Goal: Task Accomplishment & Management: Use online tool/utility

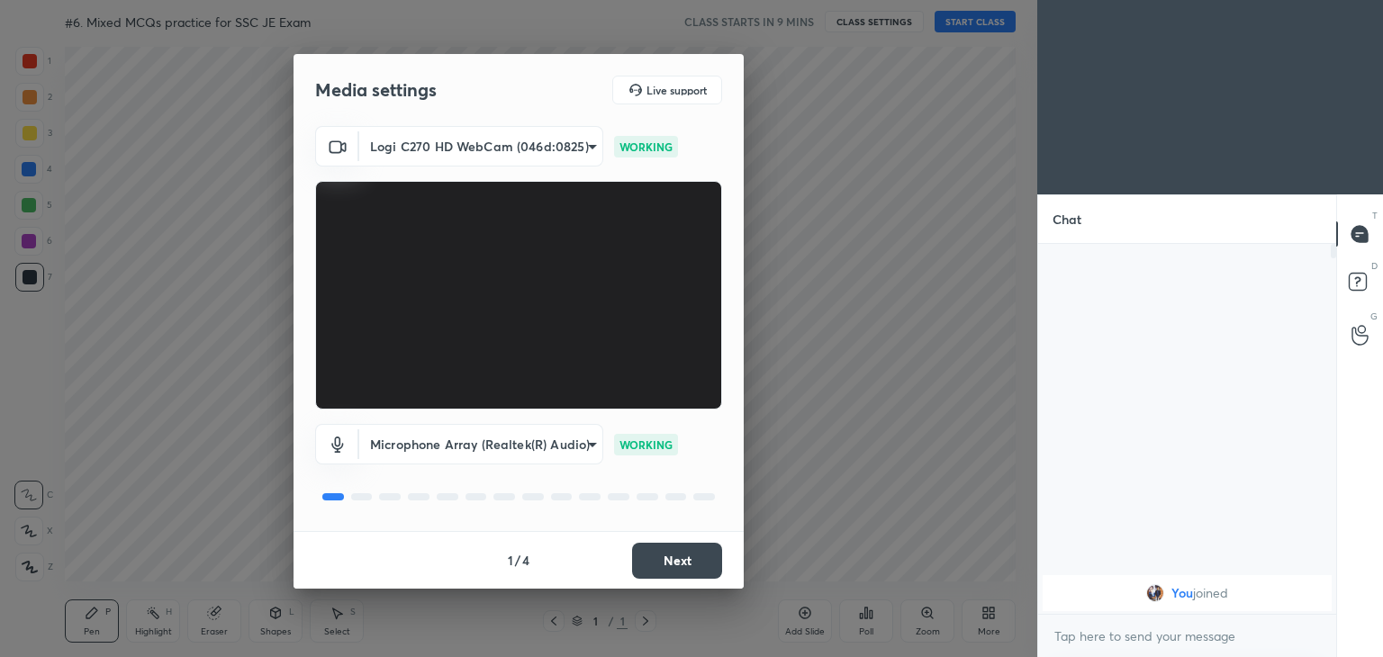
click at [455, 149] on body "1 2 3 4 5 6 7 C X Z C X Z E E Erase all H H #6. Mixed MCQs practice for SSC JE …" at bounding box center [691, 328] width 1383 height 657
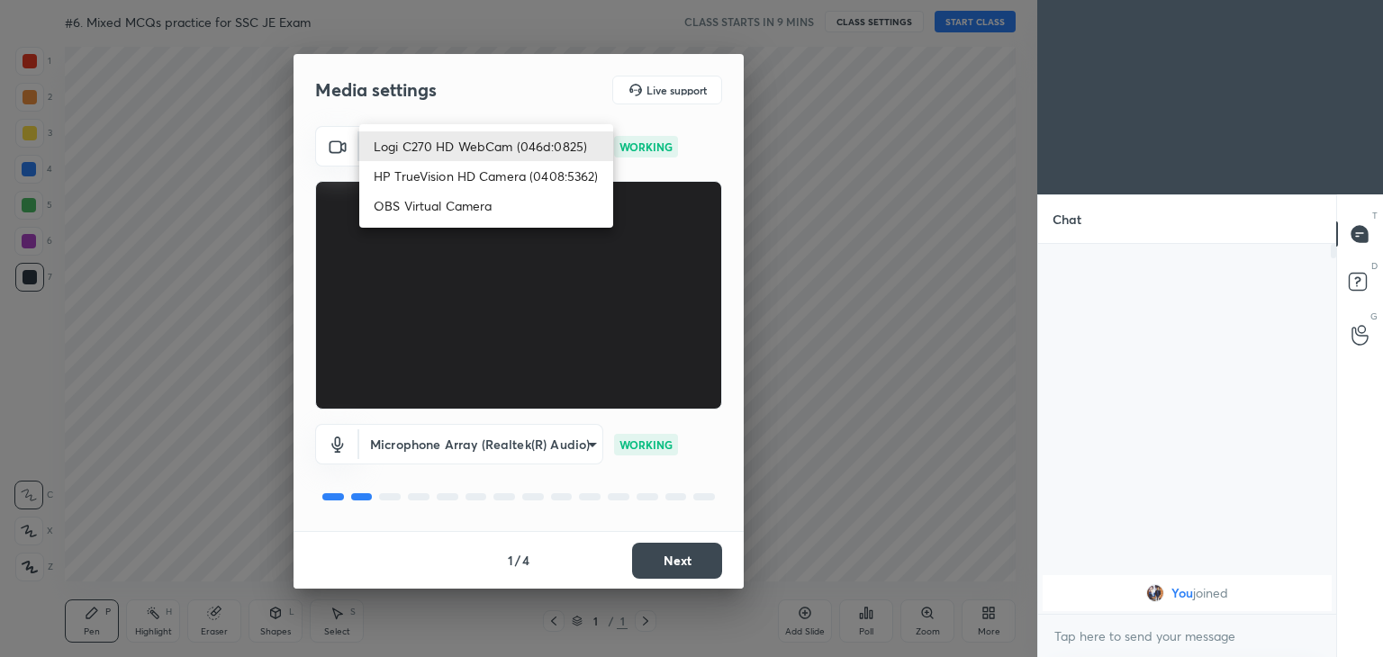
click at [456, 175] on li "HP TrueVision HD Camera (0408:5362)" at bounding box center [486, 176] width 254 height 30
type input "6e129c3dbbea9c9f038ced86e3329b4af5251c06b4e783936748cd200869bc07"
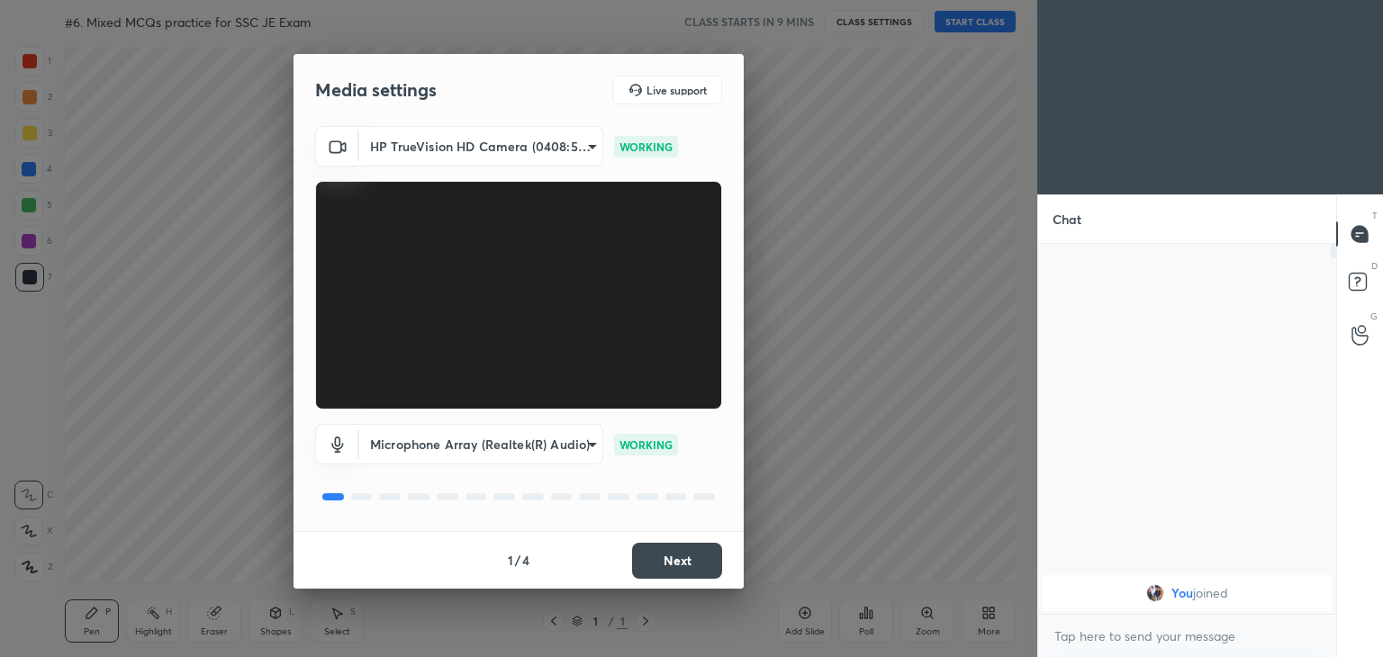
click at [673, 571] on button "Next" at bounding box center [677, 561] width 90 height 36
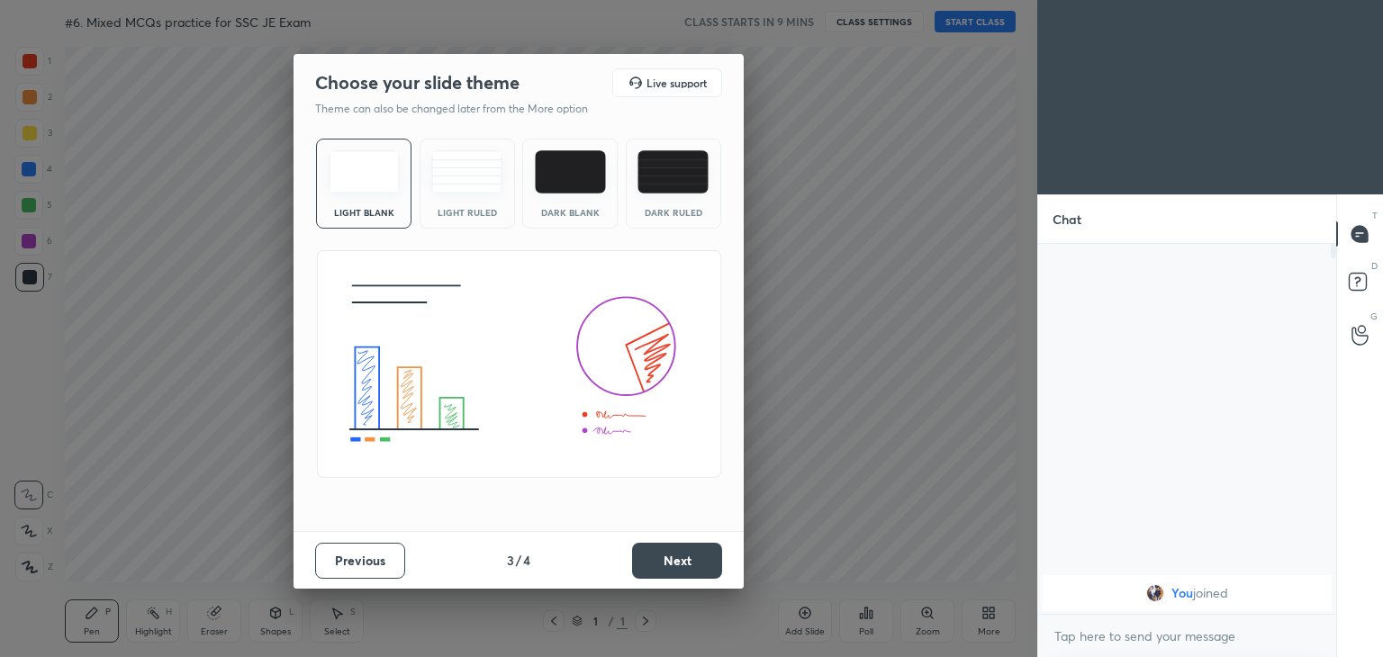
click at [693, 564] on button "Next" at bounding box center [677, 561] width 90 height 36
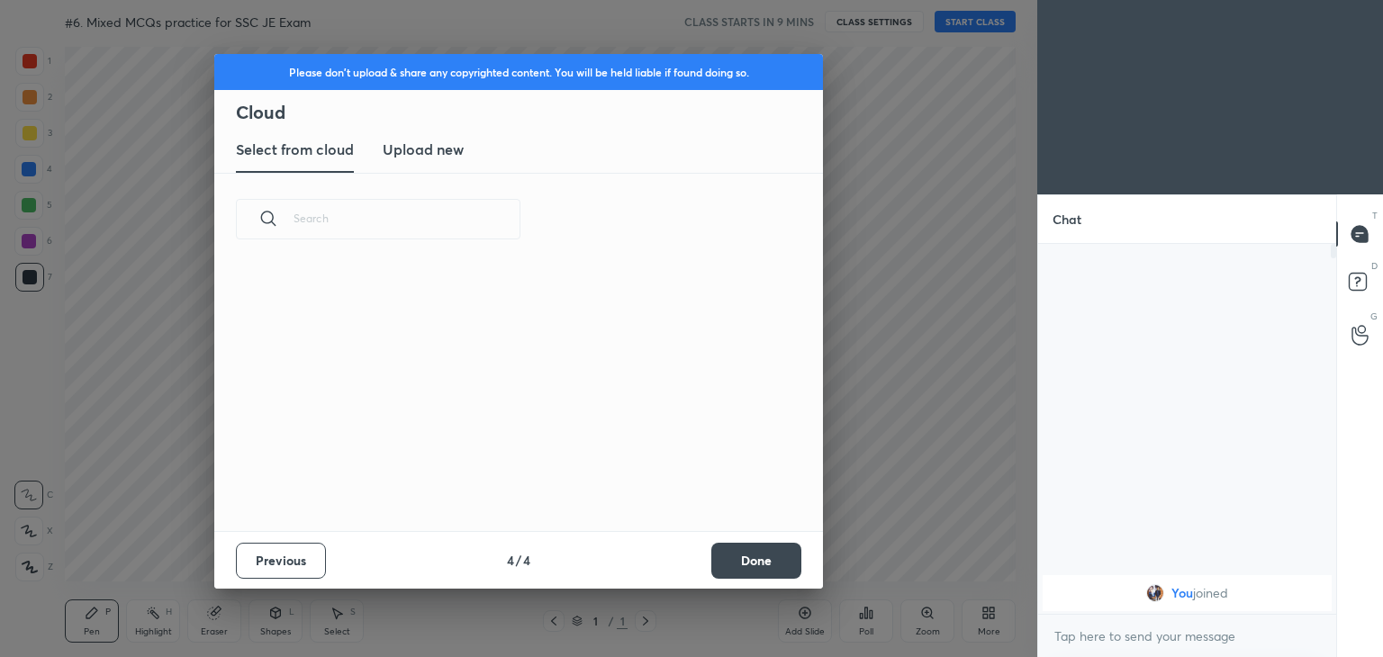
click at [706, 564] on div "Previous 4 / 4 Done" at bounding box center [518, 560] width 609 height 58
click at [747, 560] on button "Done" at bounding box center [756, 561] width 90 height 36
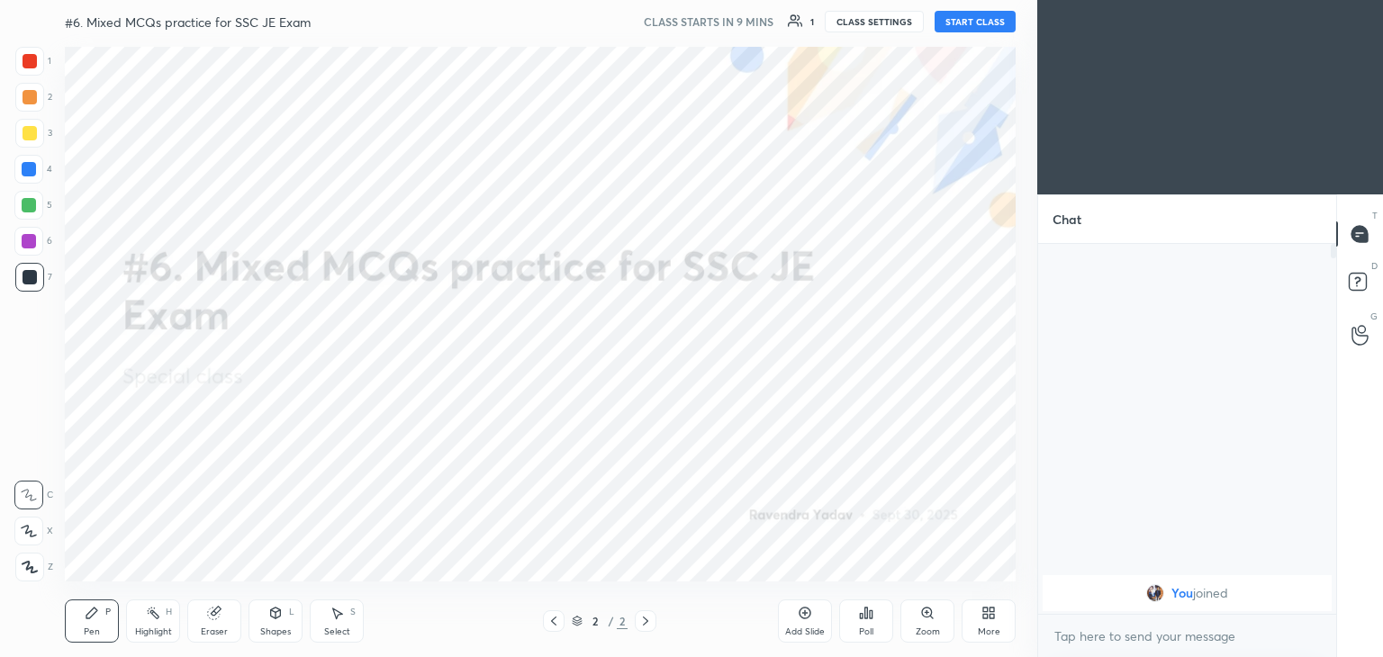
click at [983, 18] on button "START CLASS" at bounding box center [974, 22] width 81 height 22
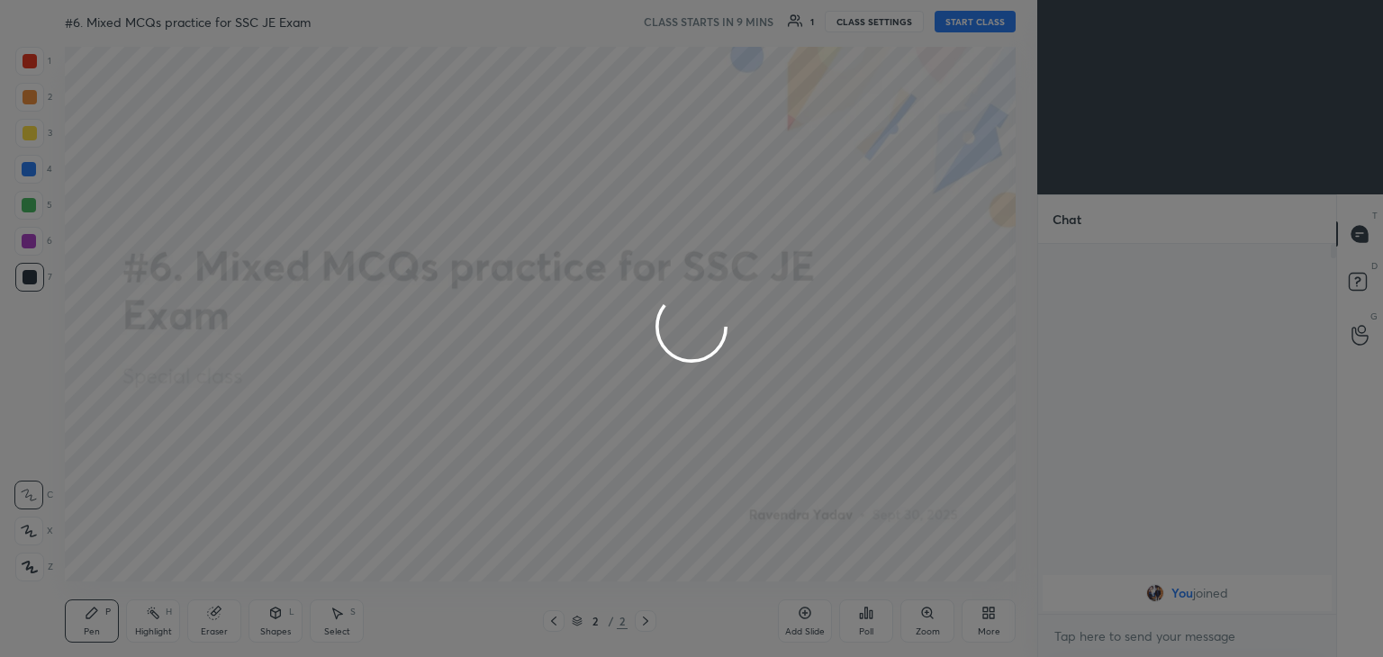
type textarea "x"
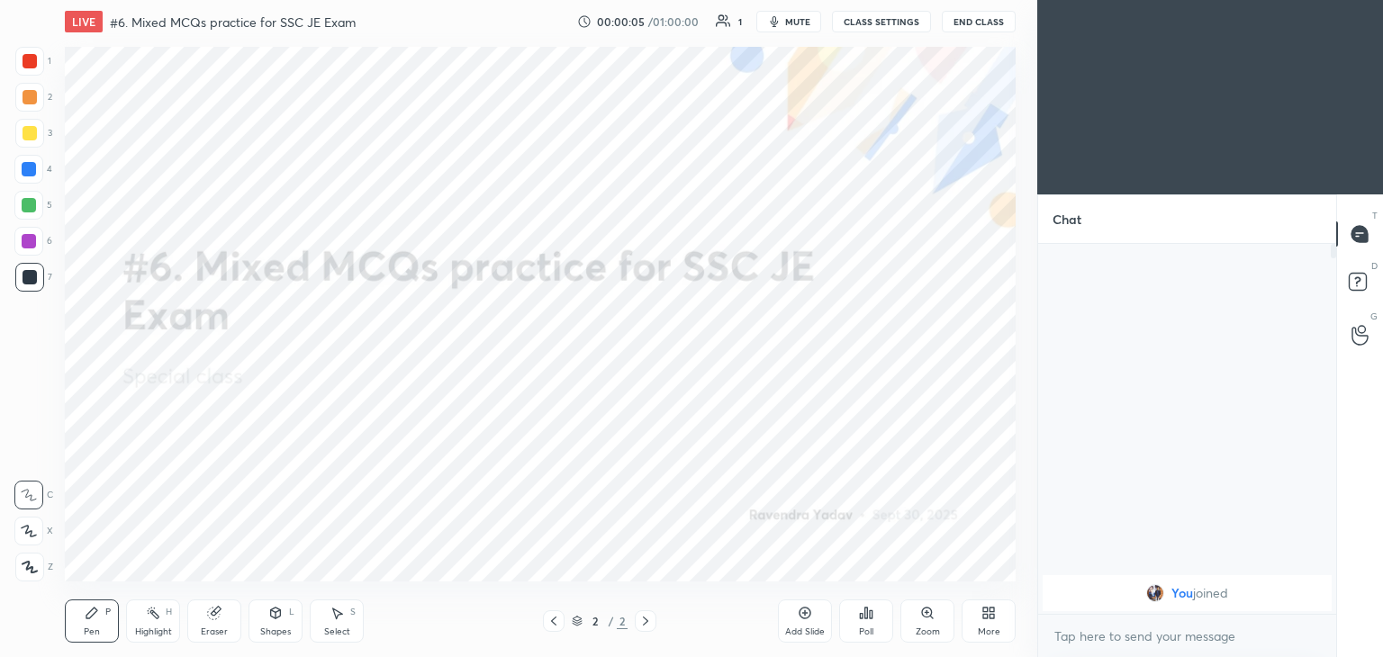
click at [803, 23] on span "mute" at bounding box center [797, 21] width 25 height 13
drag, startPoint x: 808, startPoint y: 20, endPoint x: 869, endPoint y: 12, distance: 60.9
click at [807, 20] on span "unmute" at bounding box center [796, 21] width 39 height 13
click at [988, 618] on icon at bounding box center [988, 613] width 14 height 14
click at [875, 432] on div "Upload File" at bounding box center [887, 432] width 72 height 43
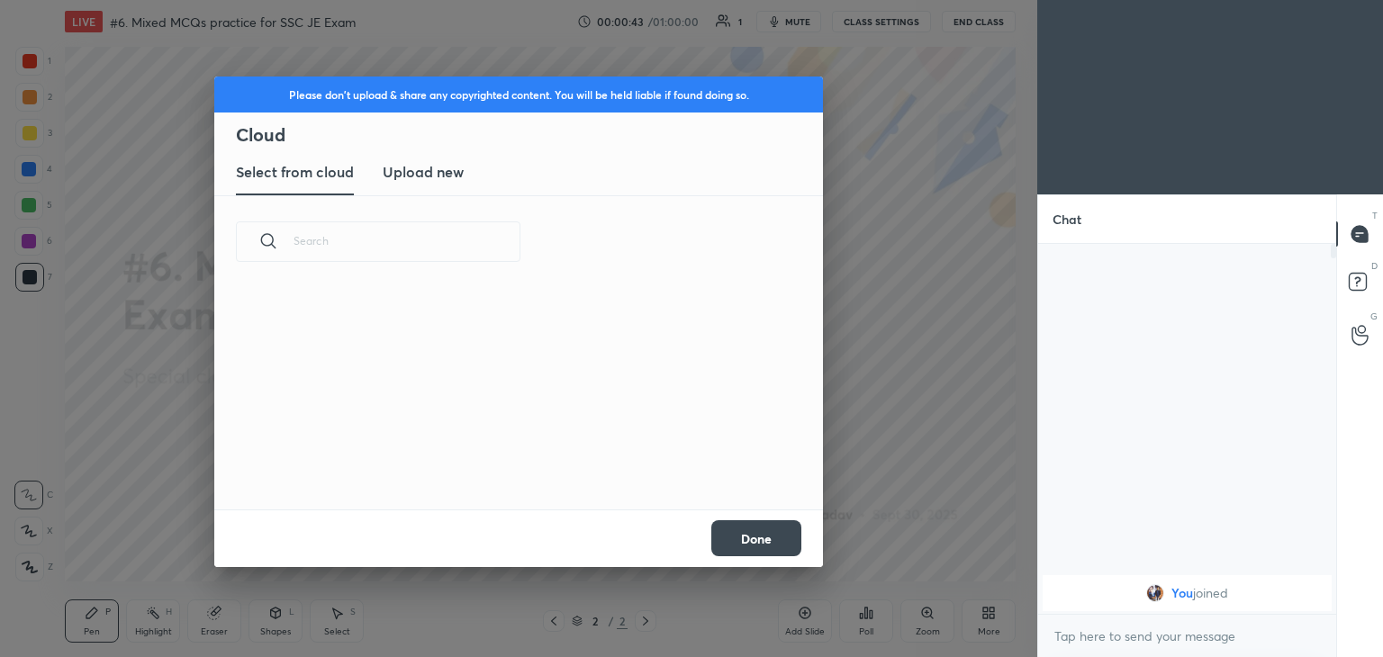
scroll to position [221, 578]
click at [385, 161] on h3 "Upload new" at bounding box center [423, 172] width 81 height 22
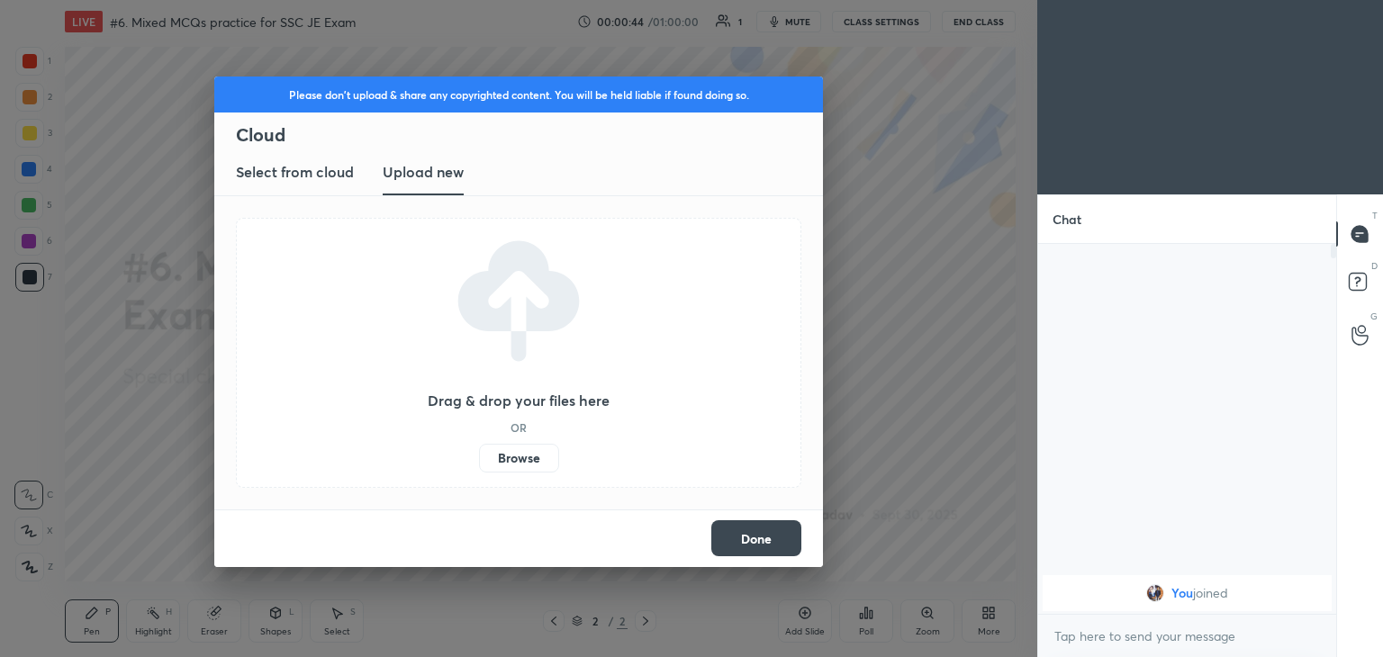
click at [519, 459] on label "Browse" at bounding box center [519, 458] width 80 height 29
click at [479, 459] on input "Browse" at bounding box center [479, 458] width 0 height 29
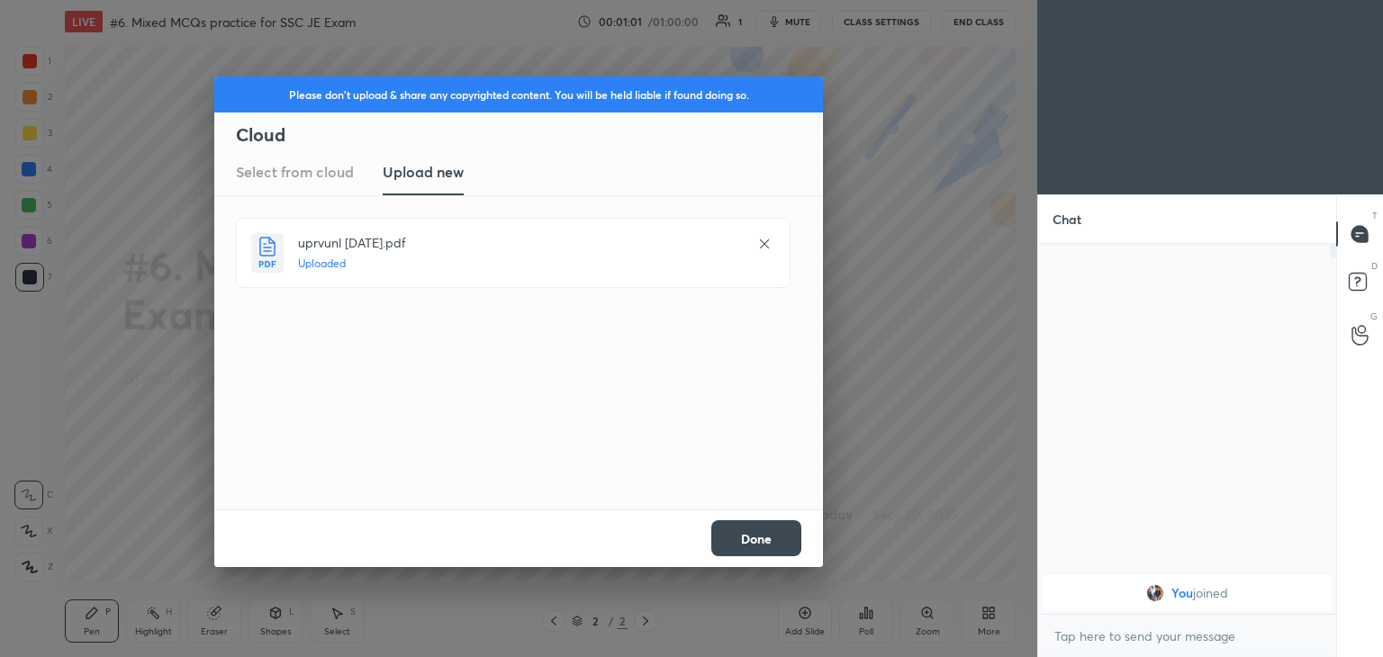
click at [762, 549] on button "Done" at bounding box center [756, 538] width 90 height 36
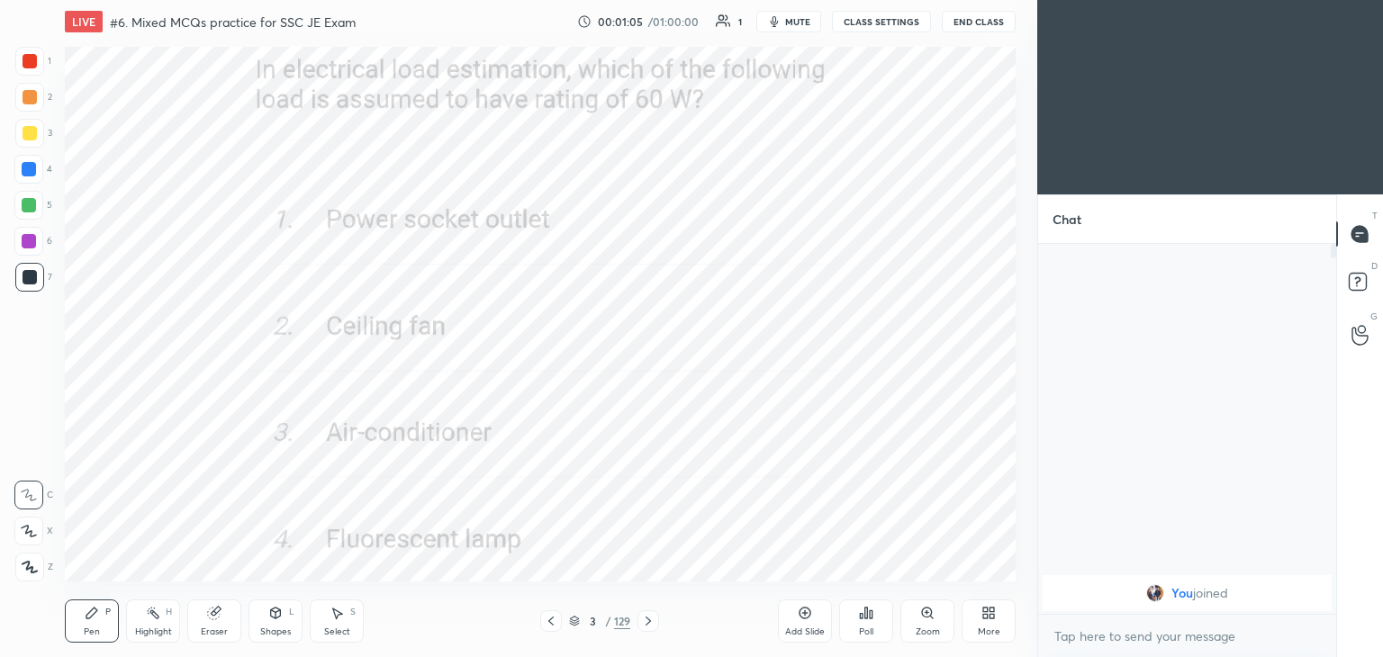
click at [551, 623] on icon at bounding box center [550, 621] width 5 height 9
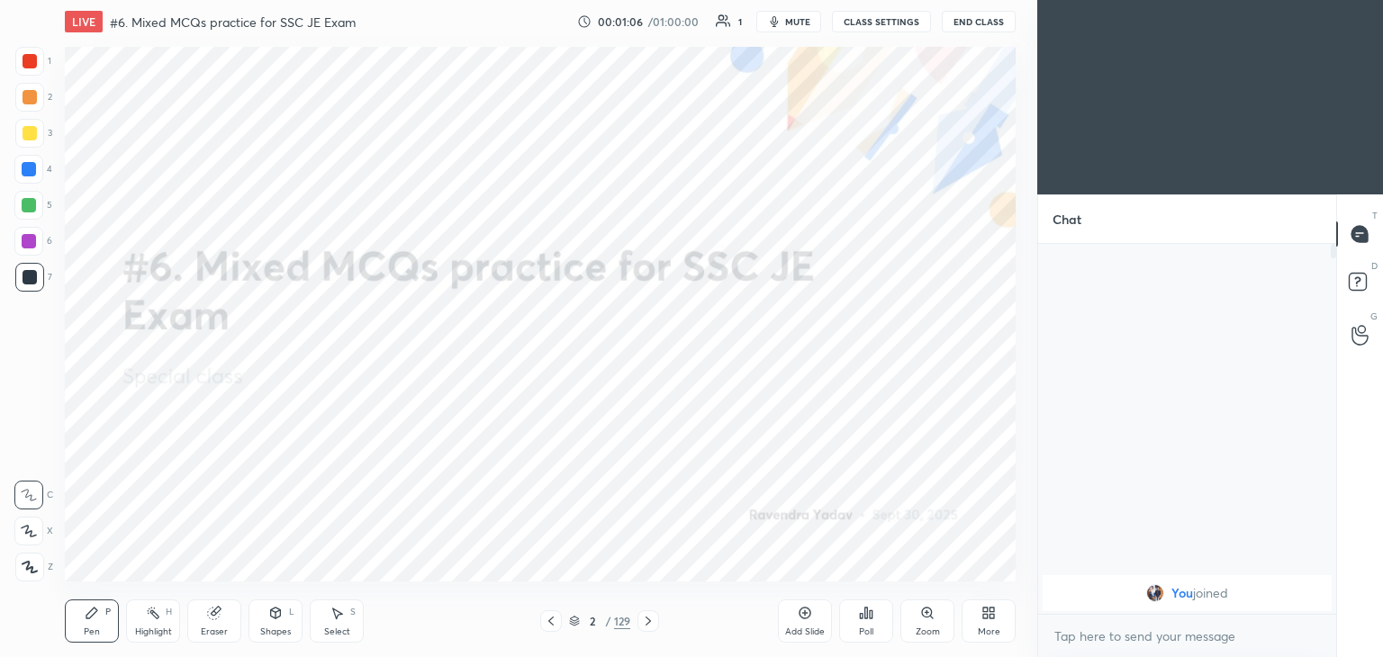
click at [992, 623] on div "More" at bounding box center [988, 621] width 54 height 43
click at [897, 434] on div "Upload File" at bounding box center [887, 432] width 72 height 43
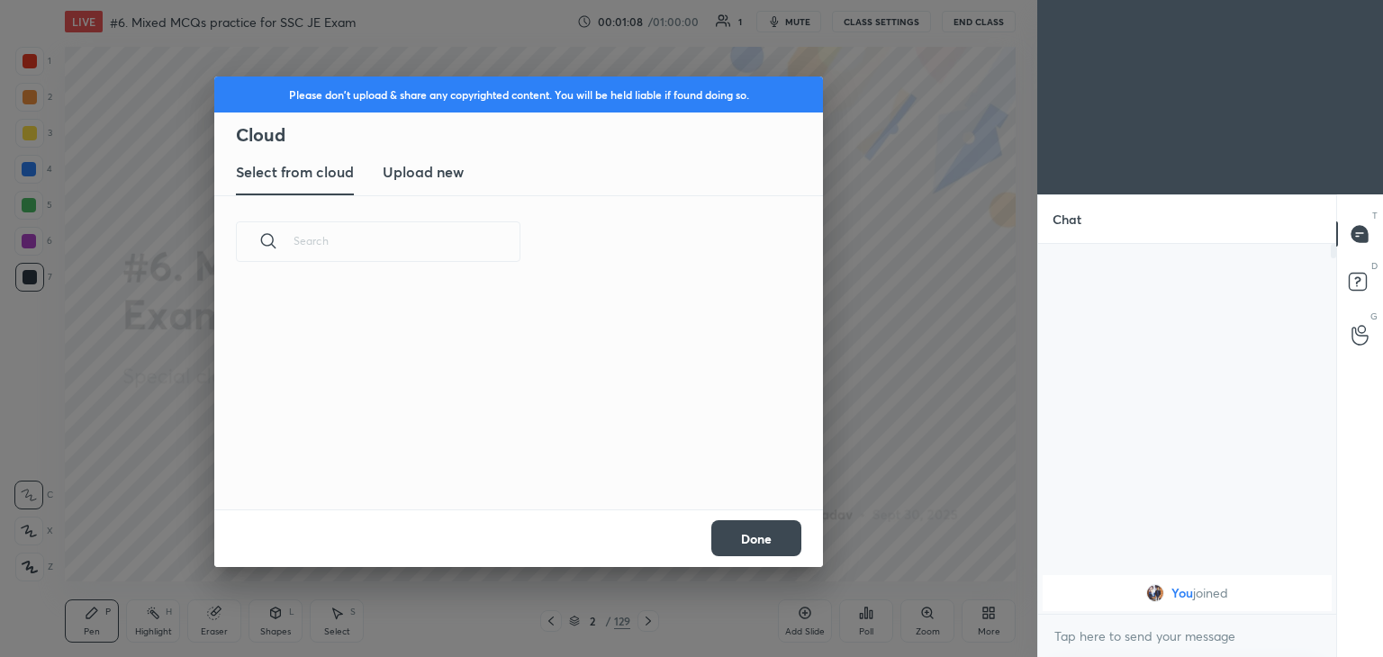
click at [432, 176] on h3 "Upload new" at bounding box center [423, 172] width 81 height 22
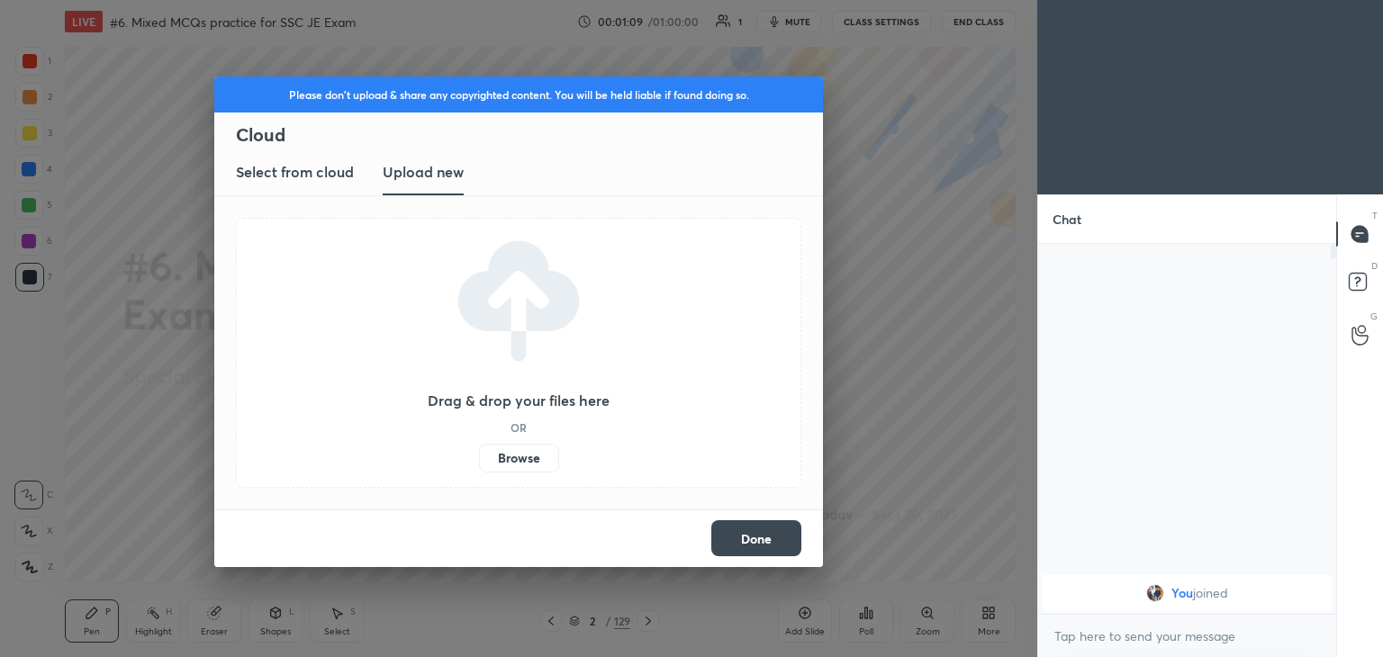
click at [529, 462] on label "Browse" at bounding box center [519, 458] width 80 height 29
click at [479, 462] on input "Browse" at bounding box center [479, 458] width 0 height 29
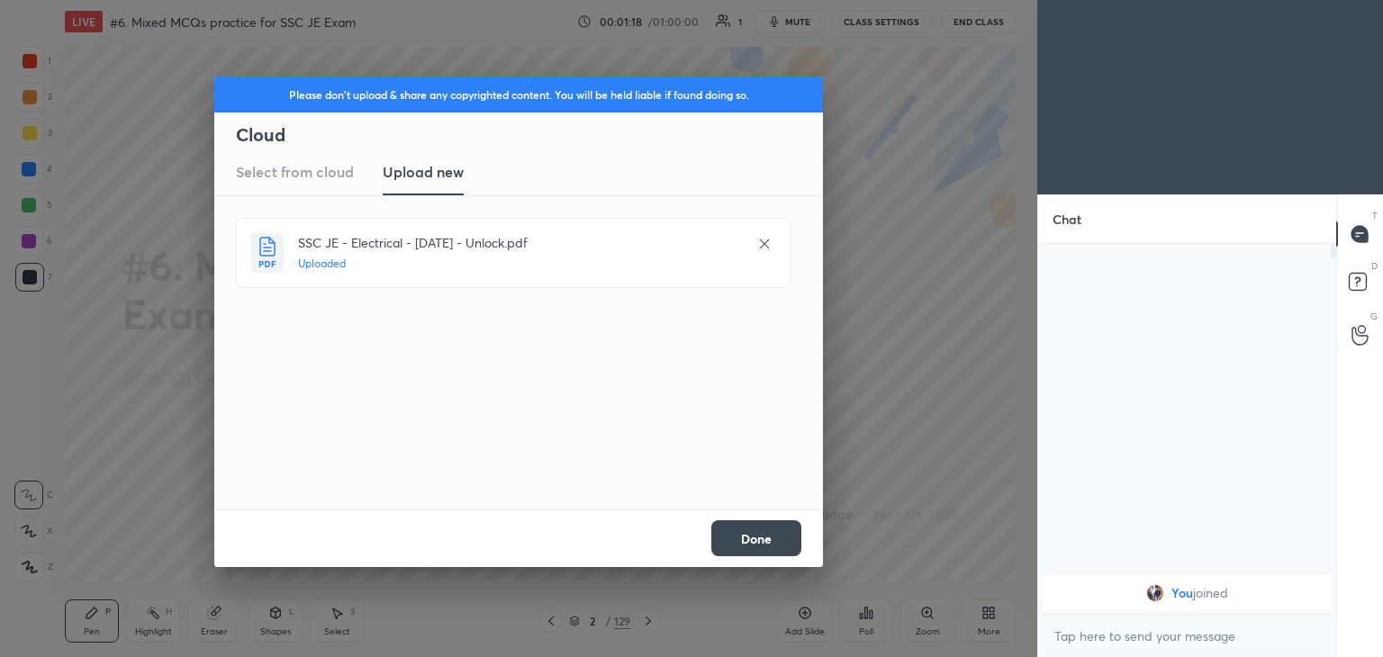
click at [769, 542] on button "Done" at bounding box center [756, 538] width 90 height 36
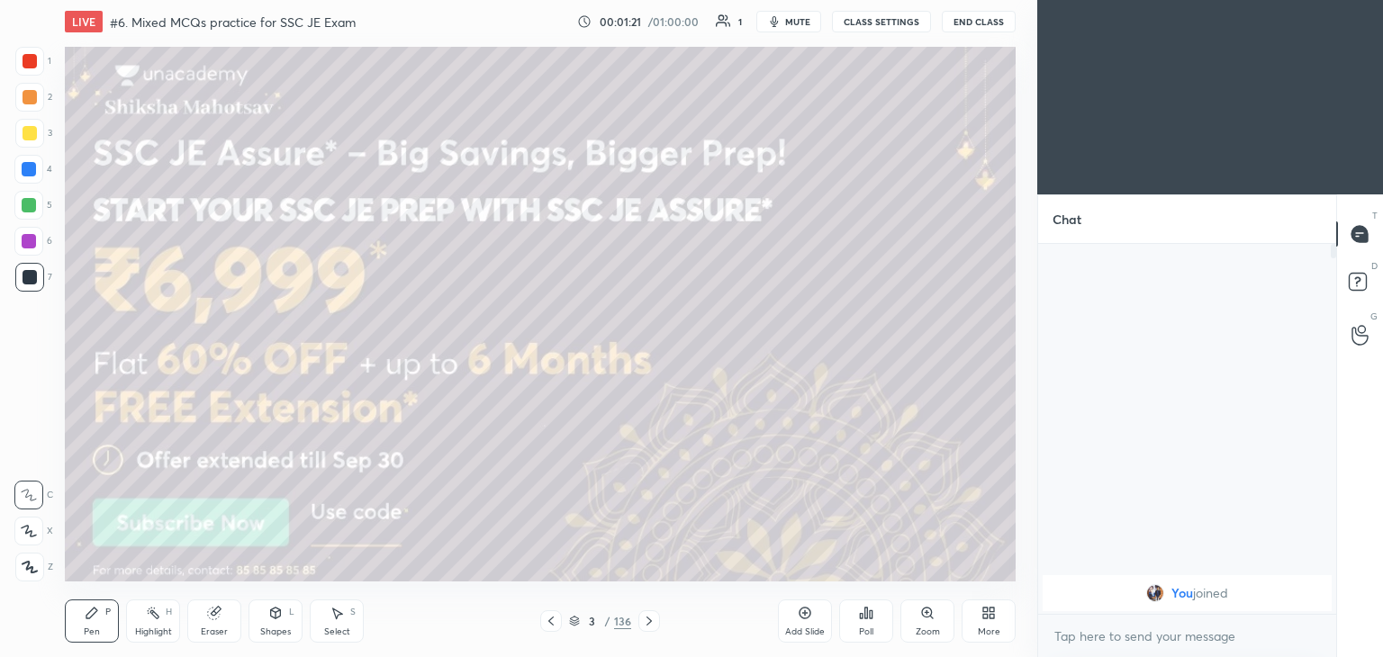
click at [879, 25] on button "CLASS SETTINGS" at bounding box center [881, 22] width 99 height 22
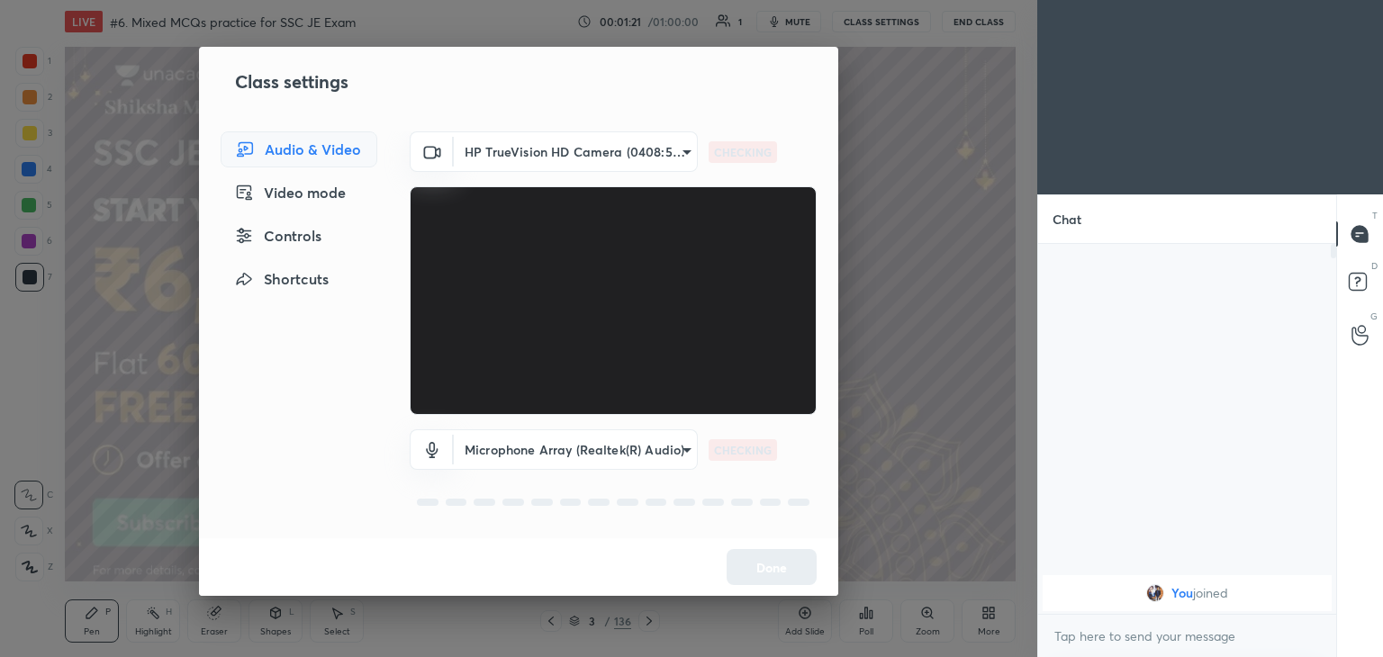
click at [577, 153] on body "1 2 3 4 5 6 7 C X Z C X Z E E Erase all H H LIVE #6. Mixed MCQs practice for SS…" at bounding box center [691, 328] width 1383 height 657
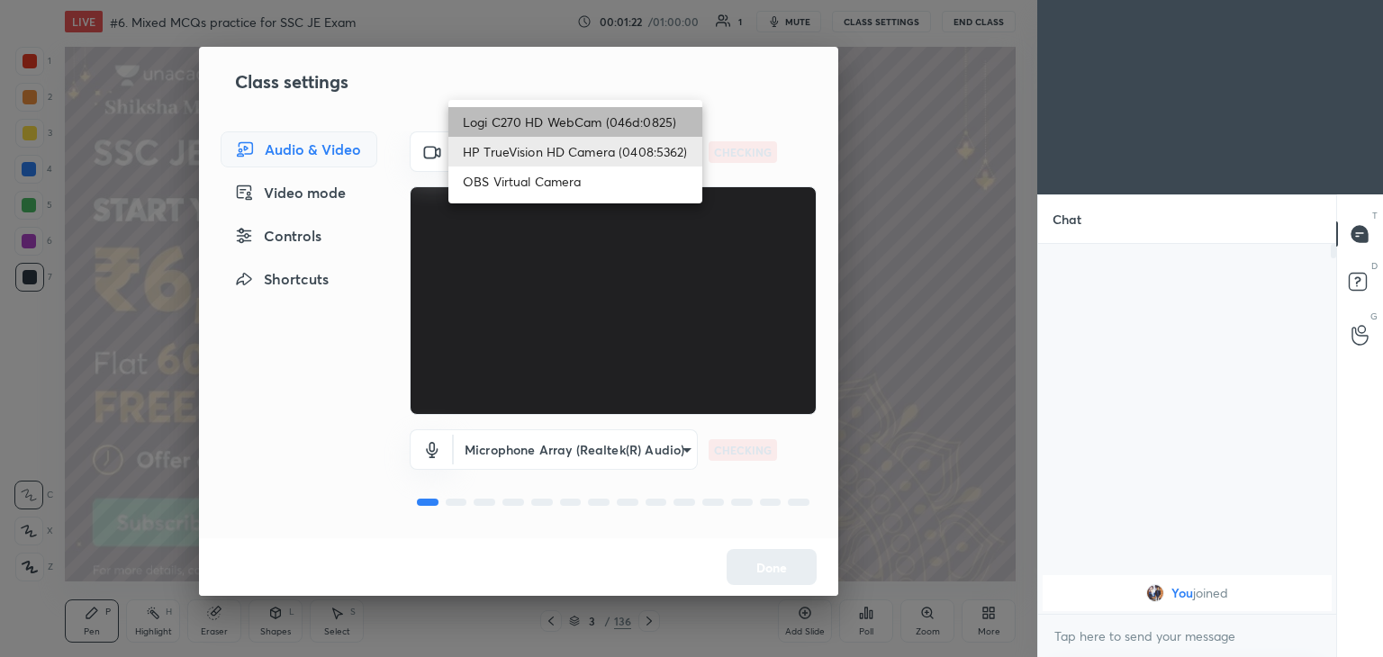
click at [576, 131] on li "Logi C270 HD WebCam (046d:0825)" at bounding box center [575, 122] width 254 height 30
type input "f7d1afb7c9de9e4a754af8163ae90a07716e8f4ac3369fe1a9090404ef363049"
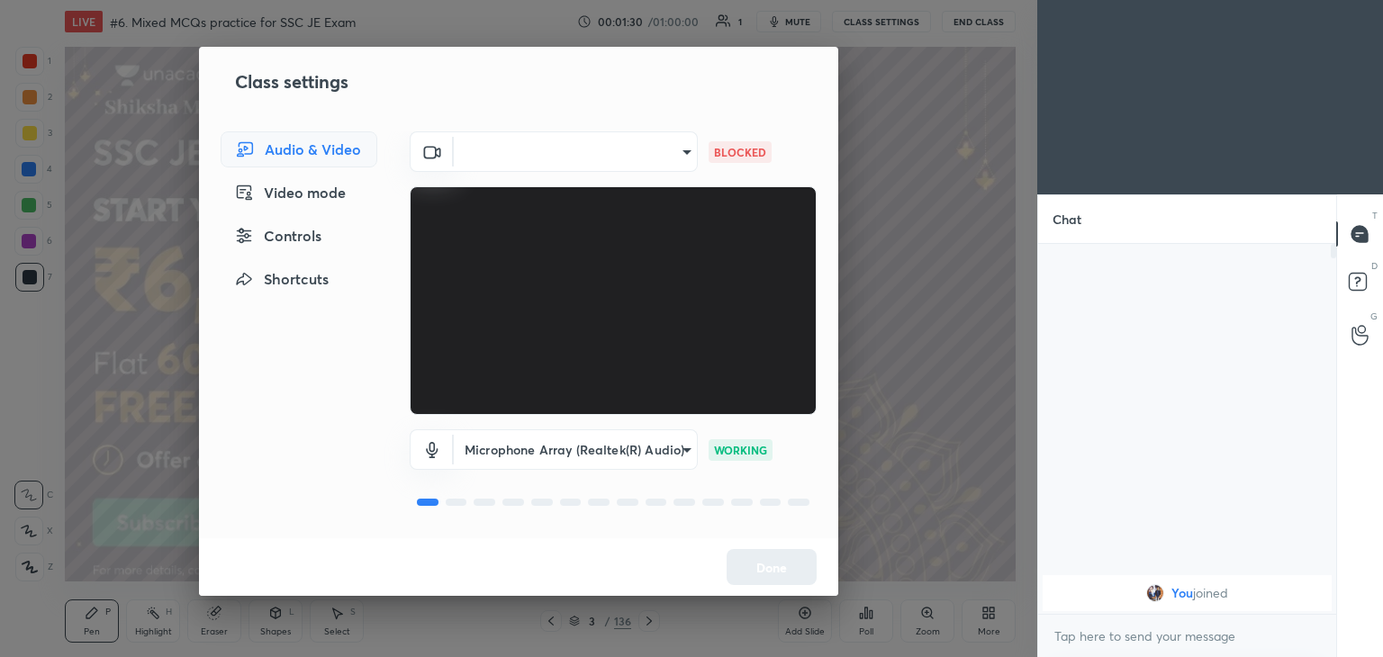
click at [389, 185] on div "​ f7d1afb7c9de9e4a754af8163ae90a07716e8f4ac3369fe1a9090404ef363049 BLOCKED Micr…" at bounding box center [613, 334] width 450 height 407
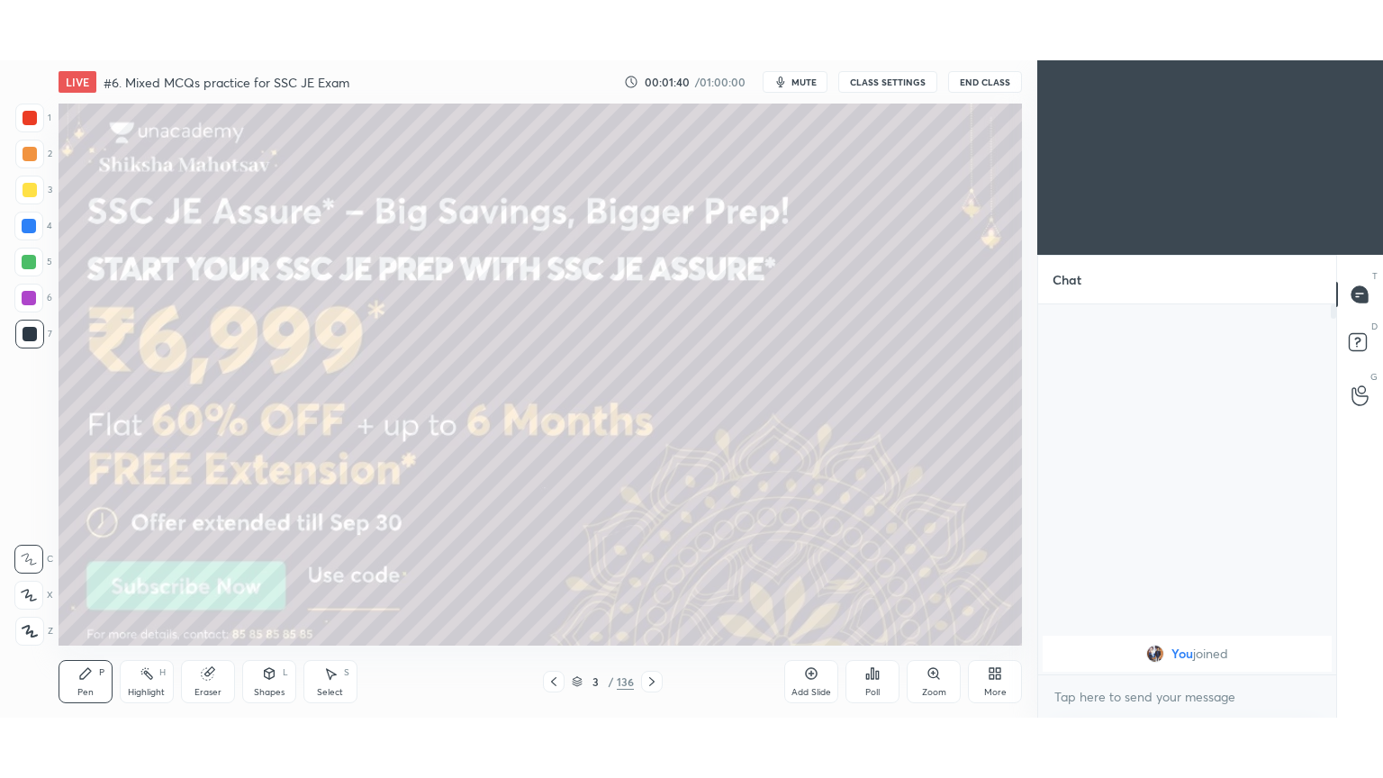
scroll to position [89477, 89055]
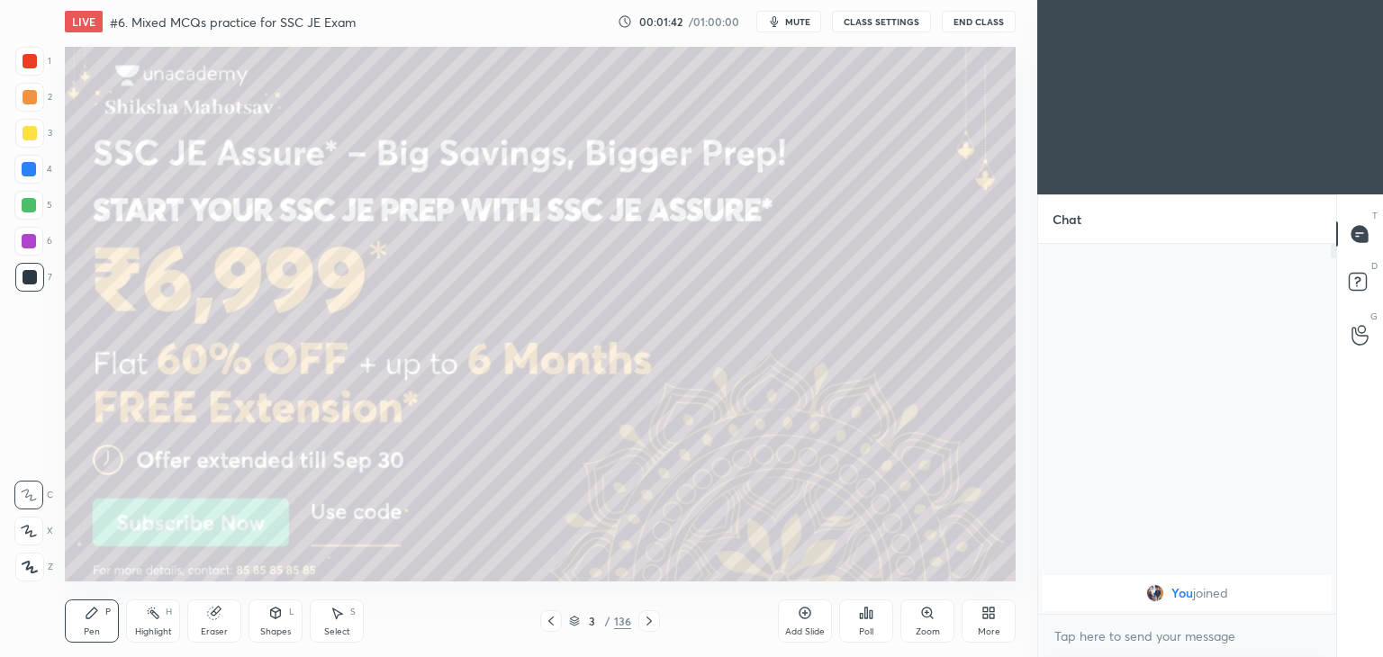
click at [895, 20] on button "CLASS SETTINGS" at bounding box center [881, 22] width 99 height 22
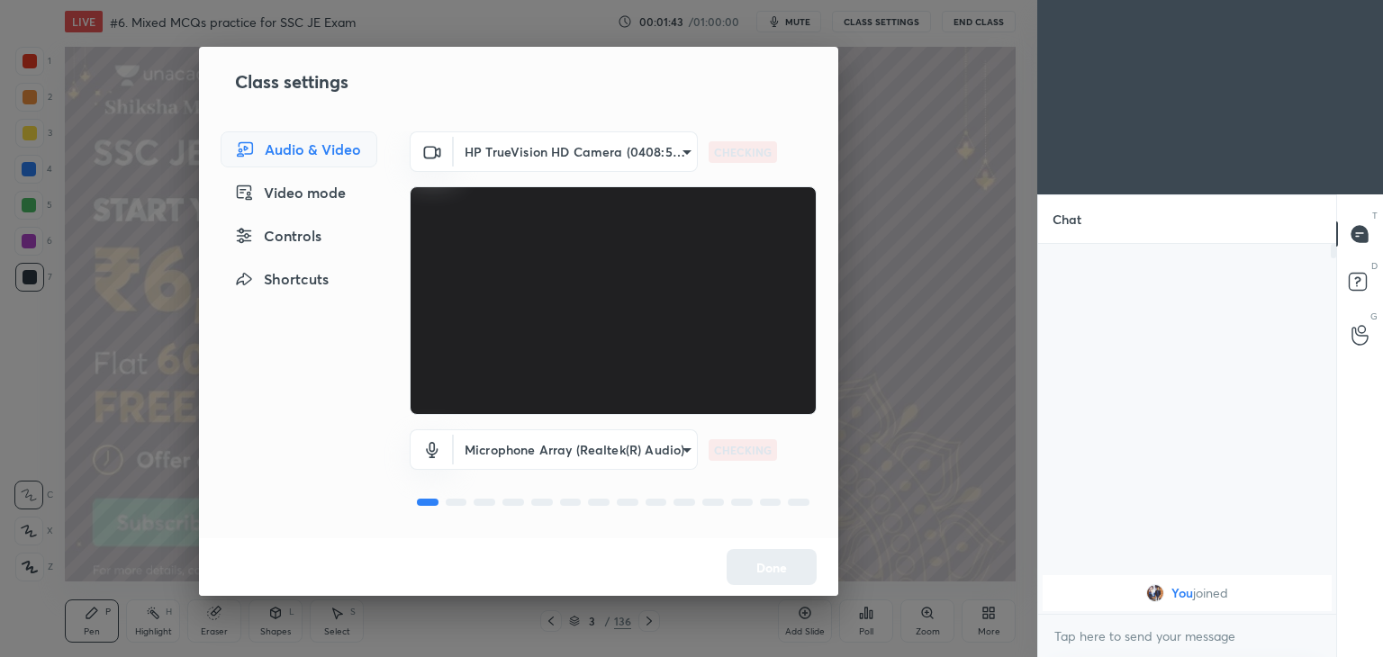
click at [542, 151] on body "1 2 3 4 5 6 7 C X Z C X Z E E Erase all H H LIVE #6. Mixed MCQs practice for SS…" at bounding box center [691, 328] width 1383 height 657
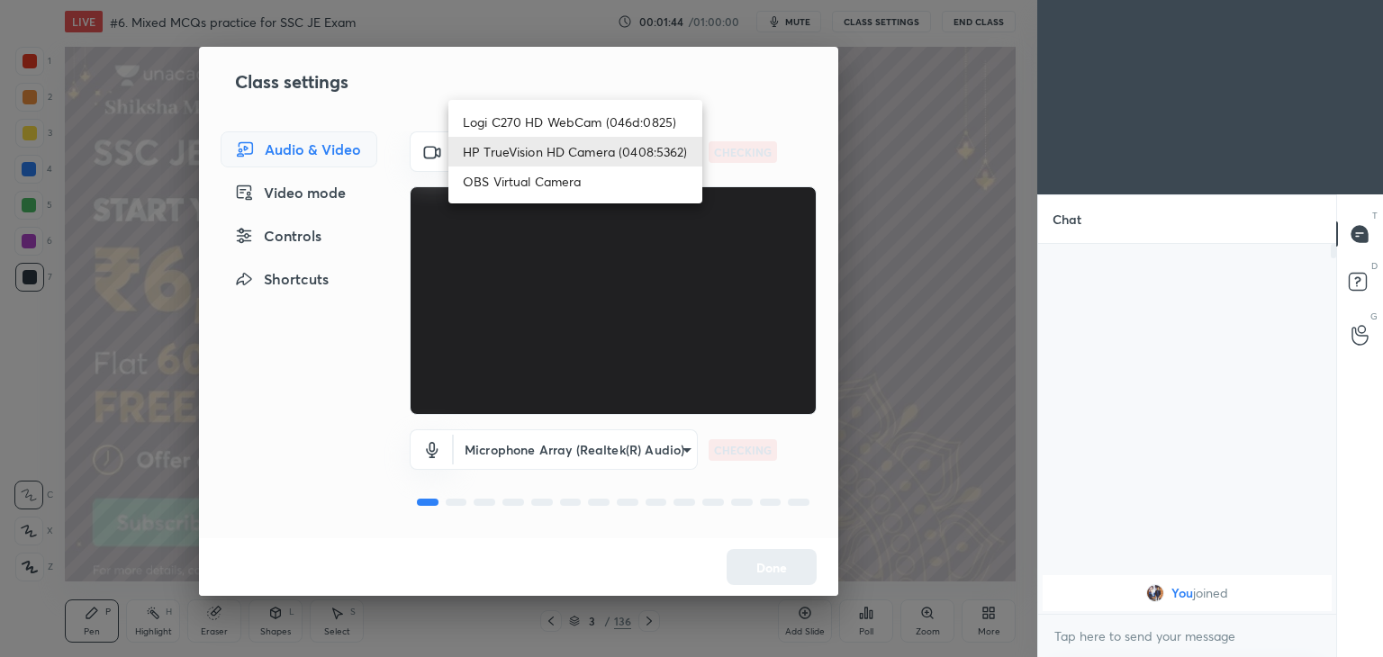
click at [559, 127] on li "Logi C270 HD WebCam (046d:0825)" at bounding box center [575, 122] width 254 height 30
type input "f7d1afb7c9de9e4a754af8163ae90a07716e8f4ac3369fe1a9090404ef363049"
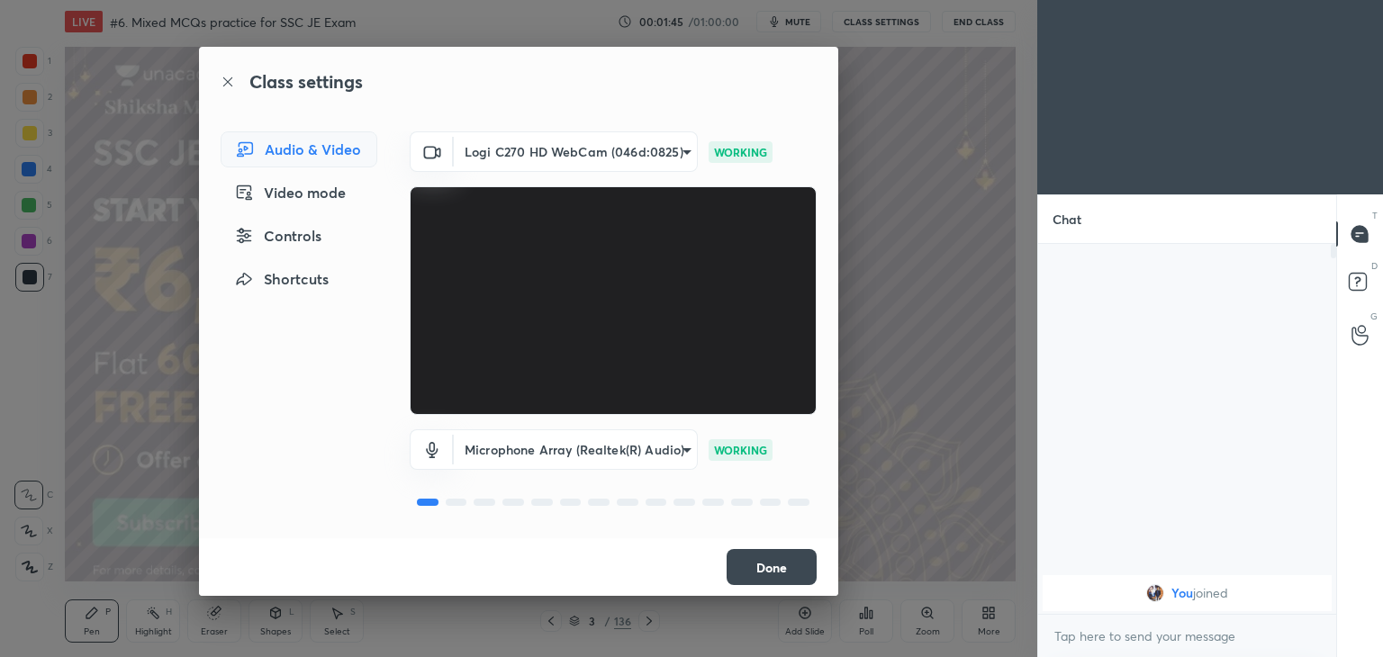
click at [785, 567] on button "Done" at bounding box center [771, 567] width 90 height 36
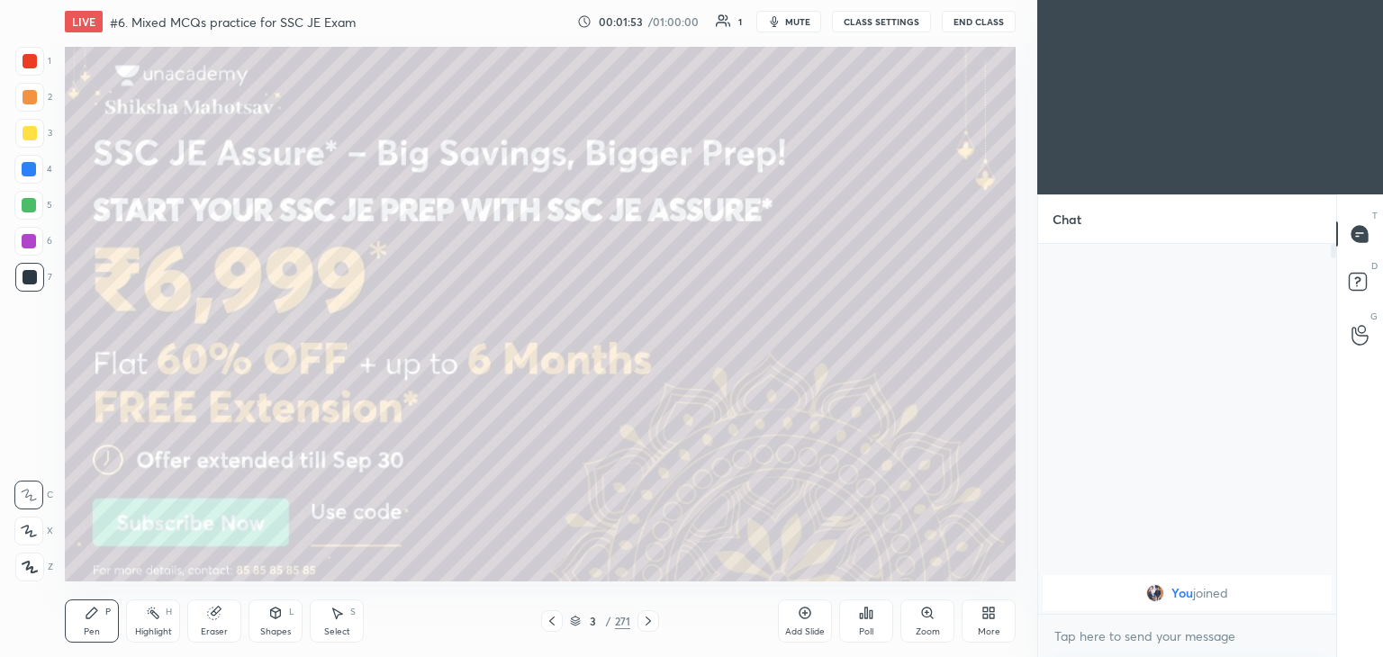
click at [36, 151] on div "3" at bounding box center [33, 137] width 37 height 36
click at [30, 531] on icon at bounding box center [29, 531] width 14 height 11
click at [972, 630] on div "More" at bounding box center [988, 621] width 54 height 43
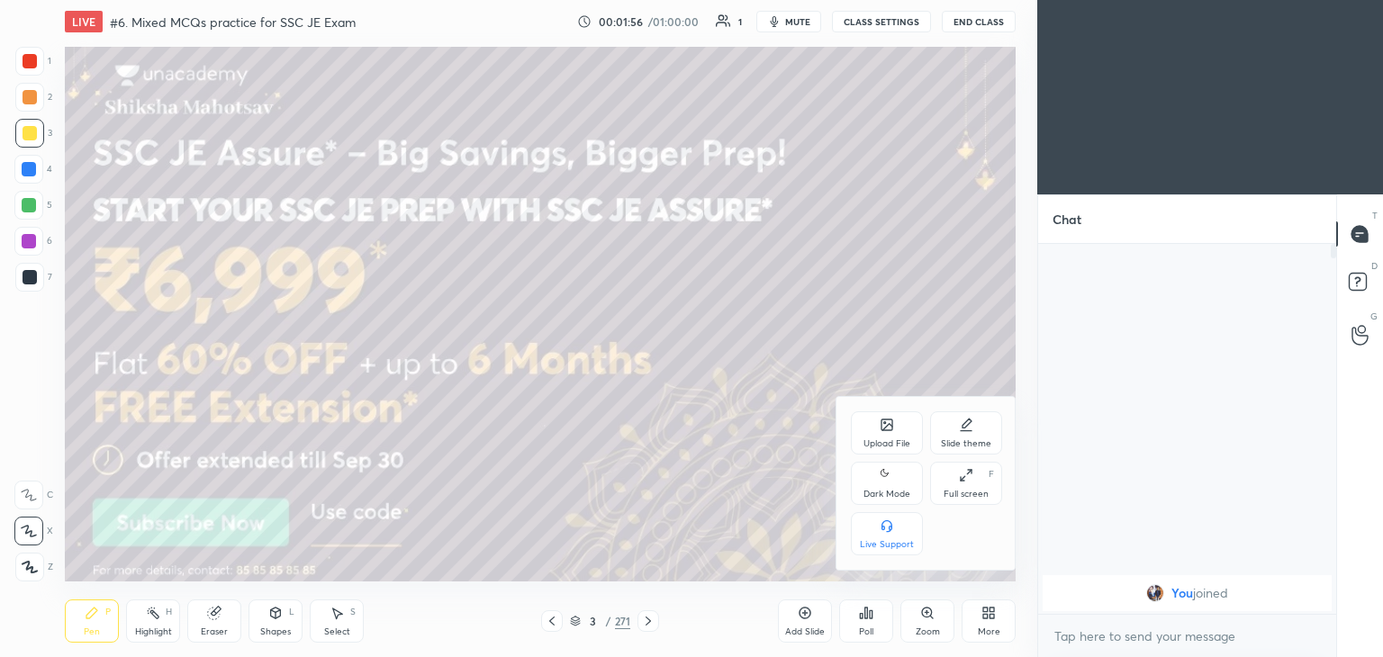
click at [954, 504] on div "Full screen F" at bounding box center [966, 483] width 72 height 43
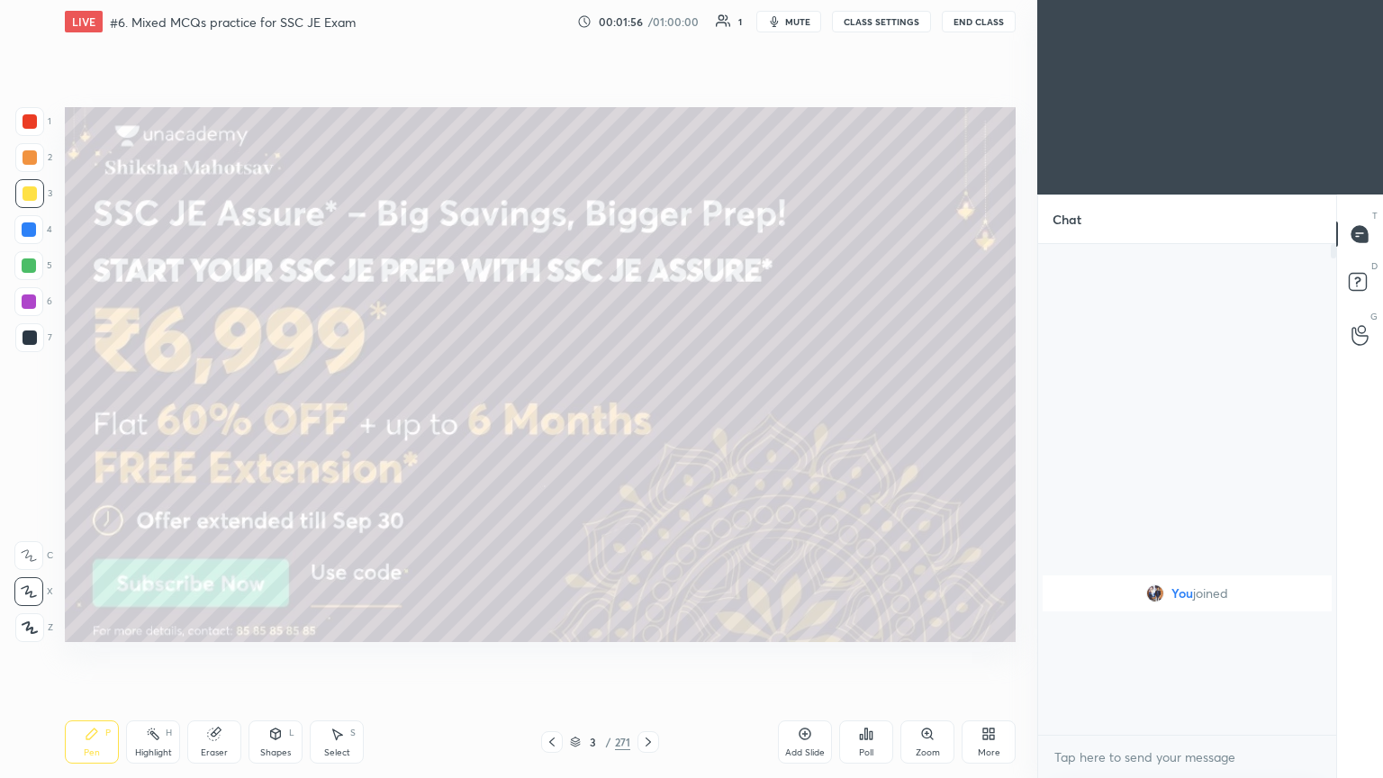
scroll to position [336, 293]
type textarea "x"
click at [32, 197] on div at bounding box center [30, 193] width 14 height 14
click at [648, 656] on icon at bounding box center [647, 741] width 5 height 9
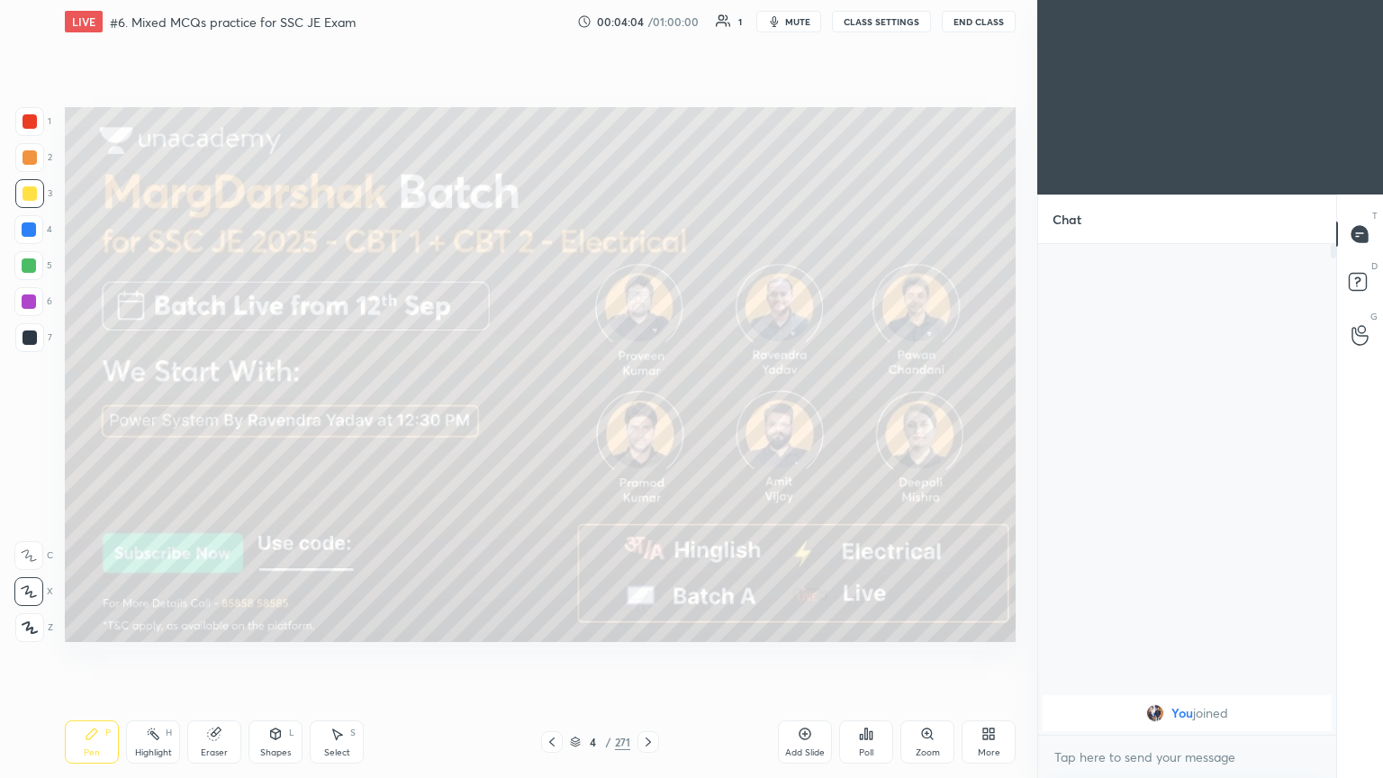
click at [652, 656] on icon at bounding box center [648, 742] width 14 height 14
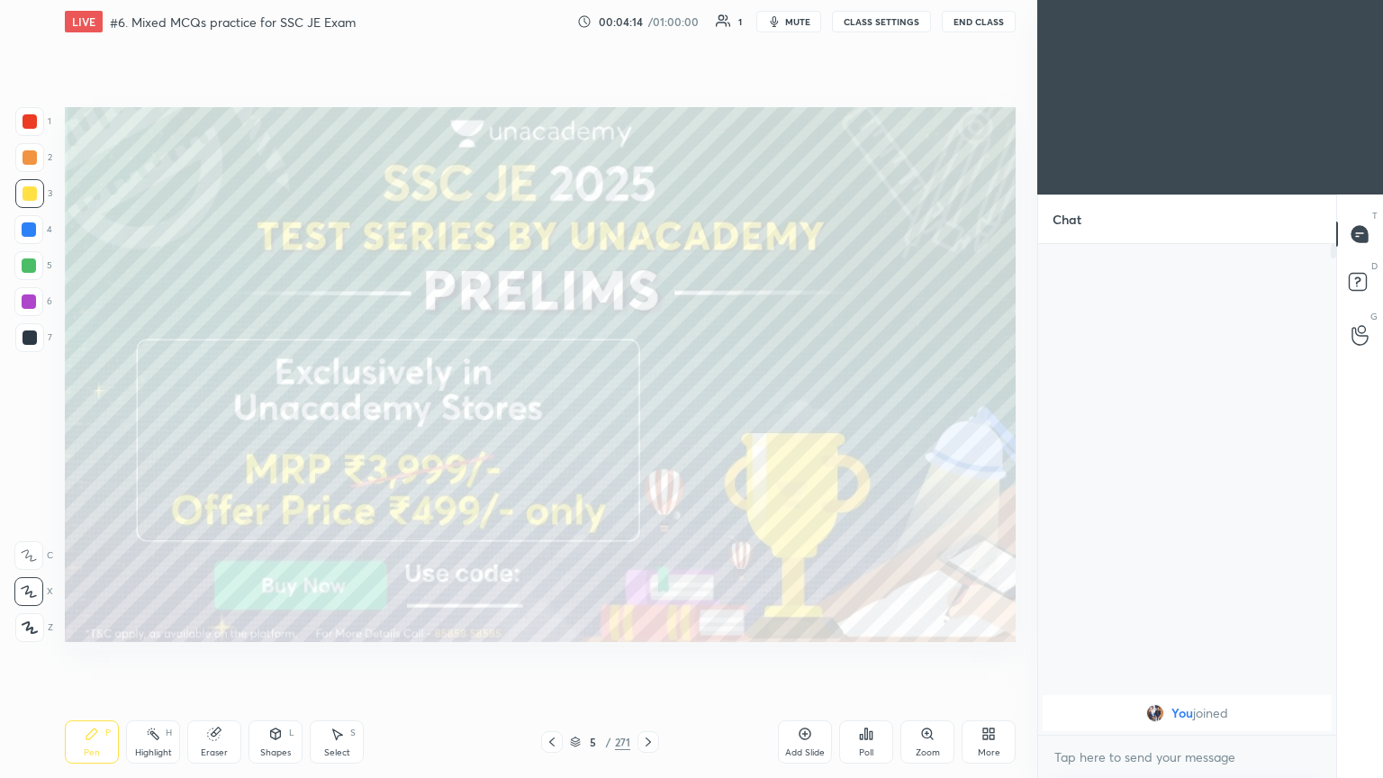
click at [636, 656] on div "5 / 271" at bounding box center [600, 742] width 118 height 22
click at [641, 656] on icon at bounding box center [648, 742] width 14 height 14
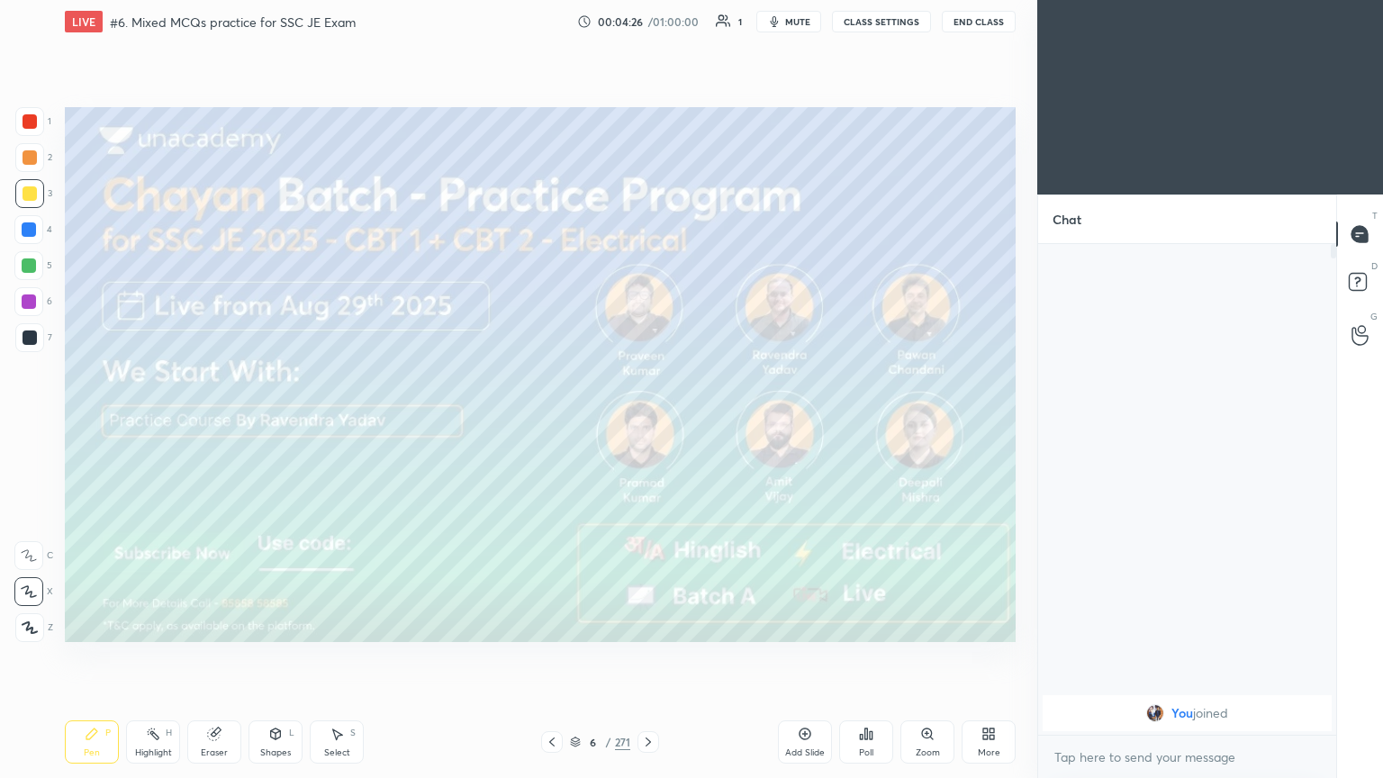
click at [646, 656] on icon at bounding box center [647, 741] width 5 height 9
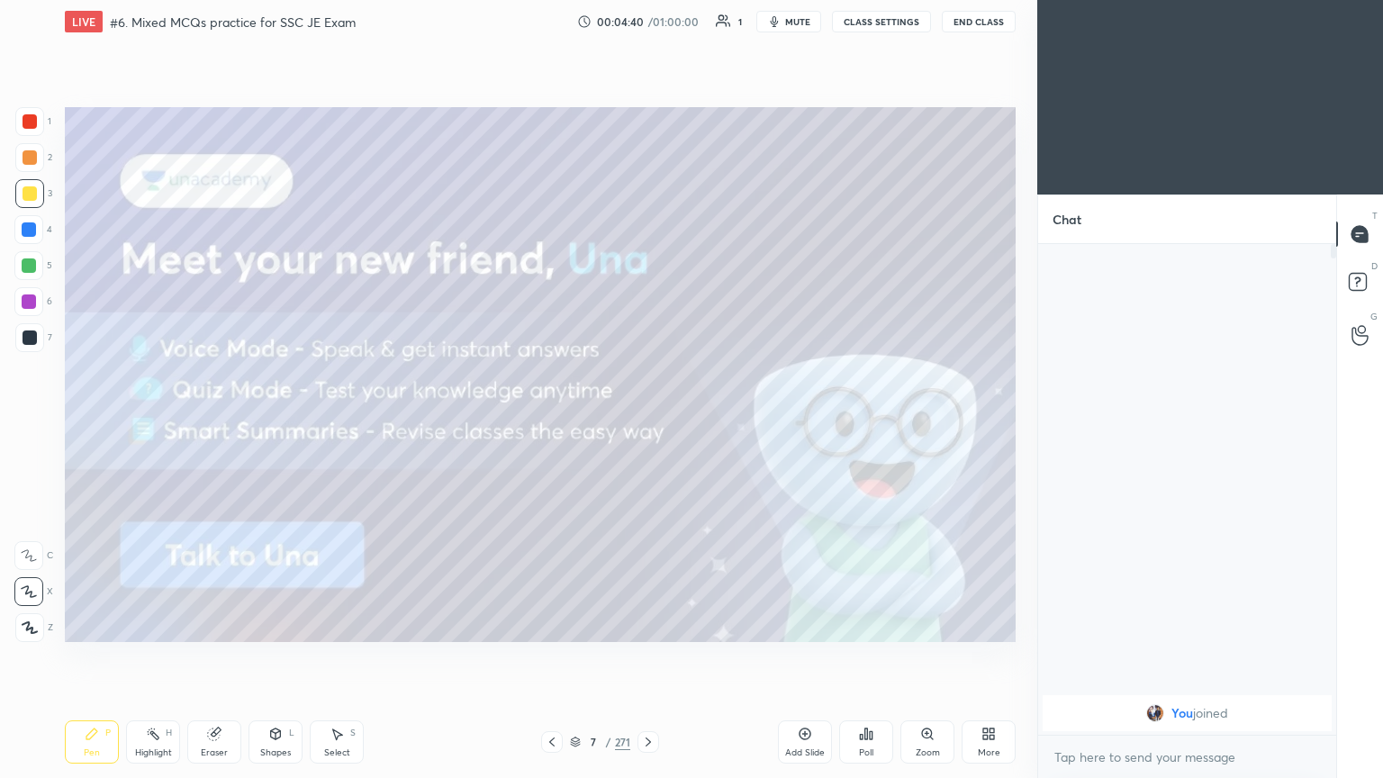
click at [645, 656] on div at bounding box center [648, 742] width 22 height 22
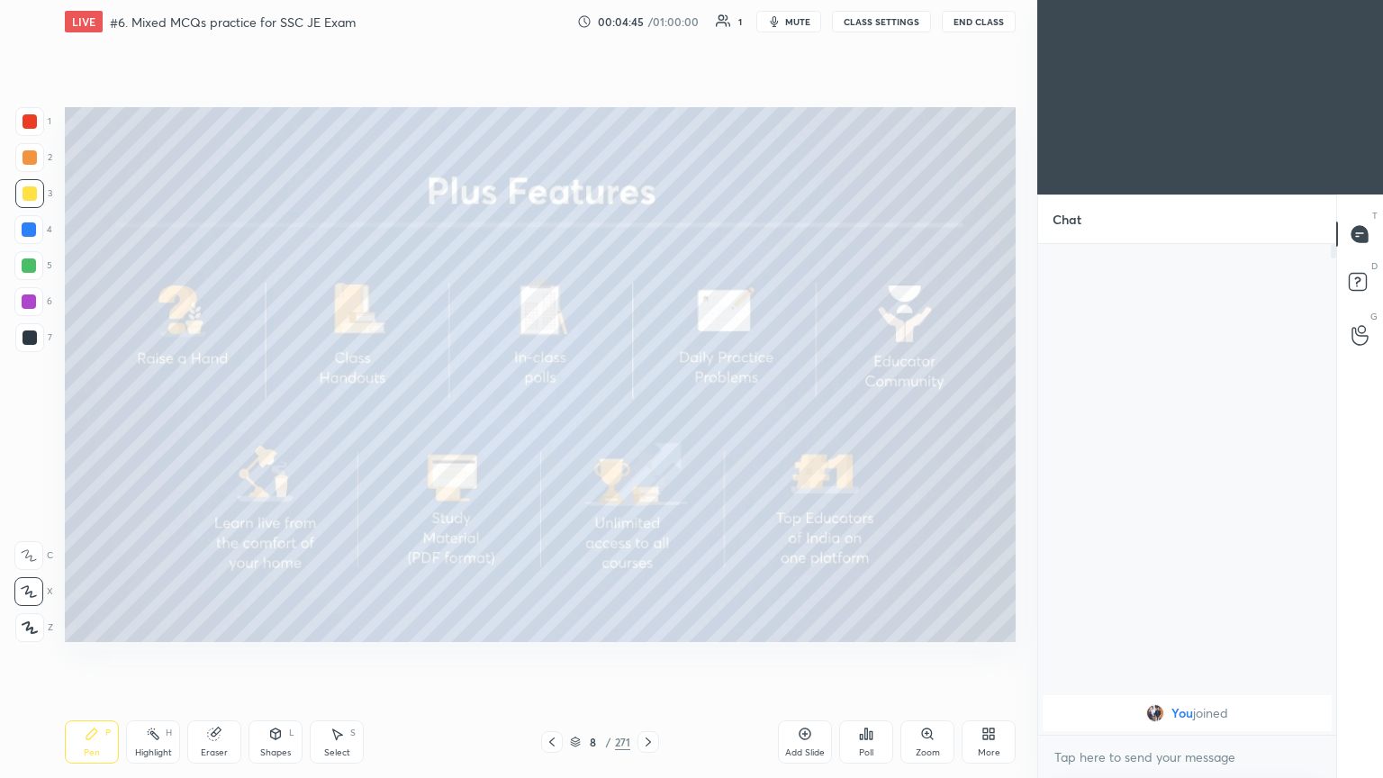
click at [643, 656] on icon at bounding box center [648, 742] width 14 height 14
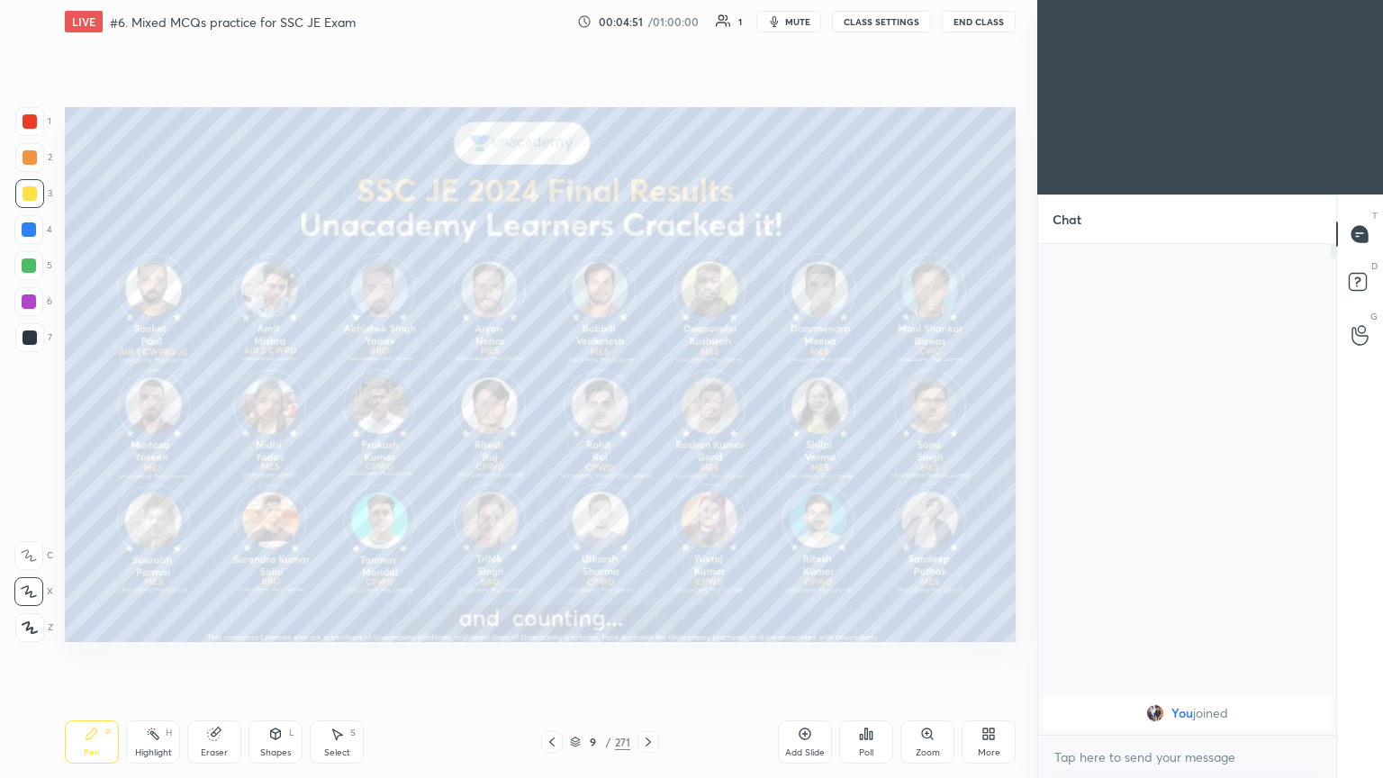
click at [574, 656] on icon at bounding box center [575, 741] width 11 height 11
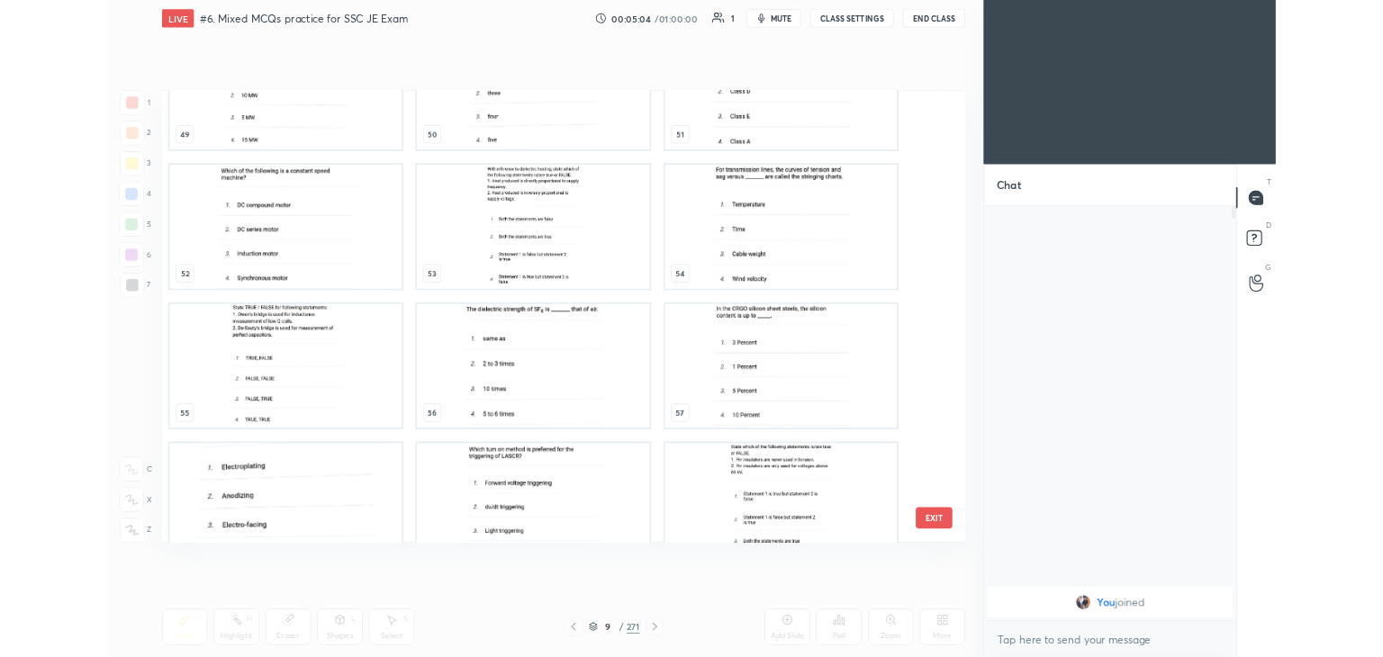
scroll to position [2650, 0]
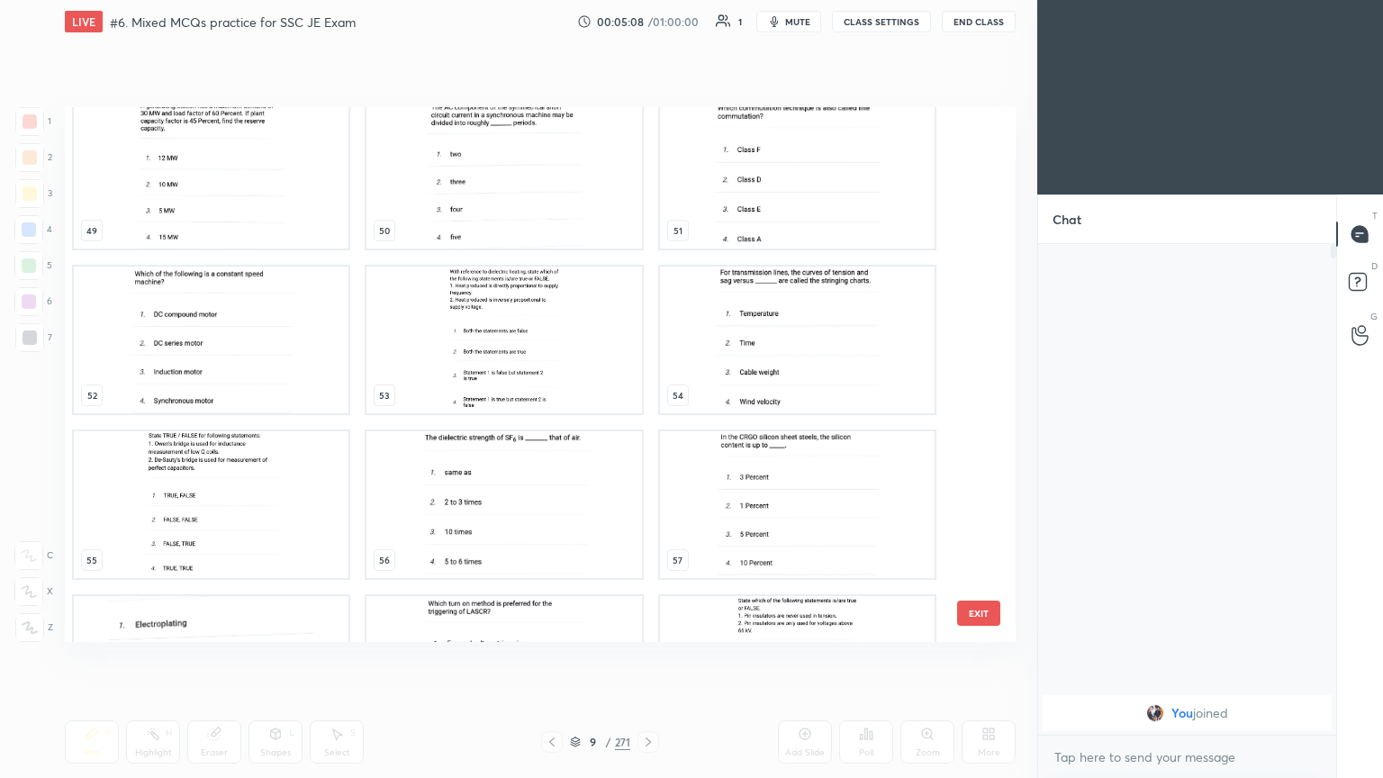
click at [797, 354] on img "grid" at bounding box center [797, 339] width 275 height 147
click at [501, 518] on img "grid" at bounding box center [503, 504] width 275 height 147
click at [504, 519] on img "grid" at bounding box center [503, 504] width 275 height 147
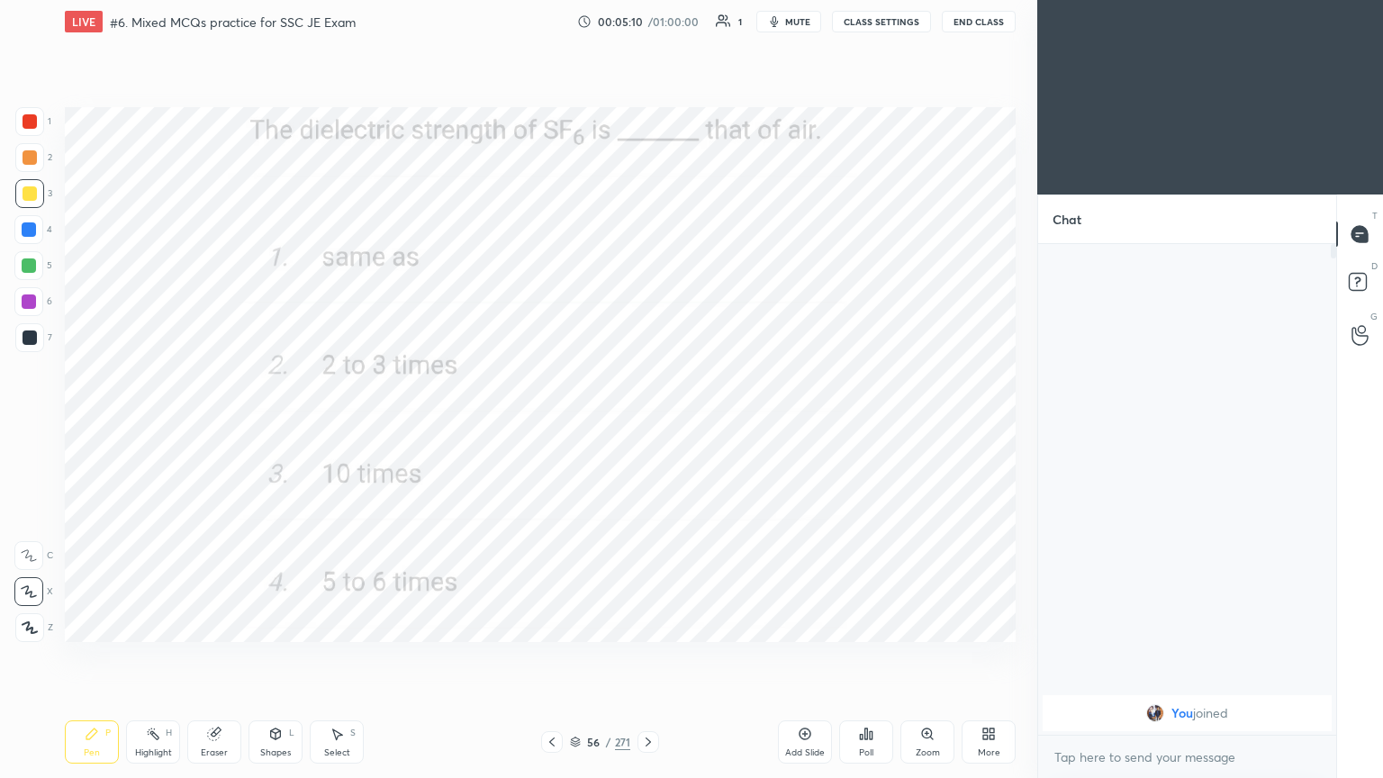
click at [505, 519] on img "grid" at bounding box center [503, 504] width 275 height 147
click at [31, 115] on div at bounding box center [30, 121] width 14 height 14
click at [97, 656] on div "Pen P" at bounding box center [92, 741] width 54 height 43
click at [648, 656] on icon at bounding box center [648, 742] width 14 height 14
click at [641, 656] on icon at bounding box center [648, 742] width 14 height 14
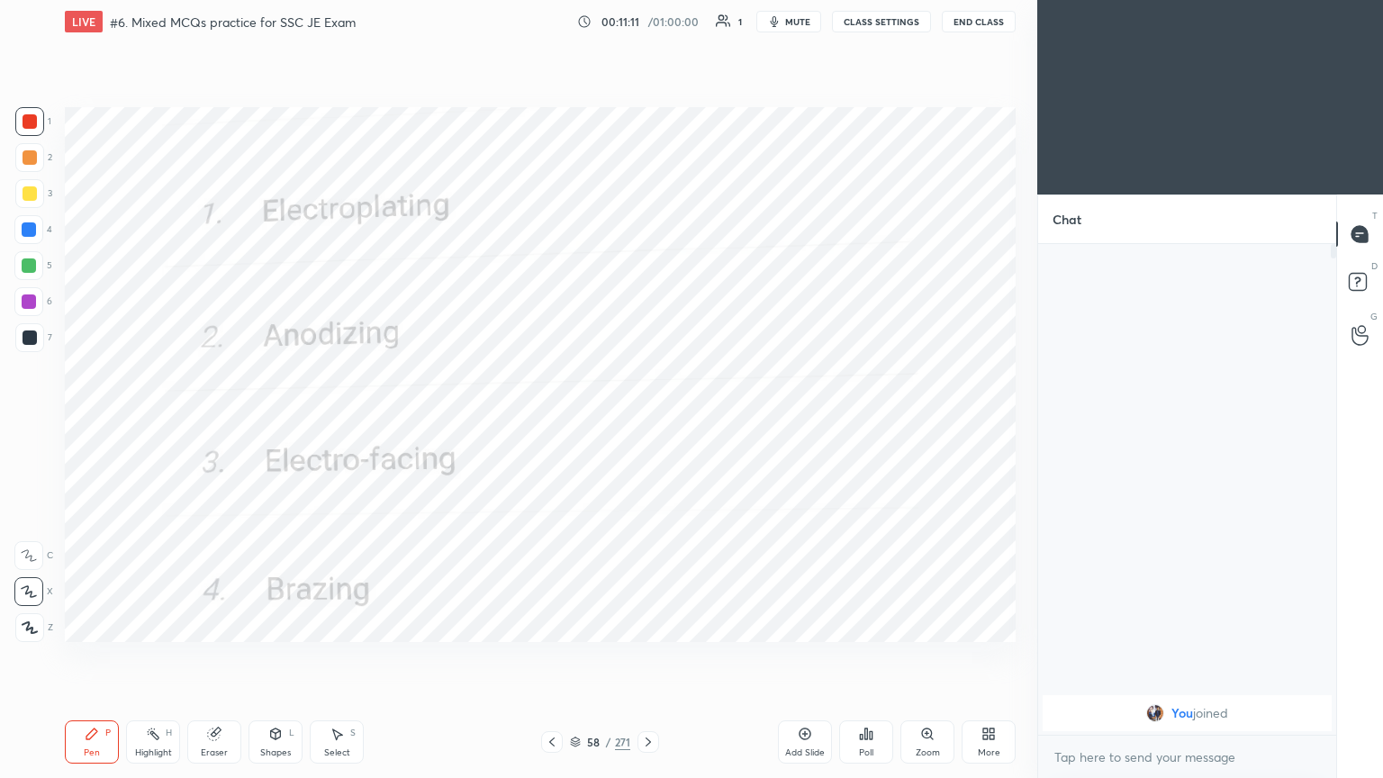
click at [646, 656] on icon at bounding box center [647, 741] width 5 height 9
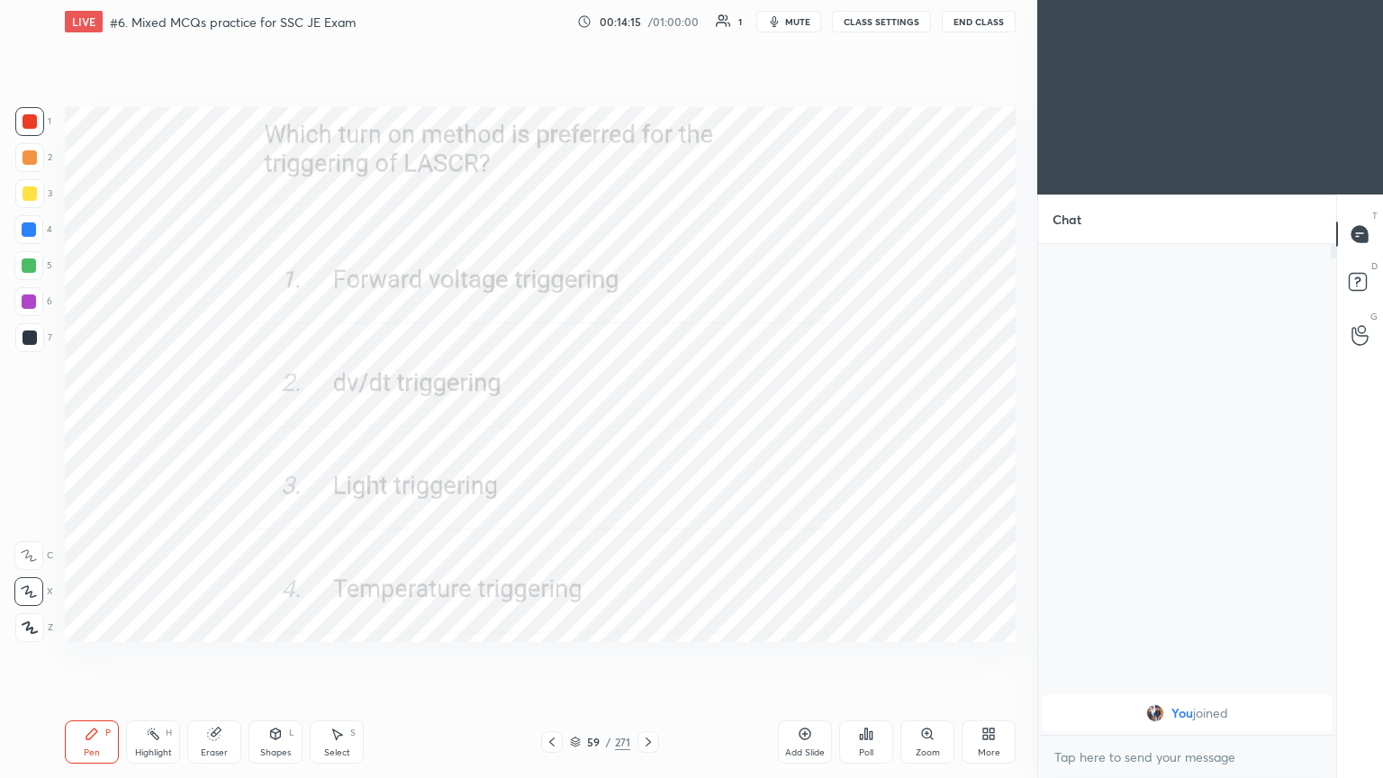
click at [646, 656] on icon at bounding box center [647, 741] width 5 height 9
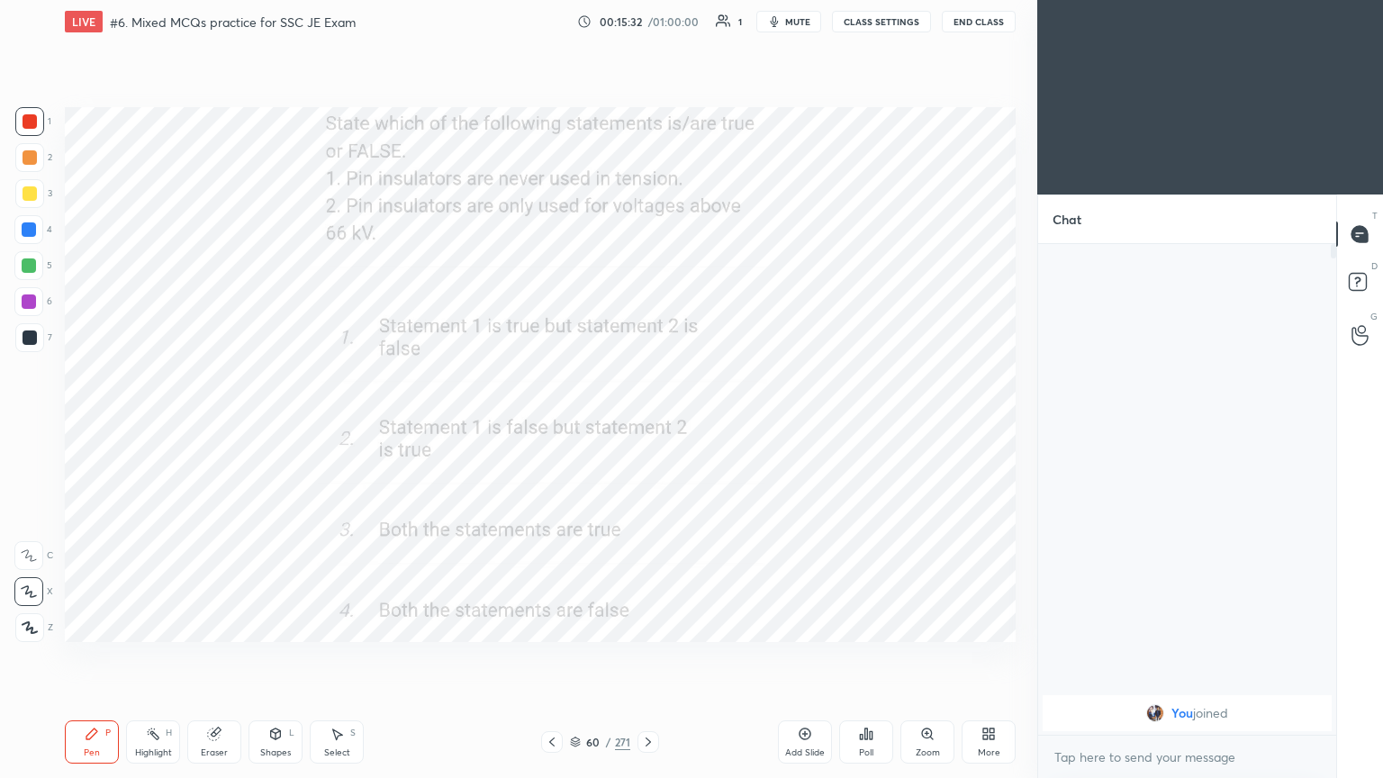
click at [789, 33] on div "LIVE #6. Mixed MCQs practice for SSC JE Exam 00:15:32 / 01:00:00 1 mute CLASS S…" at bounding box center [540, 21] width 951 height 43
click at [797, 23] on span "mute" at bounding box center [797, 21] width 25 height 13
click at [900, 26] on button "CLASS SETTINGS" at bounding box center [881, 22] width 99 height 22
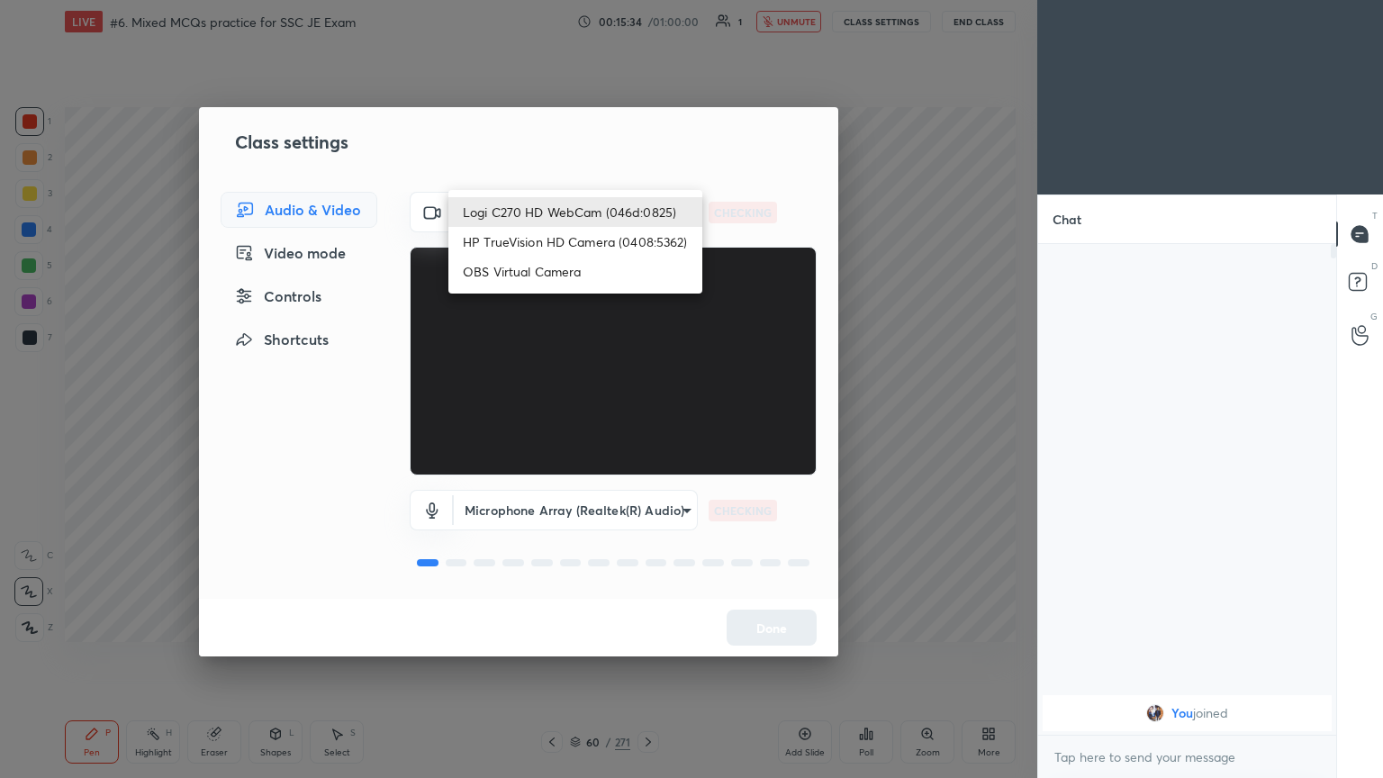
click at [516, 210] on body "1 2 3 4 5 6 7 C X Z C X Z E E Erase all H H LIVE #6. Mixed MCQs practice for SS…" at bounding box center [691, 389] width 1383 height 778
click at [519, 241] on li "HP TrueVision HD Camera (0408:5362)" at bounding box center [575, 242] width 254 height 30
type input "6e129c3dbbea9c9f038ced86e3329b4af5251c06b4e783936748cd200869bc07"
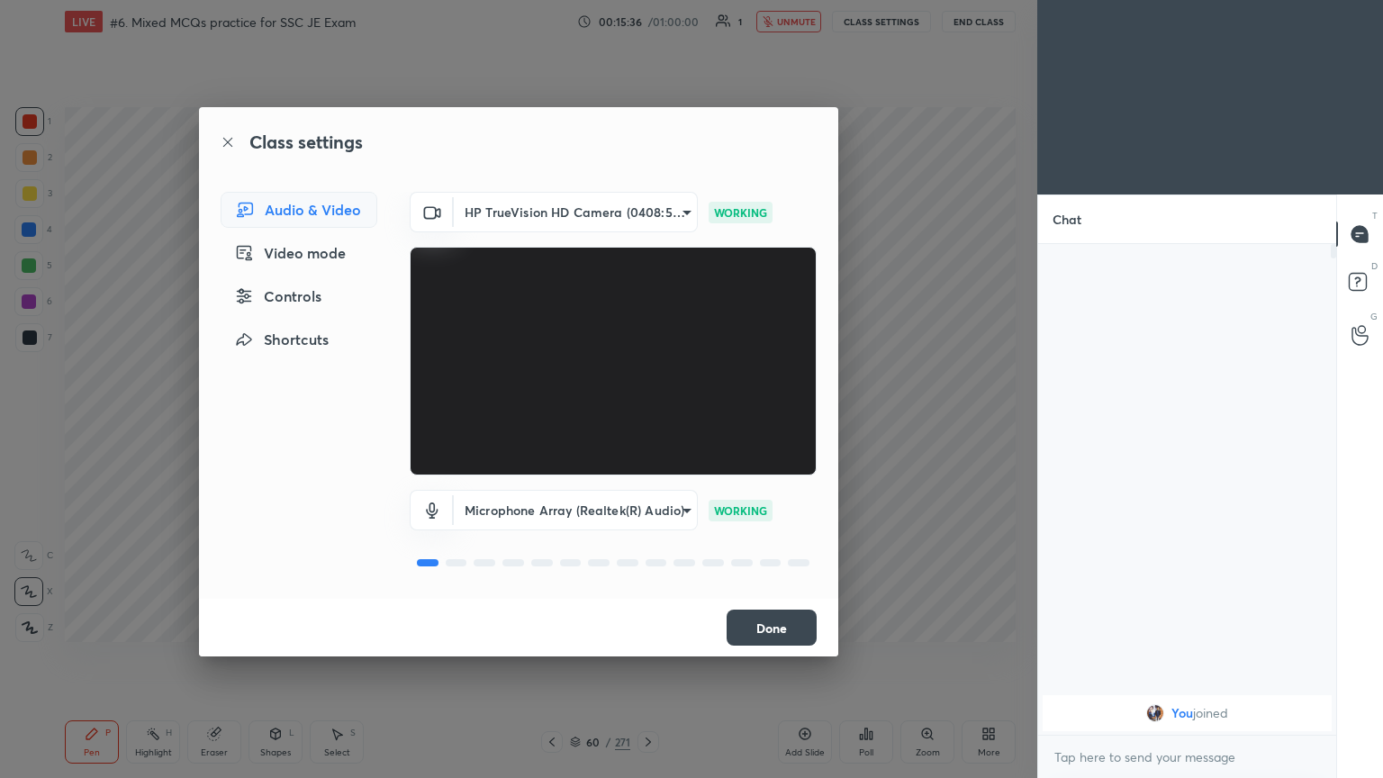
click at [779, 631] on button "Done" at bounding box center [771, 627] width 90 height 36
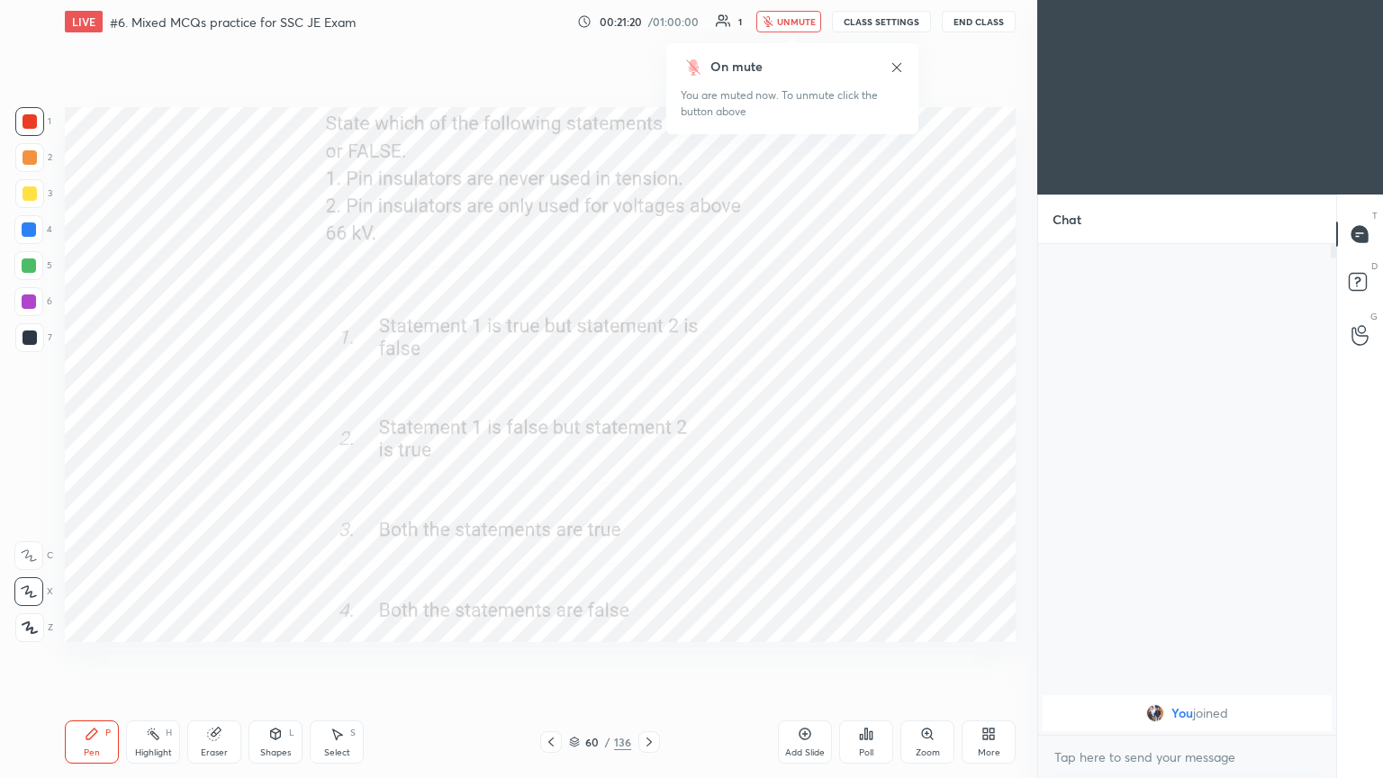
click at [816, 22] on span "unmute" at bounding box center [796, 21] width 39 height 13
click at [898, 24] on button "CLASS SETTINGS" at bounding box center [881, 22] width 99 height 22
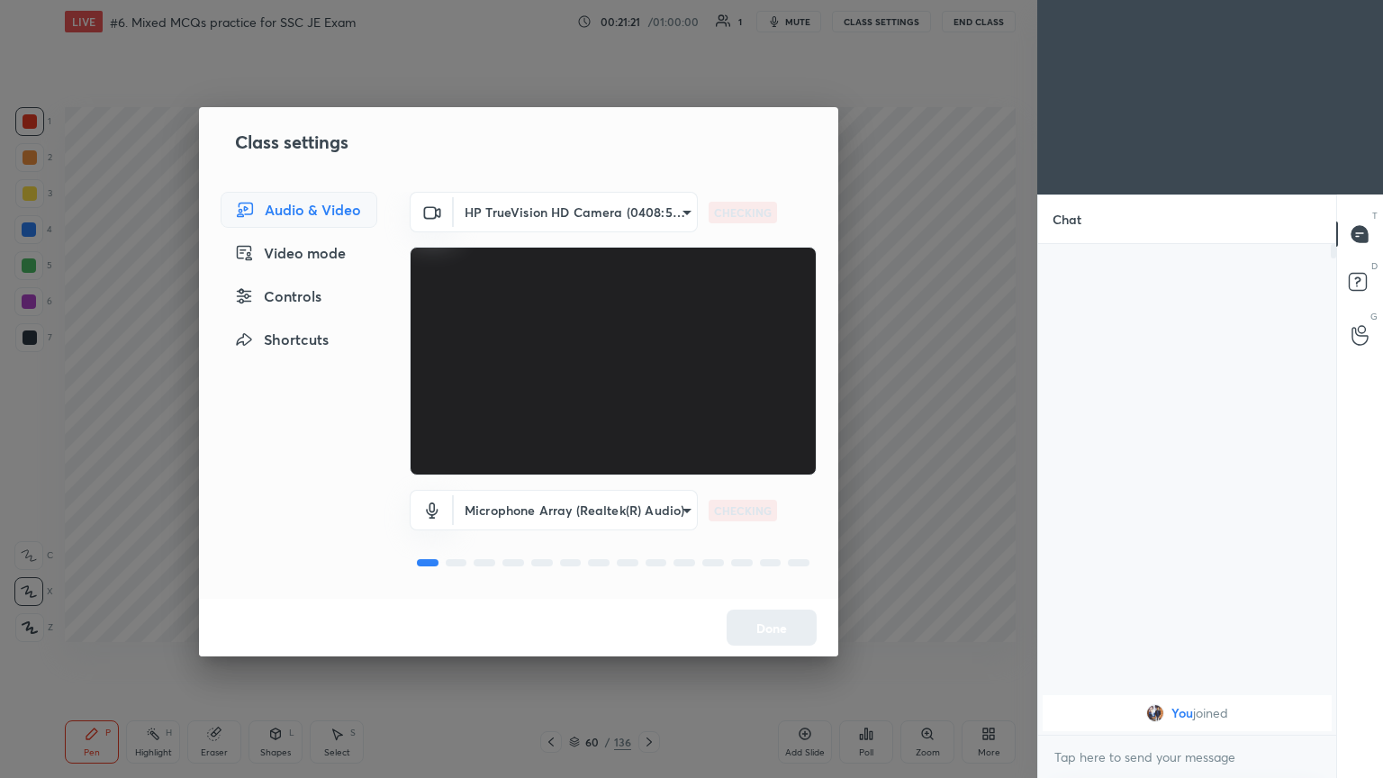
click at [547, 206] on body "1 2 3 4 5 6 7 C X Z C X Z E E Erase all H H LIVE #6. Mixed MCQs practice for SS…" at bounding box center [691, 389] width 1383 height 778
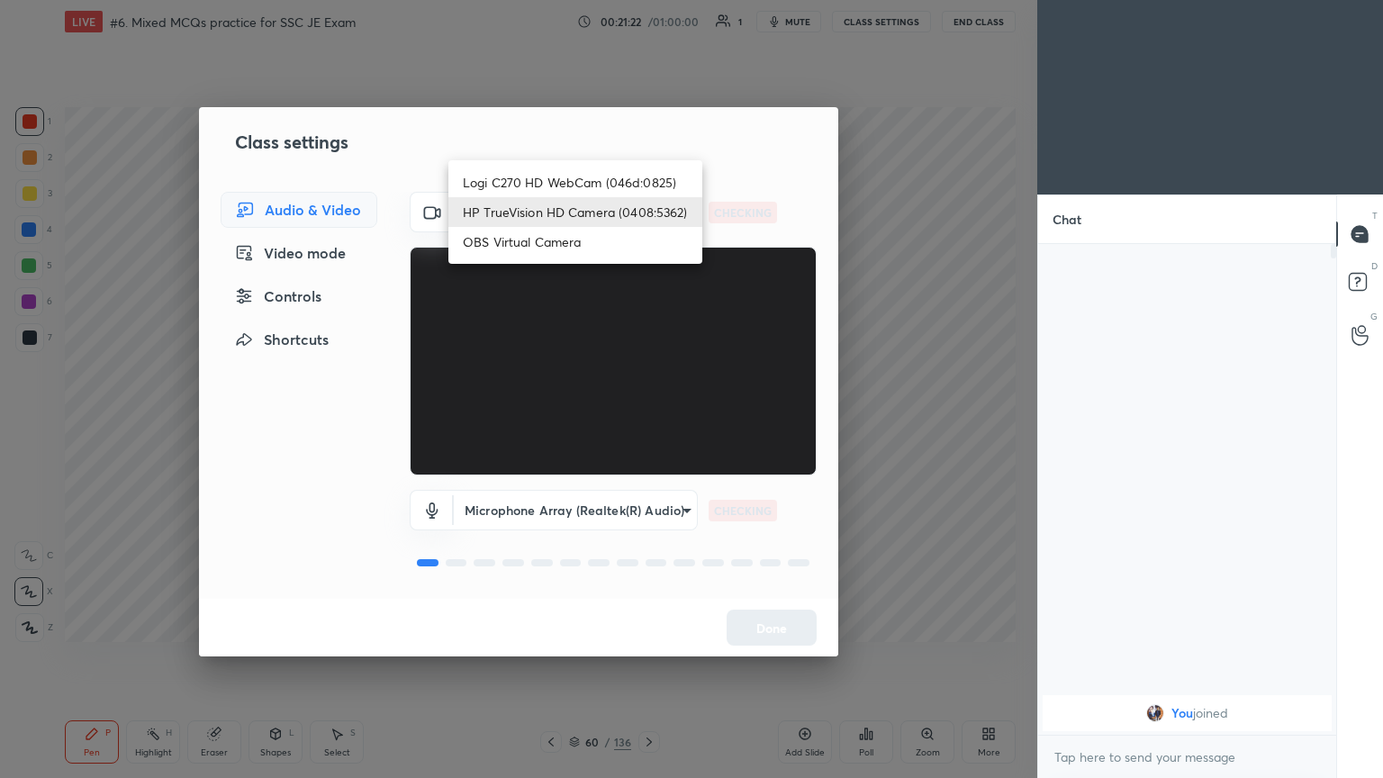
click at [556, 183] on li "Logi C270 HD WebCam (046d:0825)" at bounding box center [575, 182] width 254 height 30
type input "f7d1afb7c9de9e4a754af8163ae90a07716e8f4ac3369fe1a9090404ef363049"
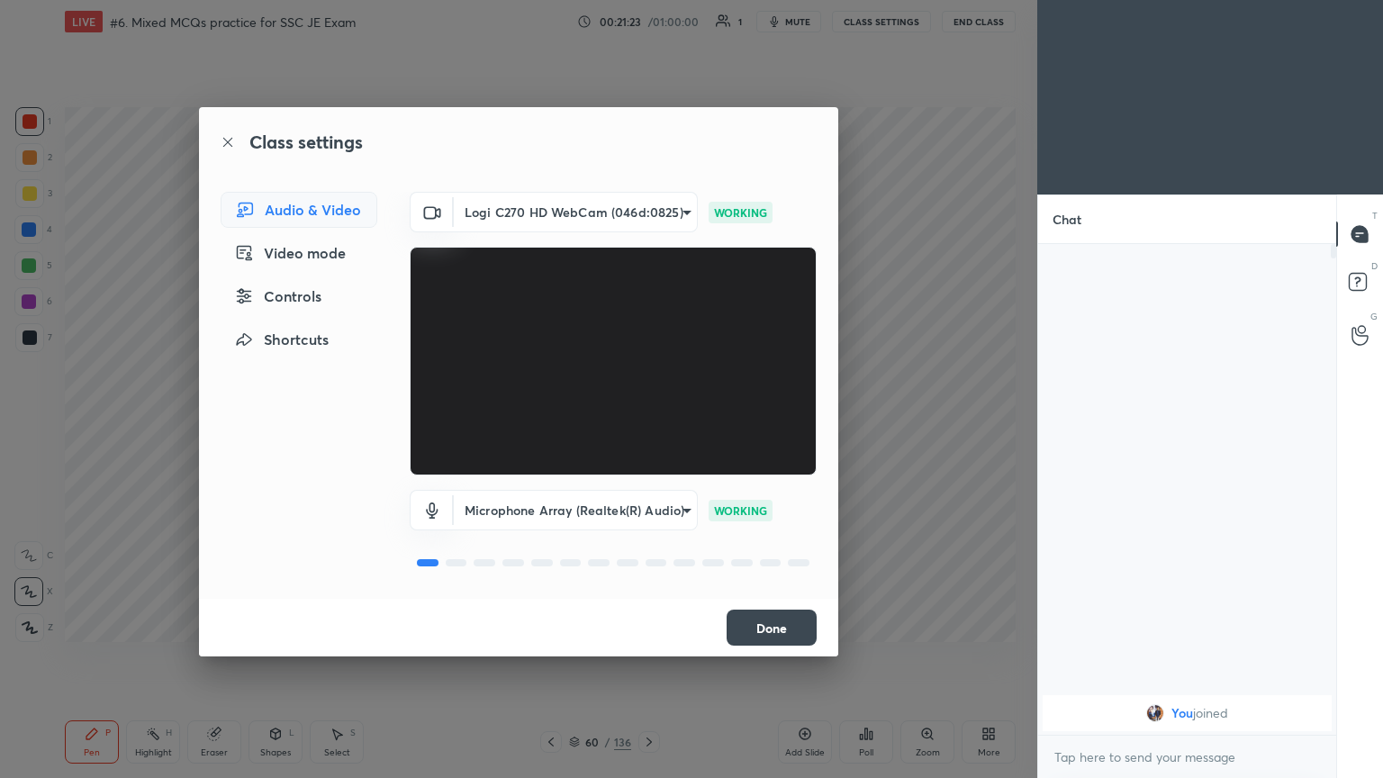
click at [785, 633] on button "Done" at bounding box center [771, 627] width 90 height 36
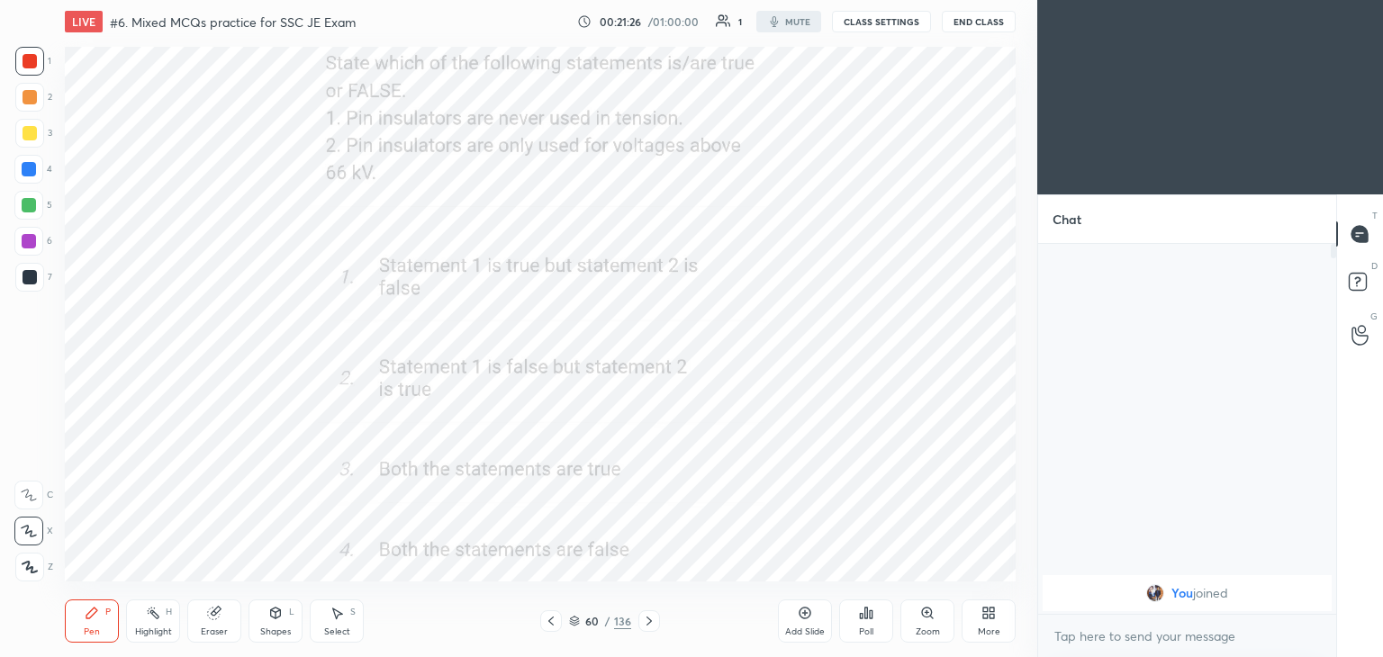
scroll to position [89477, 89055]
type textarea "x"
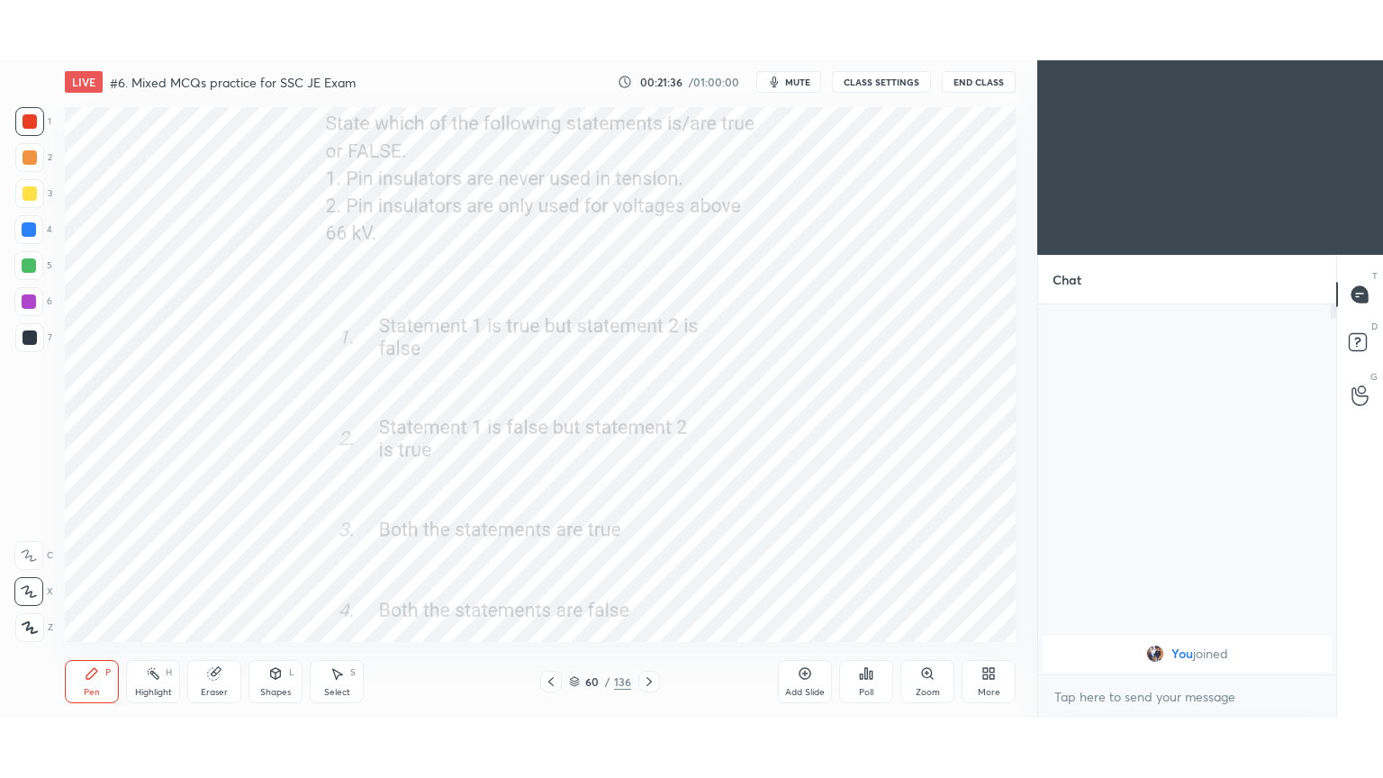
scroll to position [89477, 89055]
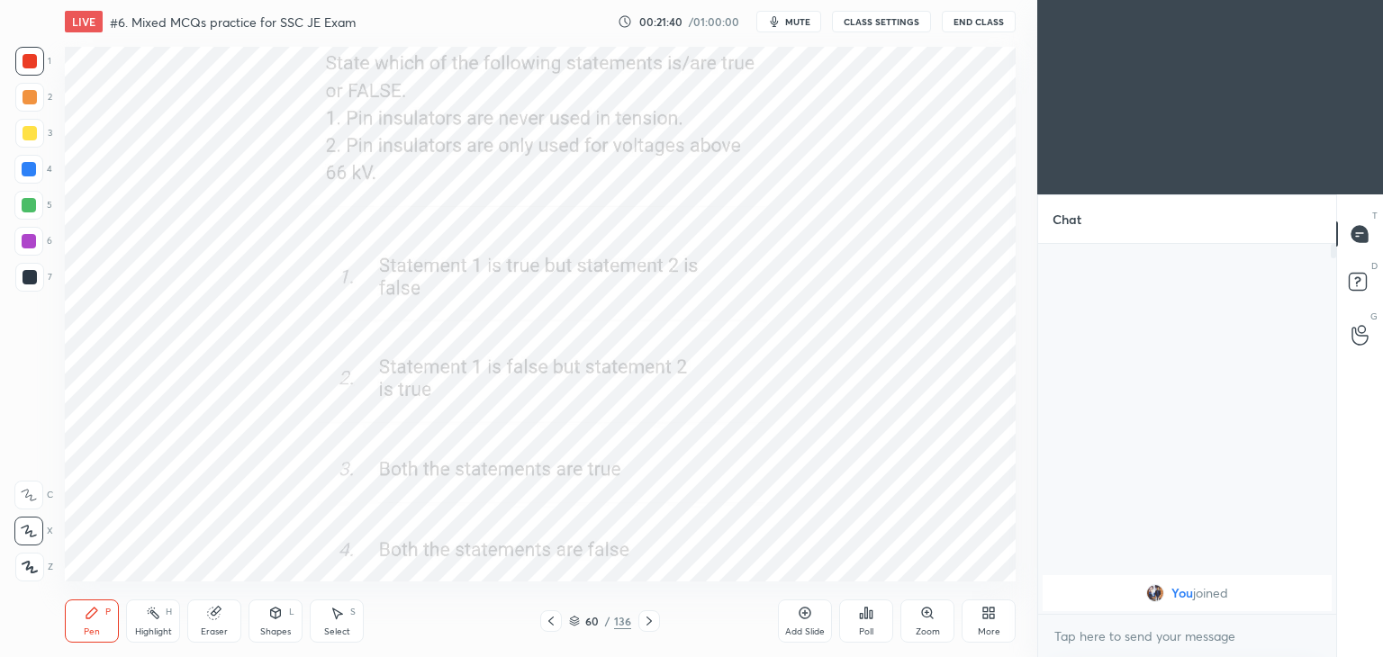
click at [994, 623] on div "More" at bounding box center [988, 621] width 54 height 43
click at [972, 481] on icon at bounding box center [966, 475] width 14 height 14
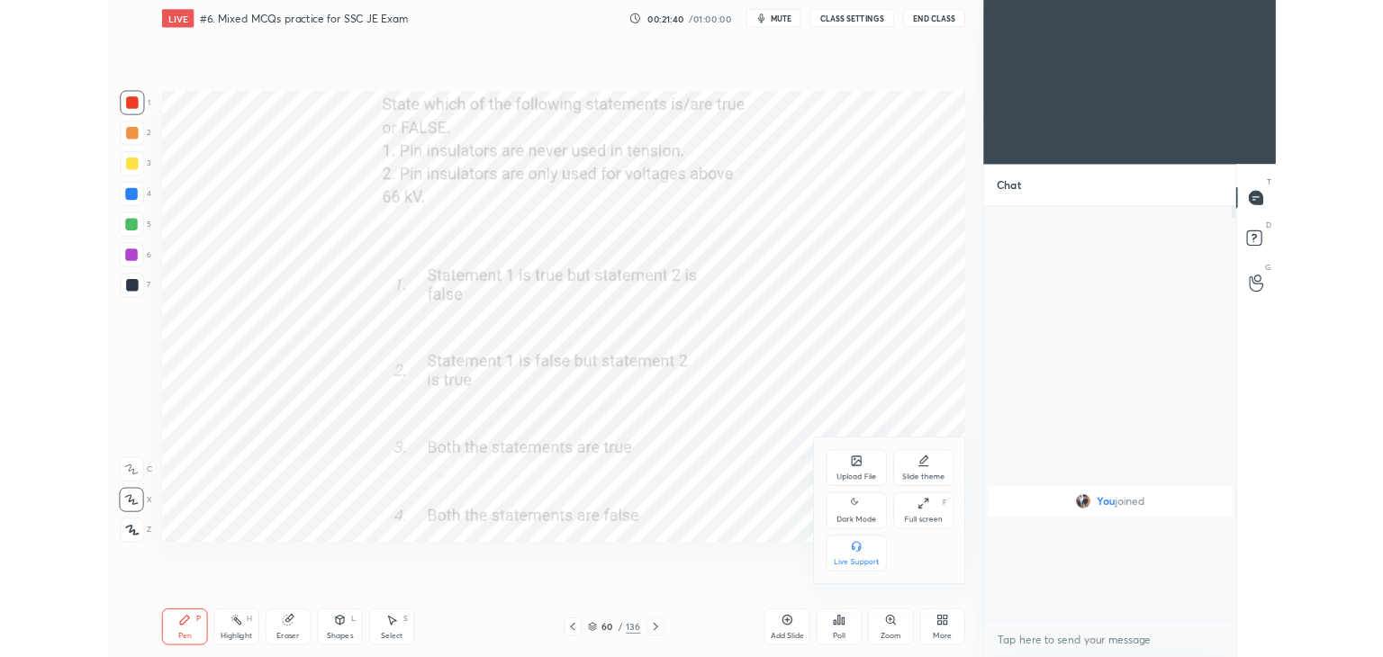
scroll to position [336, 293]
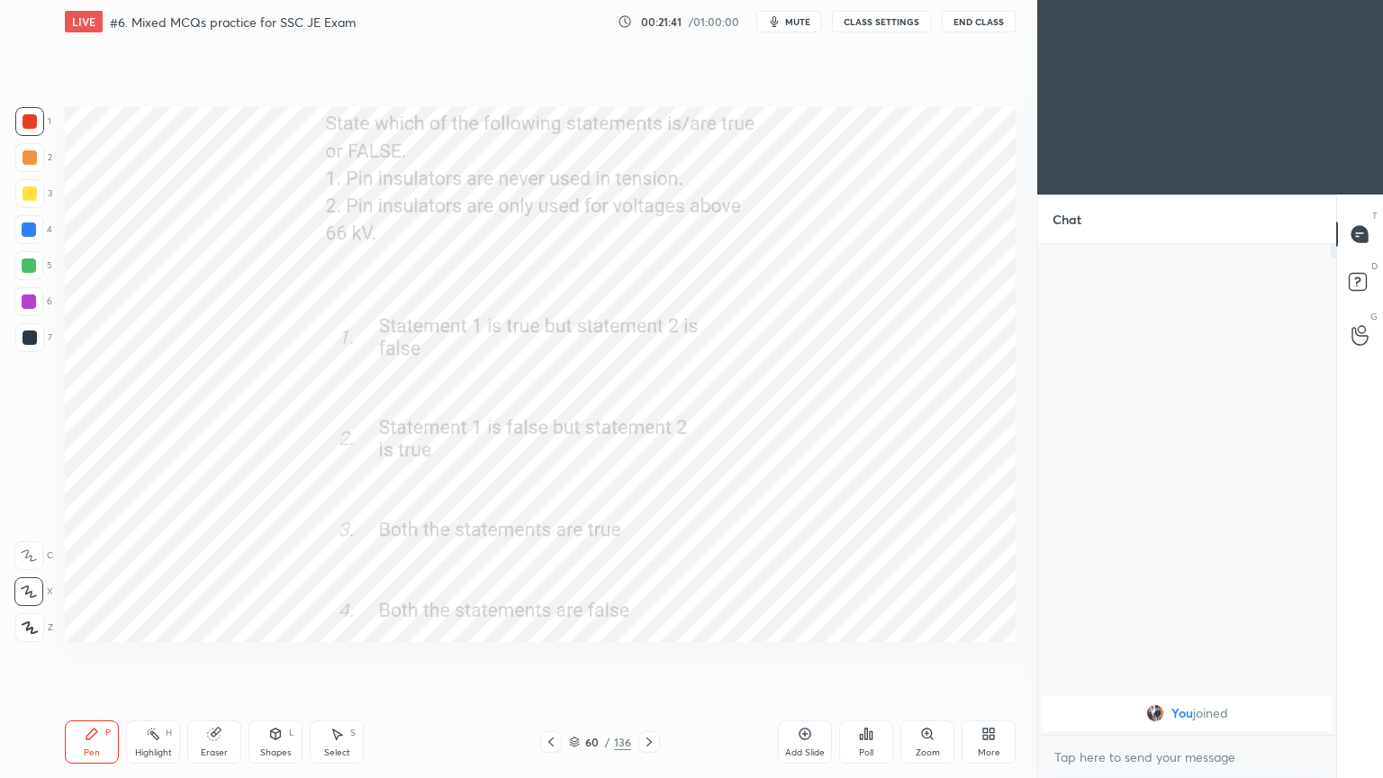
type textarea "x"
click at [655, 656] on icon at bounding box center [649, 742] width 14 height 14
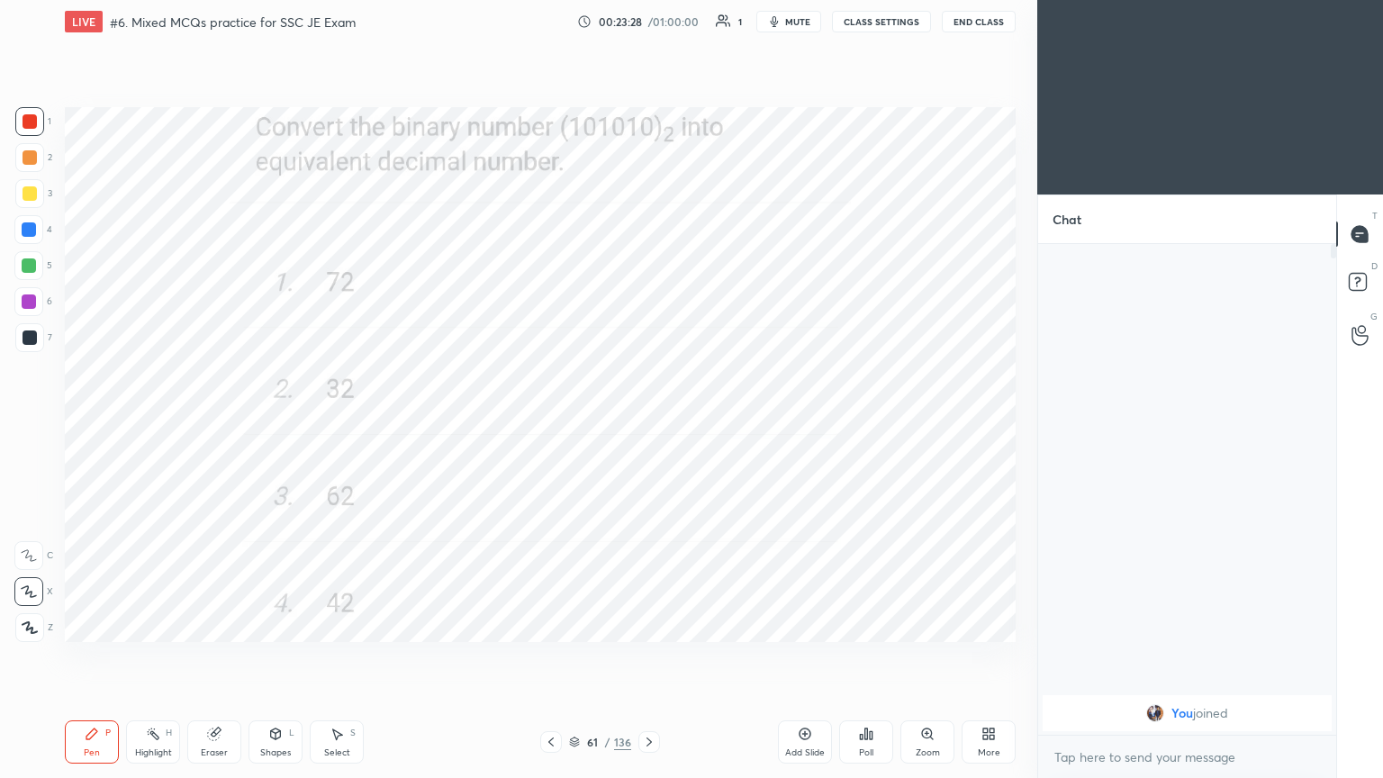
click at [645, 656] on icon at bounding box center [649, 742] width 14 height 14
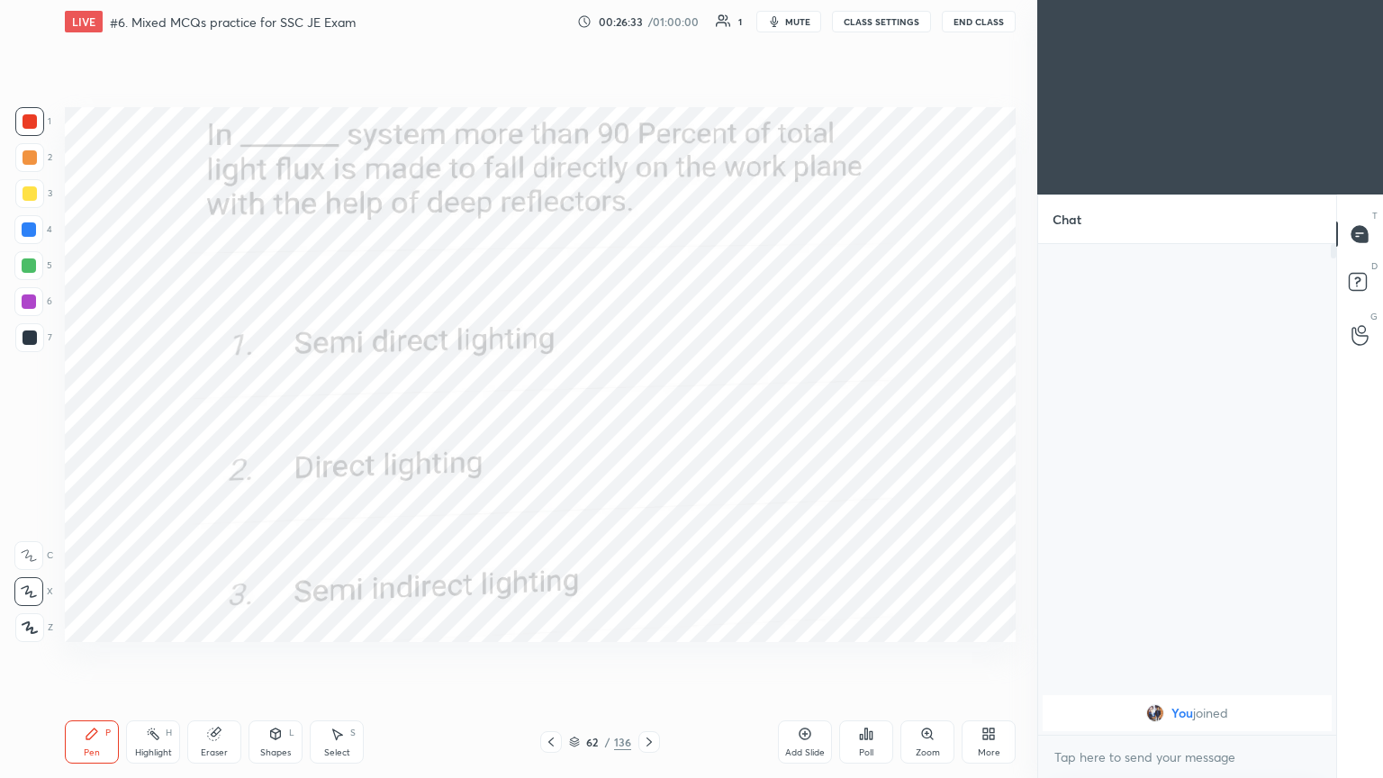
click at [638, 656] on div at bounding box center [649, 742] width 22 height 22
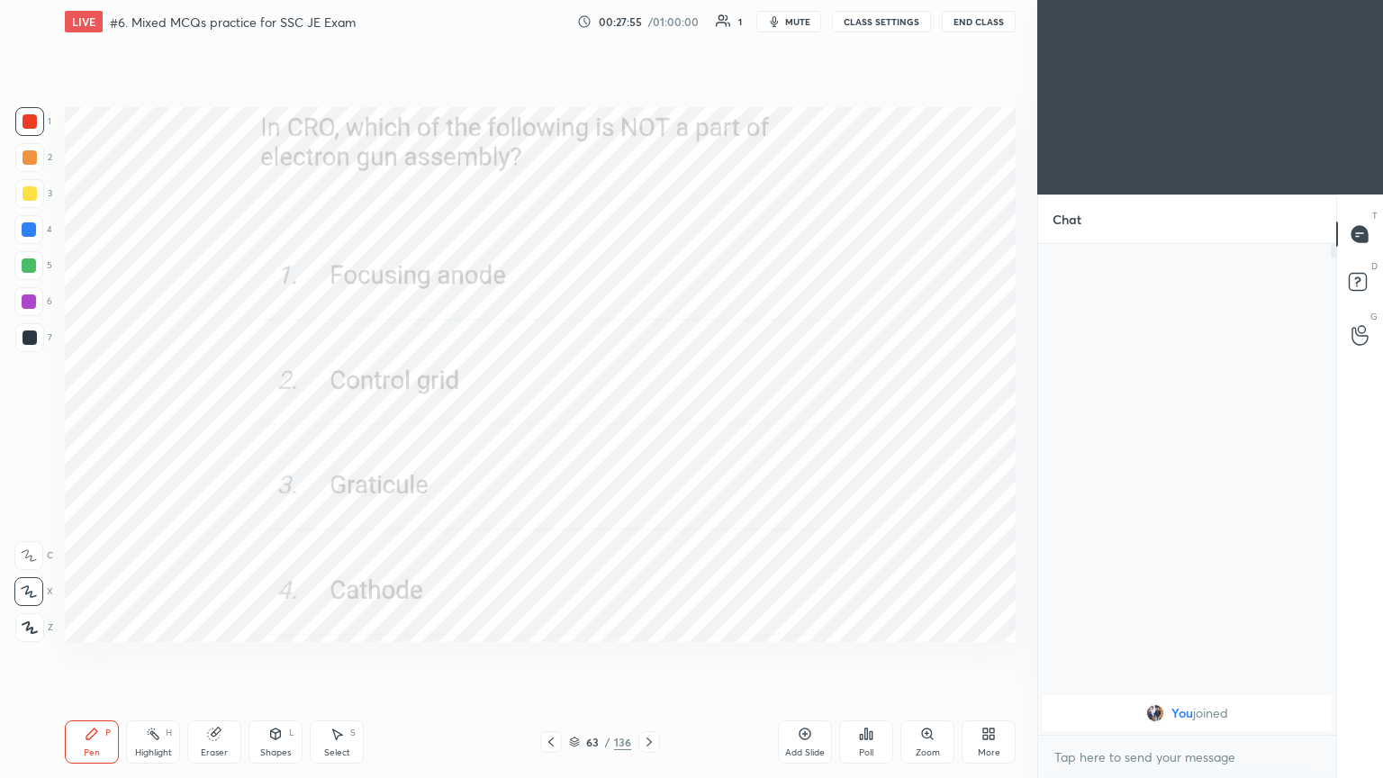
click at [649, 656] on icon at bounding box center [648, 741] width 5 height 9
click at [889, 18] on button "CLASS SETTINGS" at bounding box center [881, 22] width 99 height 22
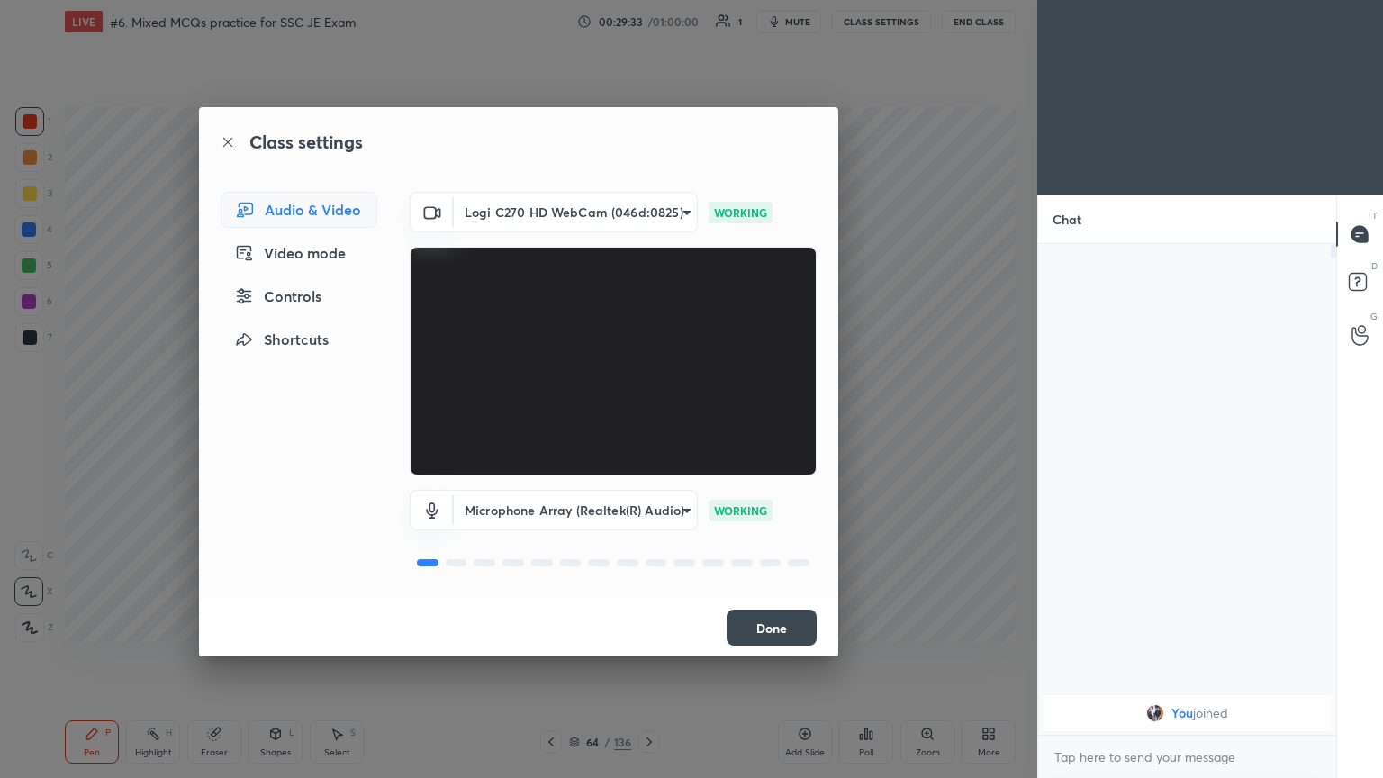
click at [581, 511] on body "1 2 3 4 5 6 7 C X Z C X Z E E Erase all H H LIVE #6. Mixed MCQs practice for SS…" at bounding box center [691, 389] width 1383 height 778
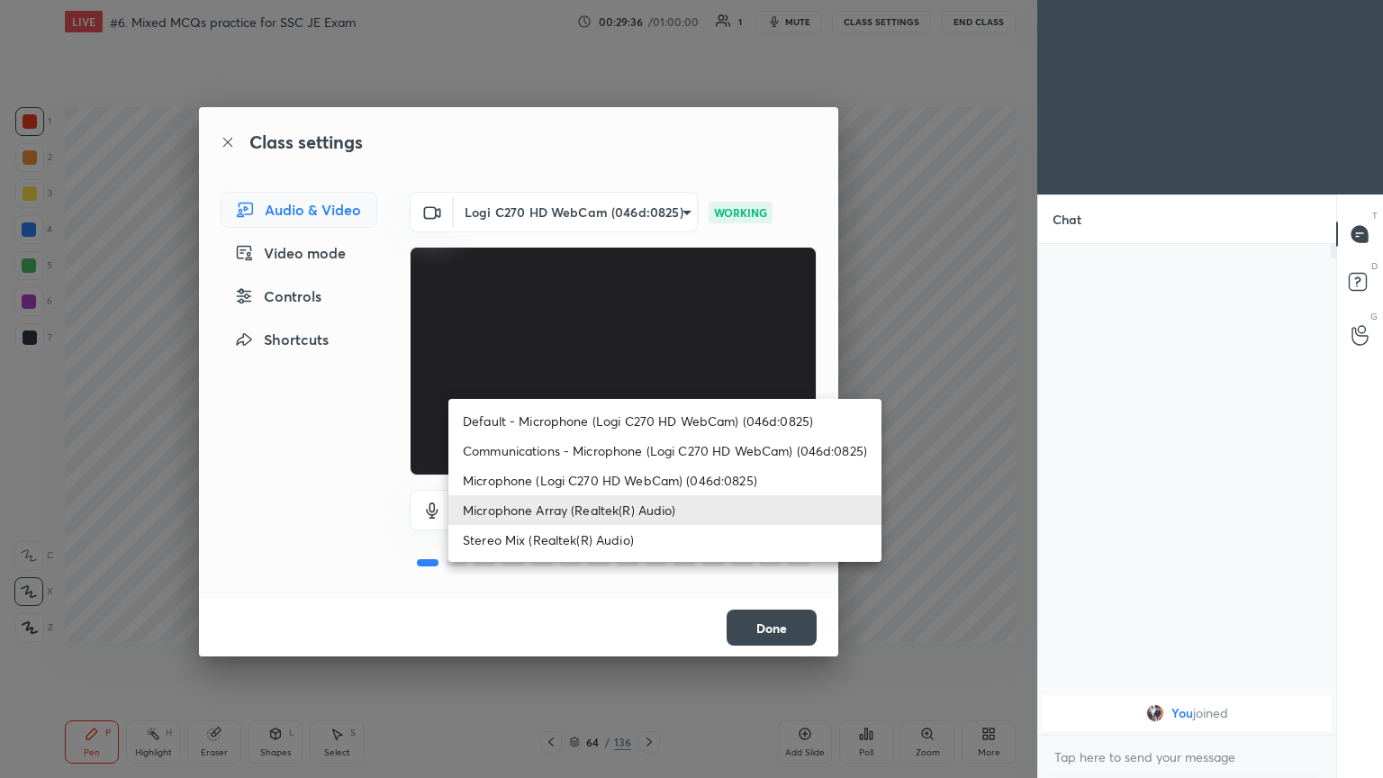
click at [900, 576] on div at bounding box center [691, 389] width 1383 height 778
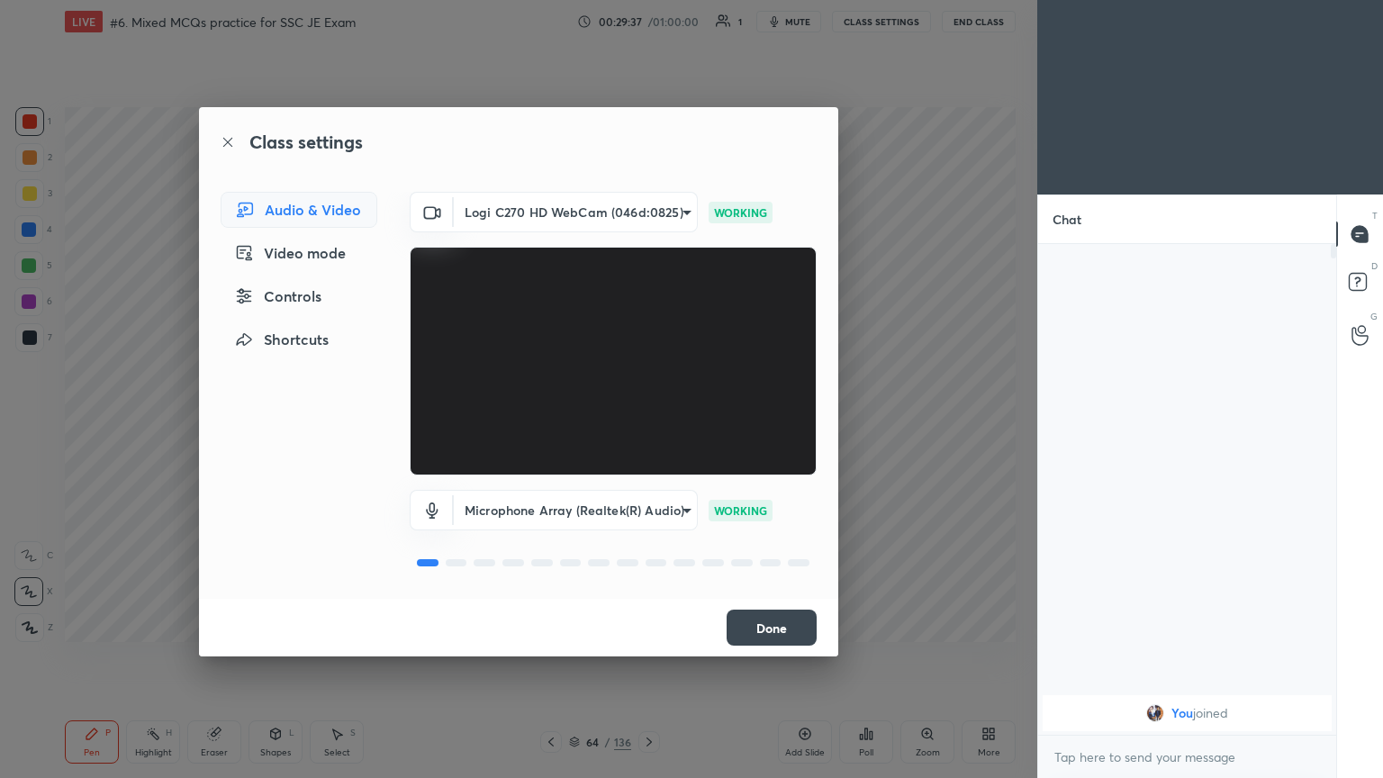
drag, startPoint x: 882, startPoint y: 623, endPoint x: 908, endPoint y: 618, distance: 26.7
click at [883, 621] on div "Class settings Audio & Video Video mode Controls Shortcuts Logi C270 HD WebCam …" at bounding box center [518, 389] width 1037 height 778
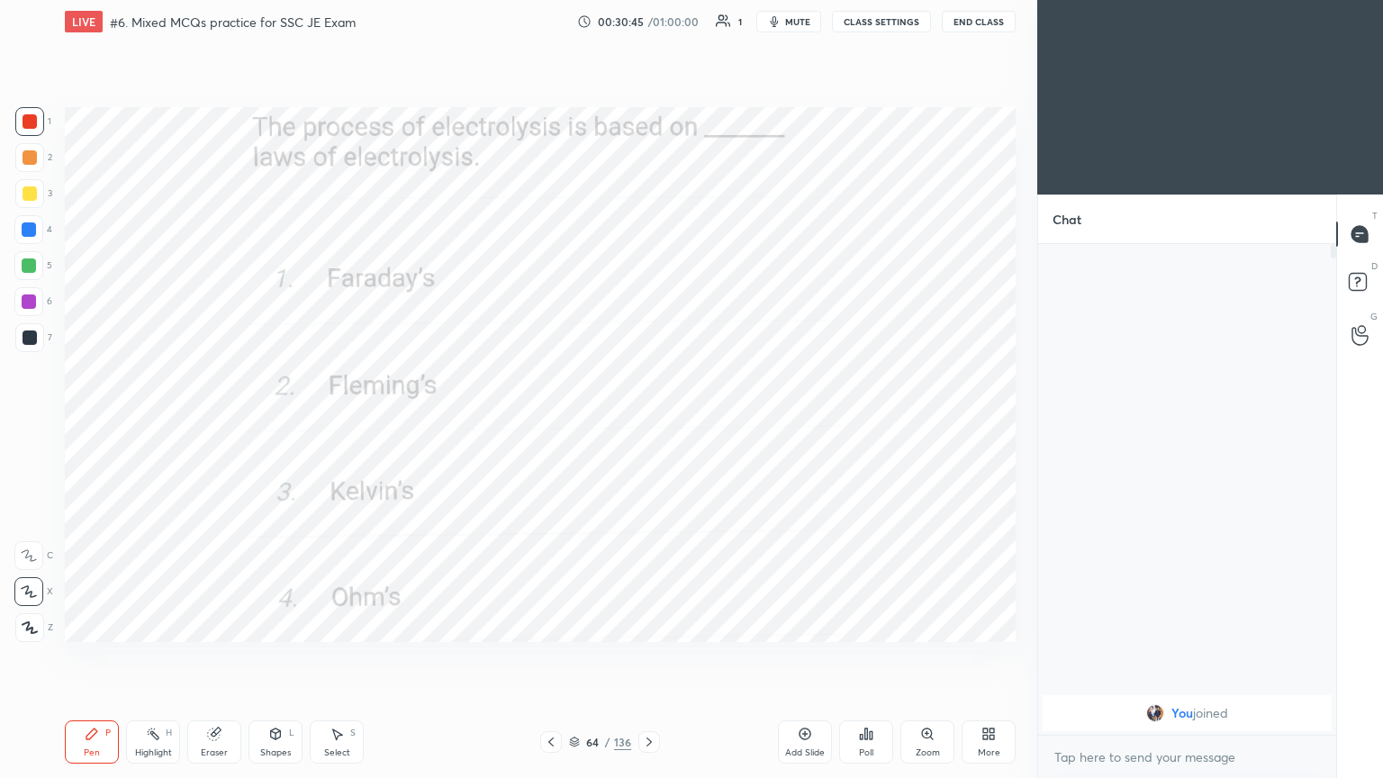
click at [648, 656] on icon at bounding box center [649, 742] width 14 height 14
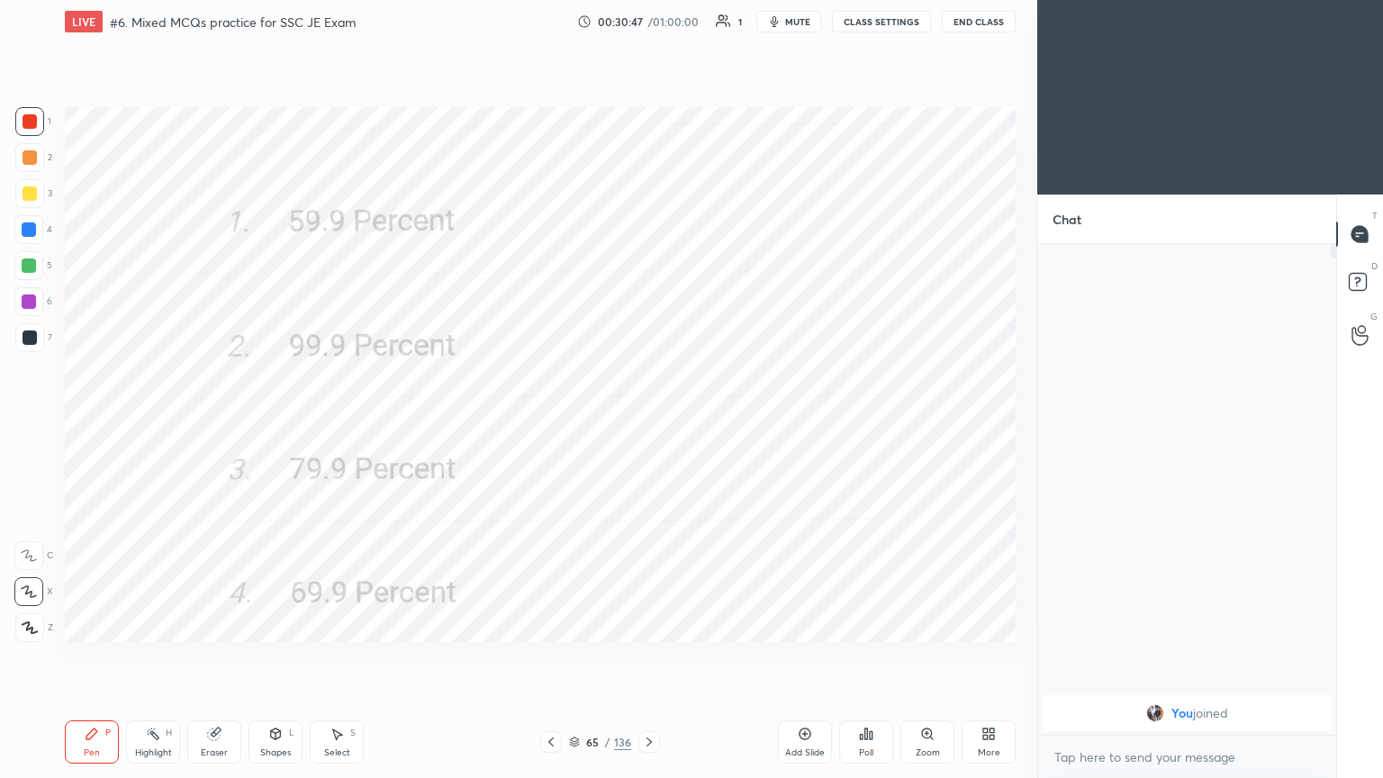
click at [652, 656] on icon at bounding box center [649, 742] width 14 height 14
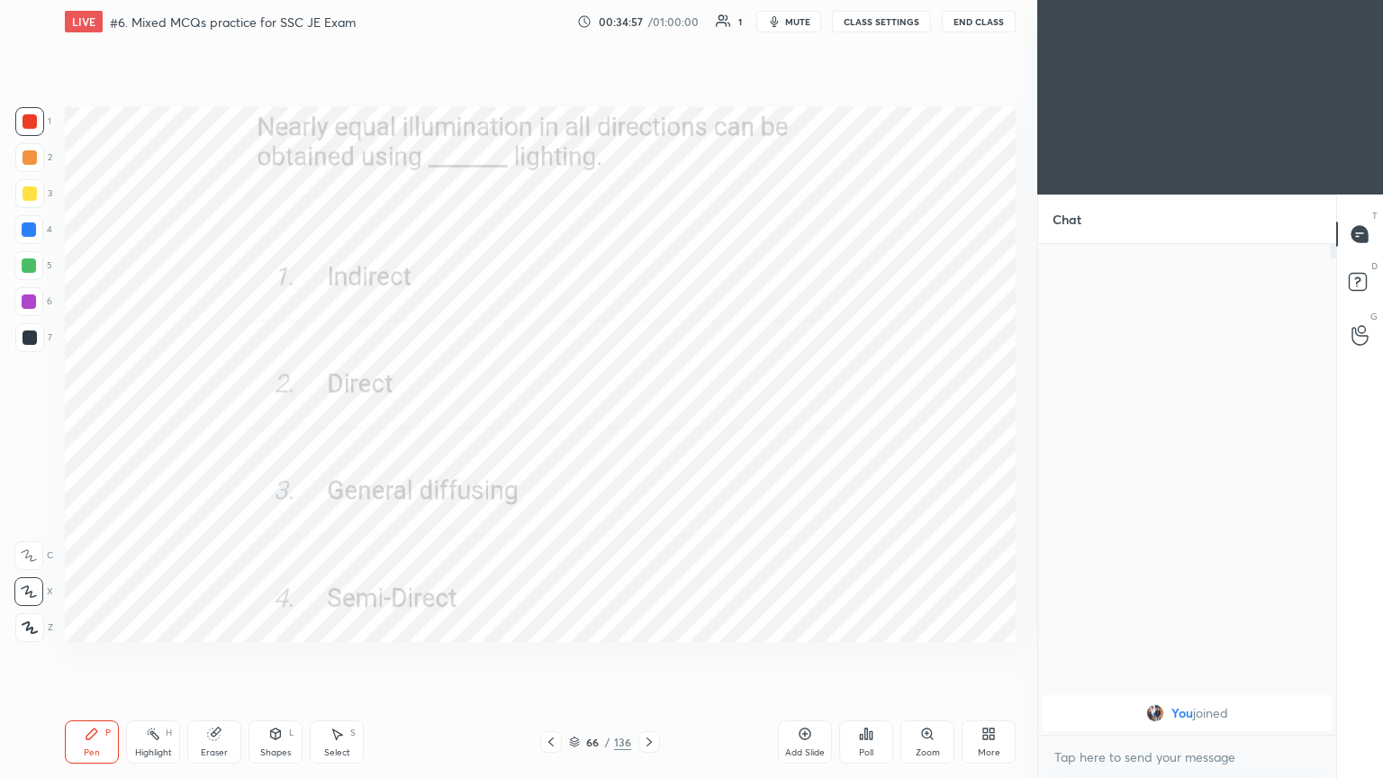
click at [649, 656] on icon at bounding box center [649, 742] width 14 height 14
click at [19, 627] on div at bounding box center [29, 627] width 29 height 29
click at [793, 14] on button "mute" at bounding box center [788, 22] width 65 height 22
click at [908, 14] on button "CLASS SETTINGS" at bounding box center [881, 22] width 99 height 22
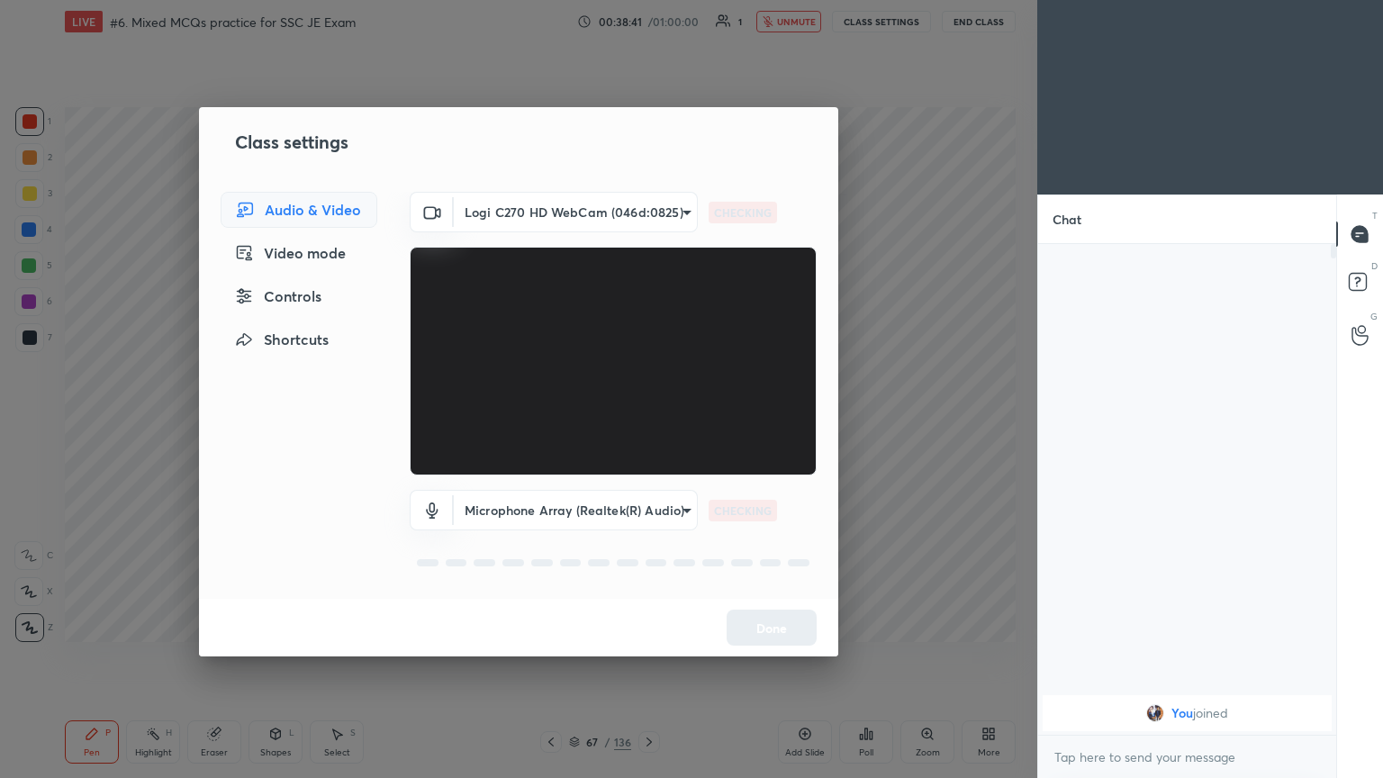
click at [501, 217] on body "1 2 3 4 5 6 7 C X Z C X Z E E Erase all H H LIVE #6. Mixed MCQs practice for SS…" at bounding box center [691, 389] width 1383 height 778
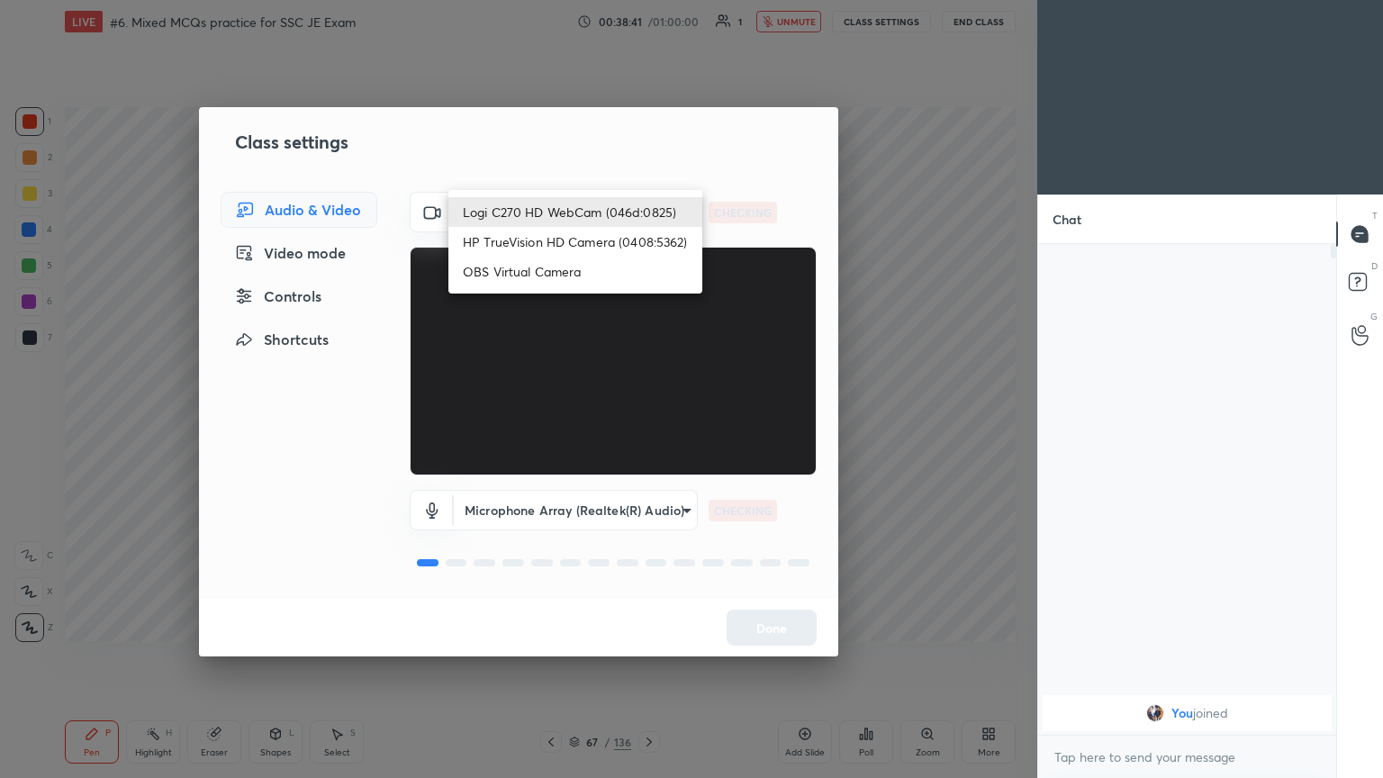
click at [515, 248] on li "HP TrueVision HD Camera (0408:5362)" at bounding box center [575, 242] width 254 height 30
type input "6e129c3dbbea9c9f038ced86e3329b4af5251c06b4e783936748cd200869bc07"
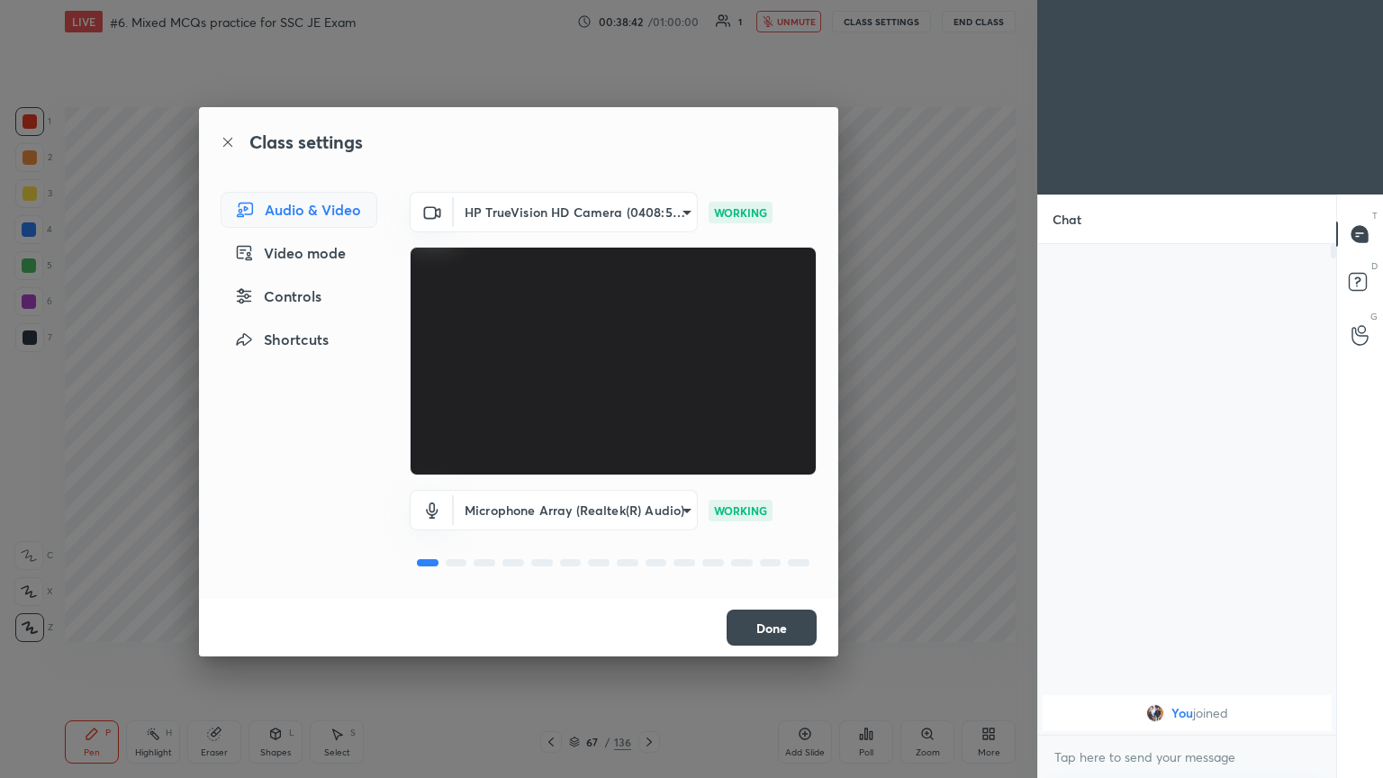
click at [775, 623] on button "Done" at bounding box center [771, 627] width 90 height 36
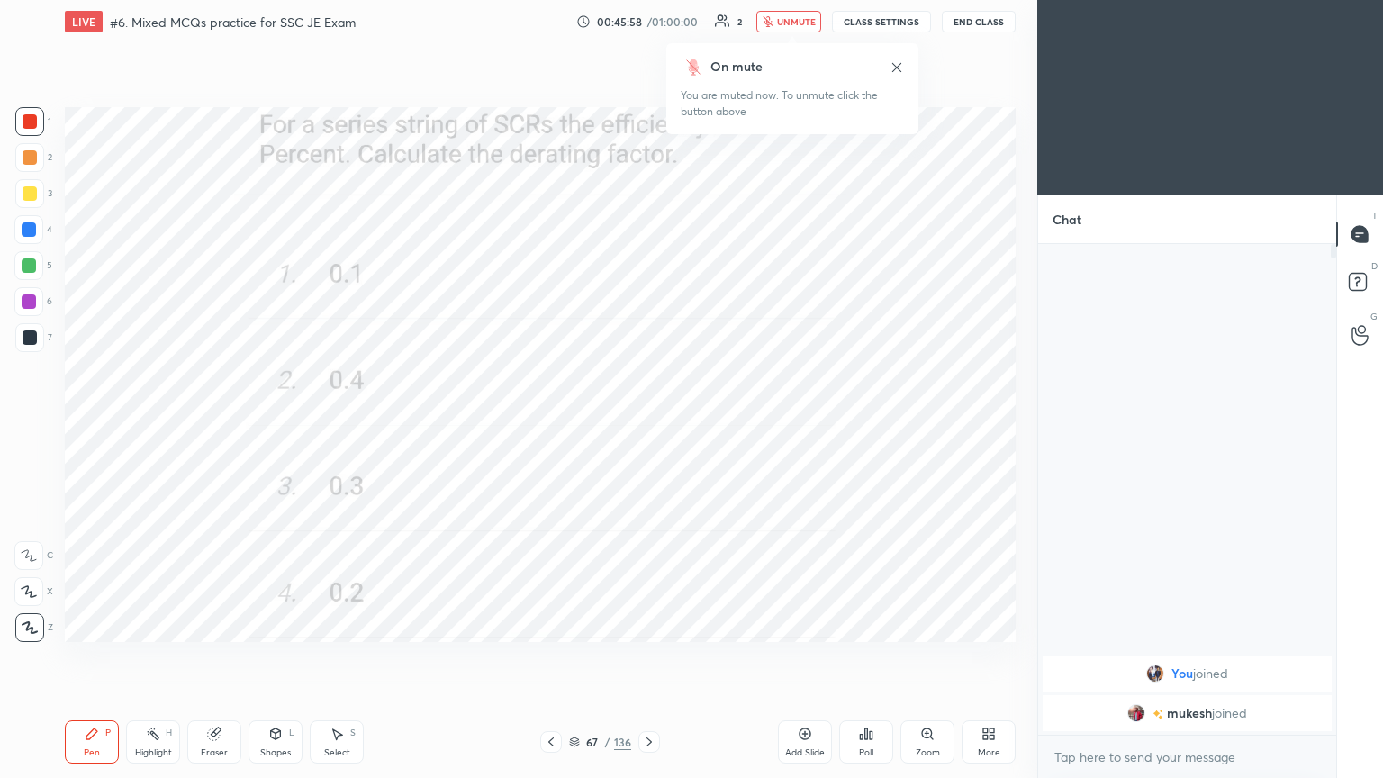
drag, startPoint x: 803, startPoint y: 19, endPoint x: 827, endPoint y: 21, distance: 24.4
click at [802, 19] on span "unmute" at bounding box center [796, 21] width 39 height 13
click at [879, 18] on button "CLASS SETTINGS" at bounding box center [881, 22] width 99 height 22
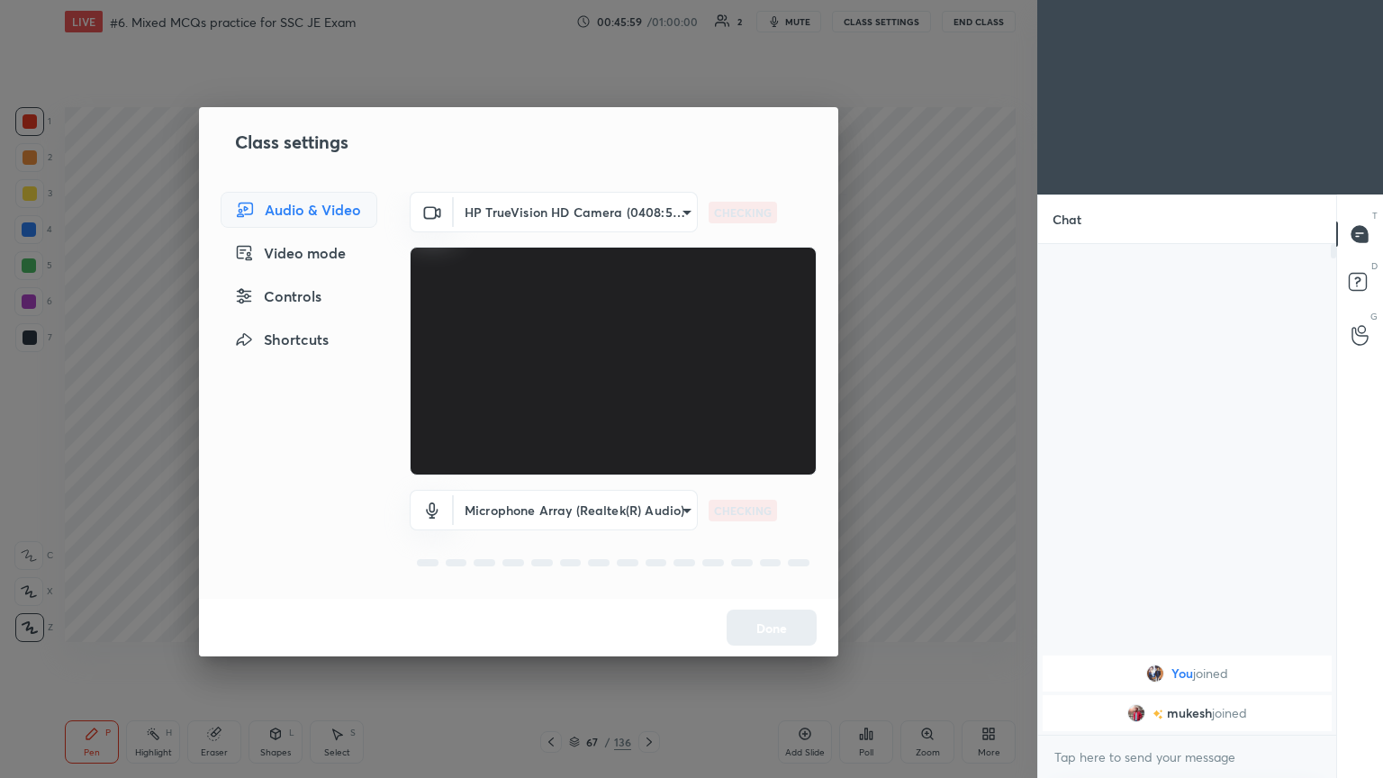
click at [548, 212] on body "1 2 3 4 5 6 7 C X Z C X Z E E Erase all H H LIVE #6. Mixed MCQs practice for SS…" at bounding box center [691, 389] width 1383 height 778
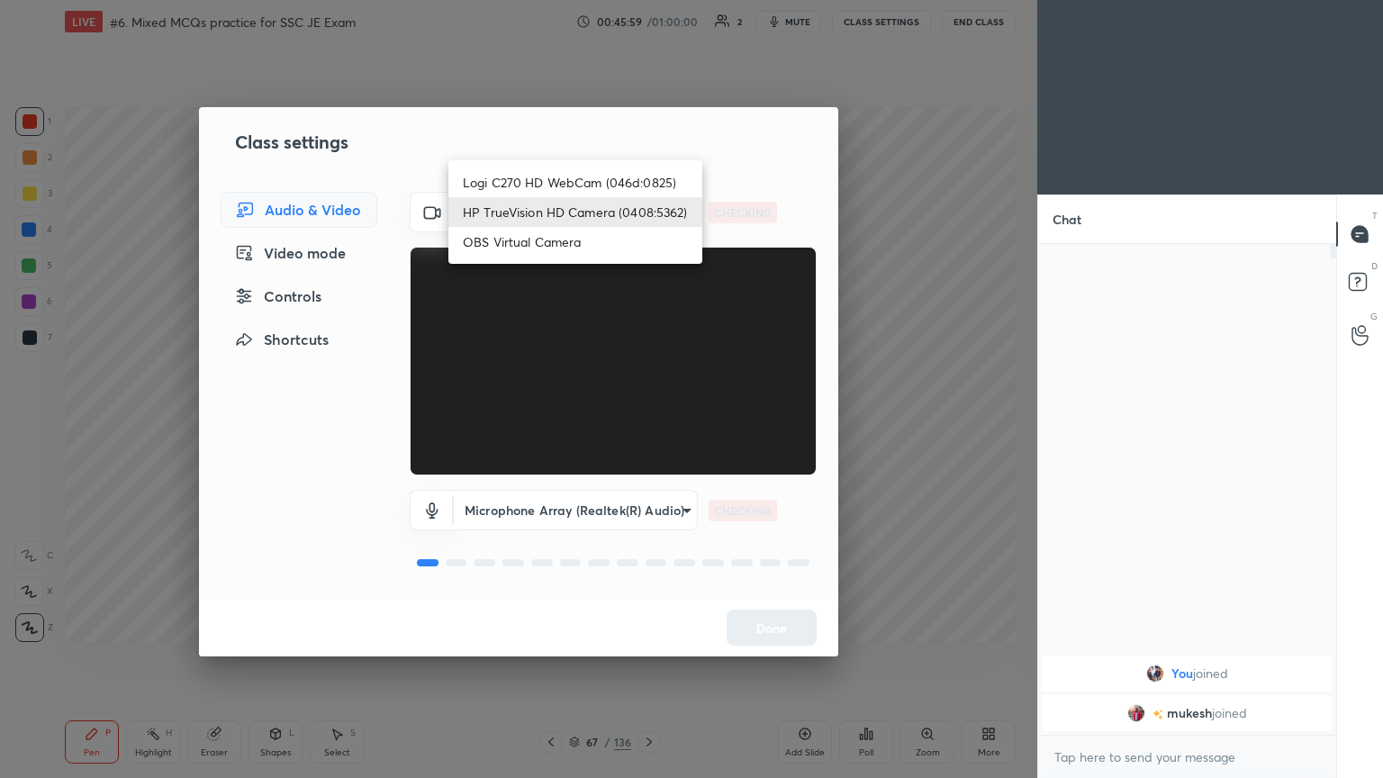
click at [569, 183] on li "Logi C270 HD WebCam (046d:0825)" at bounding box center [575, 182] width 254 height 30
type input "f7d1afb7c9de9e4a754af8163ae90a07716e8f4ac3369fe1a9090404ef363049"
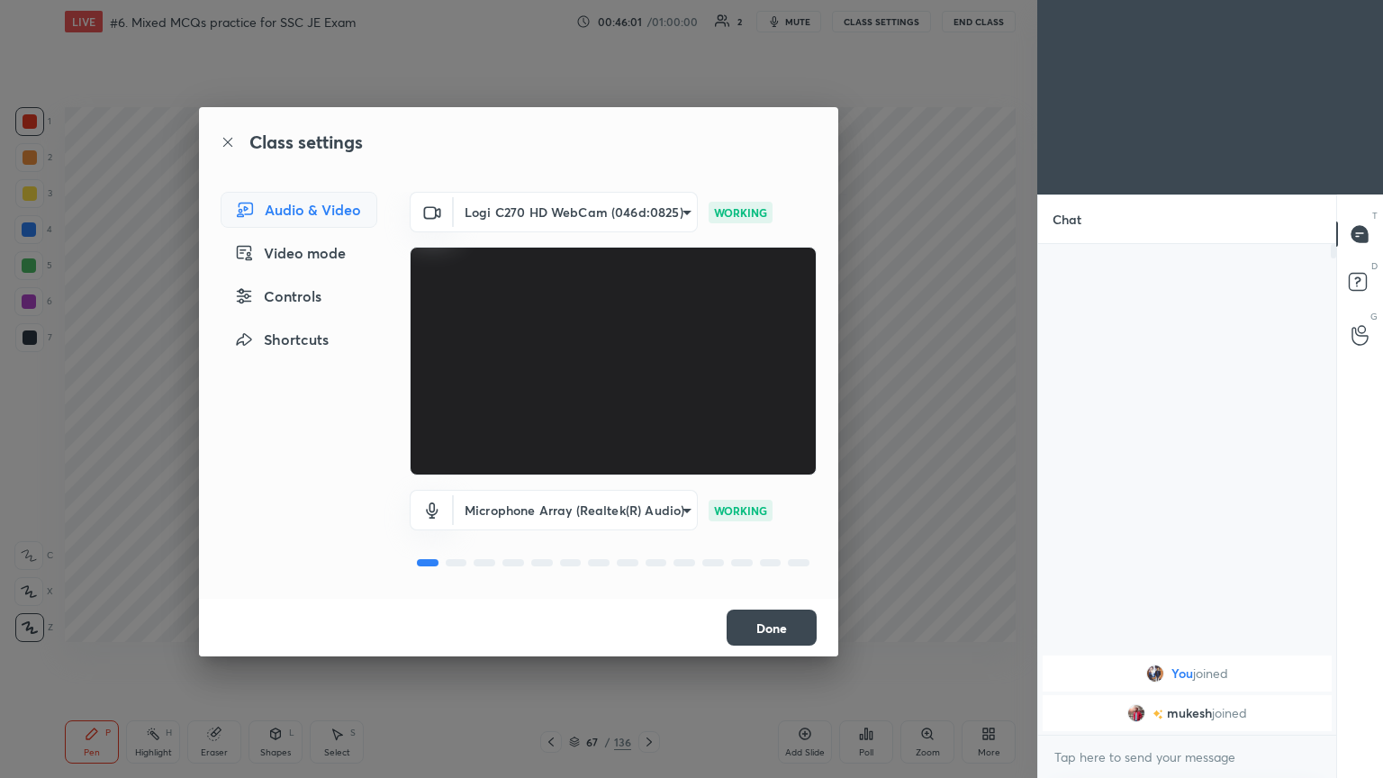
click at [788, 634] on button "Done" at bounding box center [771, 627] width 90 height 36
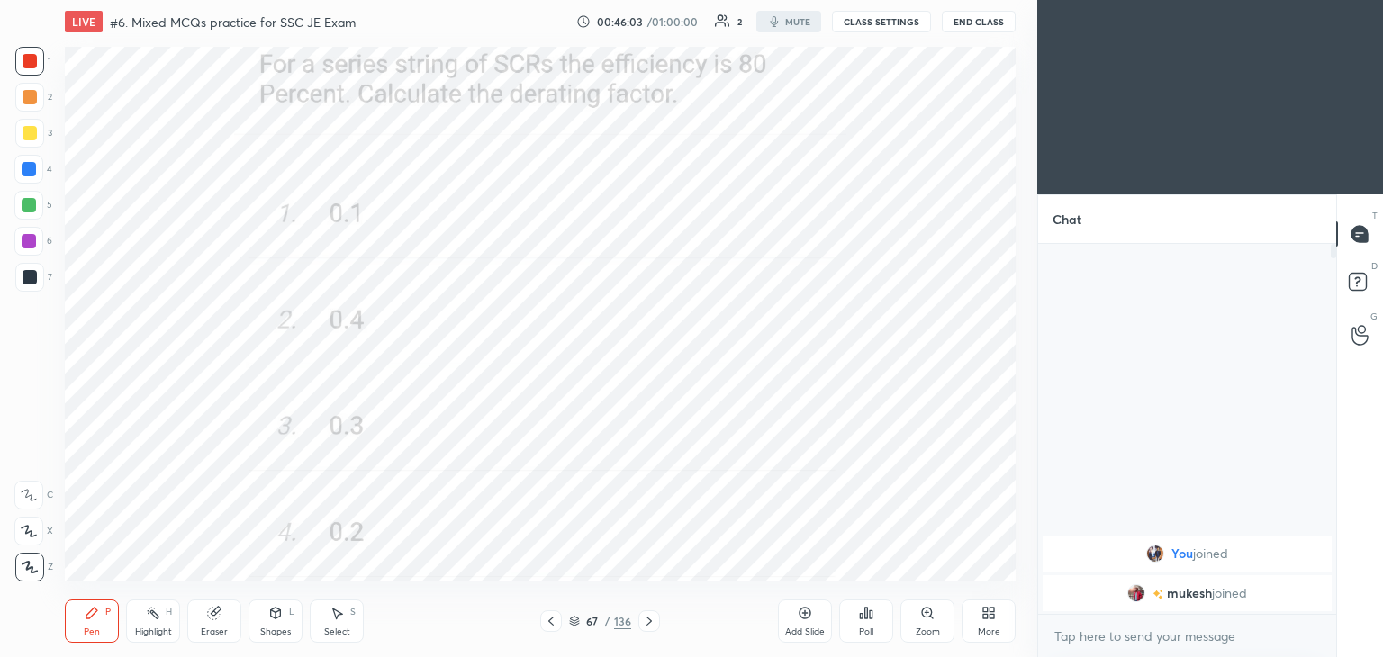
scroll to position [89477, 89055]
type textarea "x"
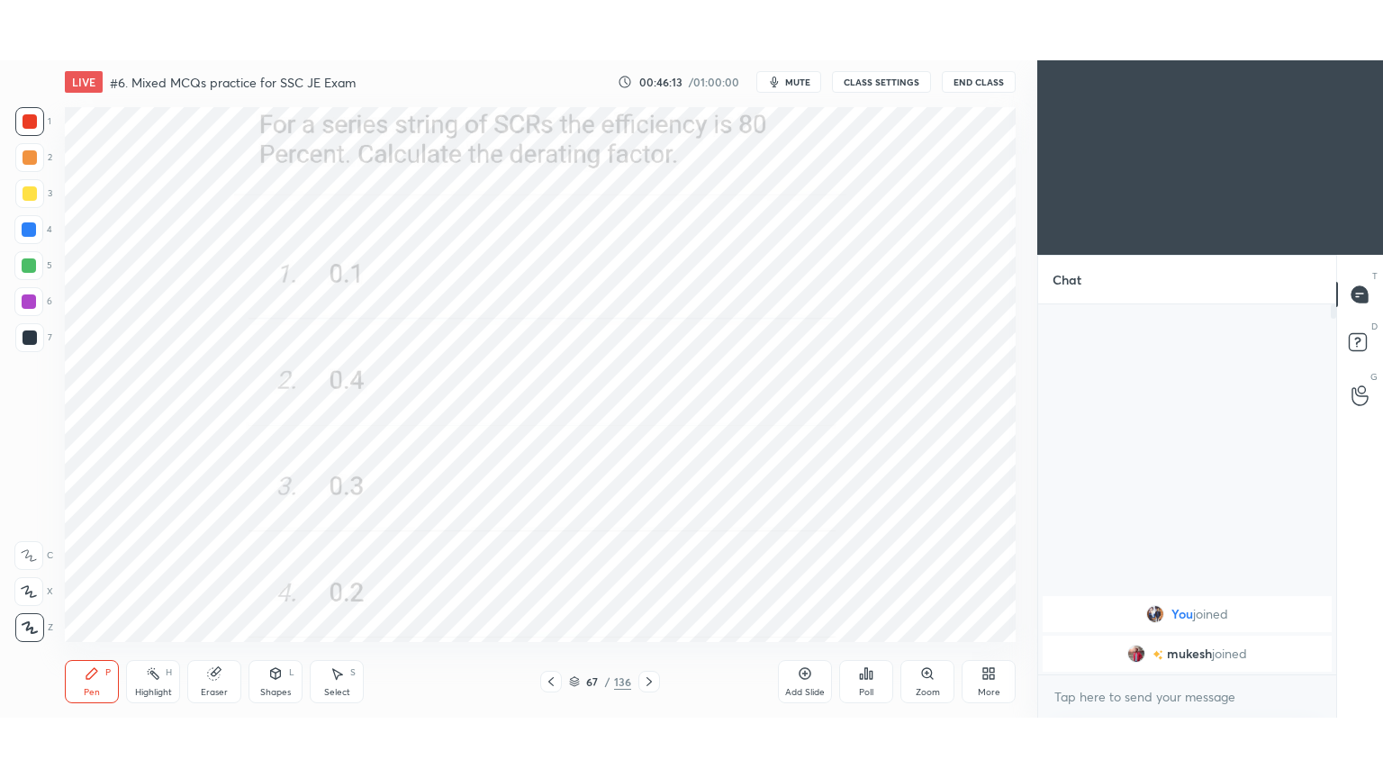
scroll to position [542, 965]
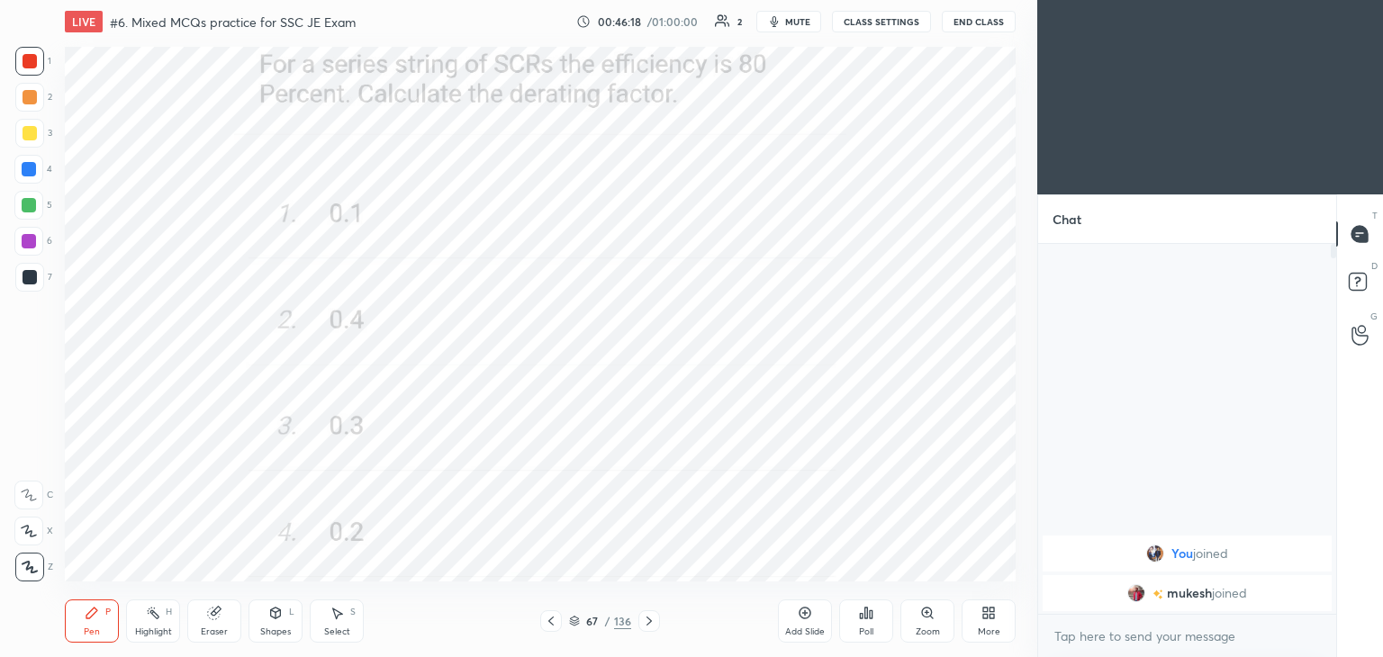
click at [221, 619] on icon at bounding box center [214, 613] width 14 height 14
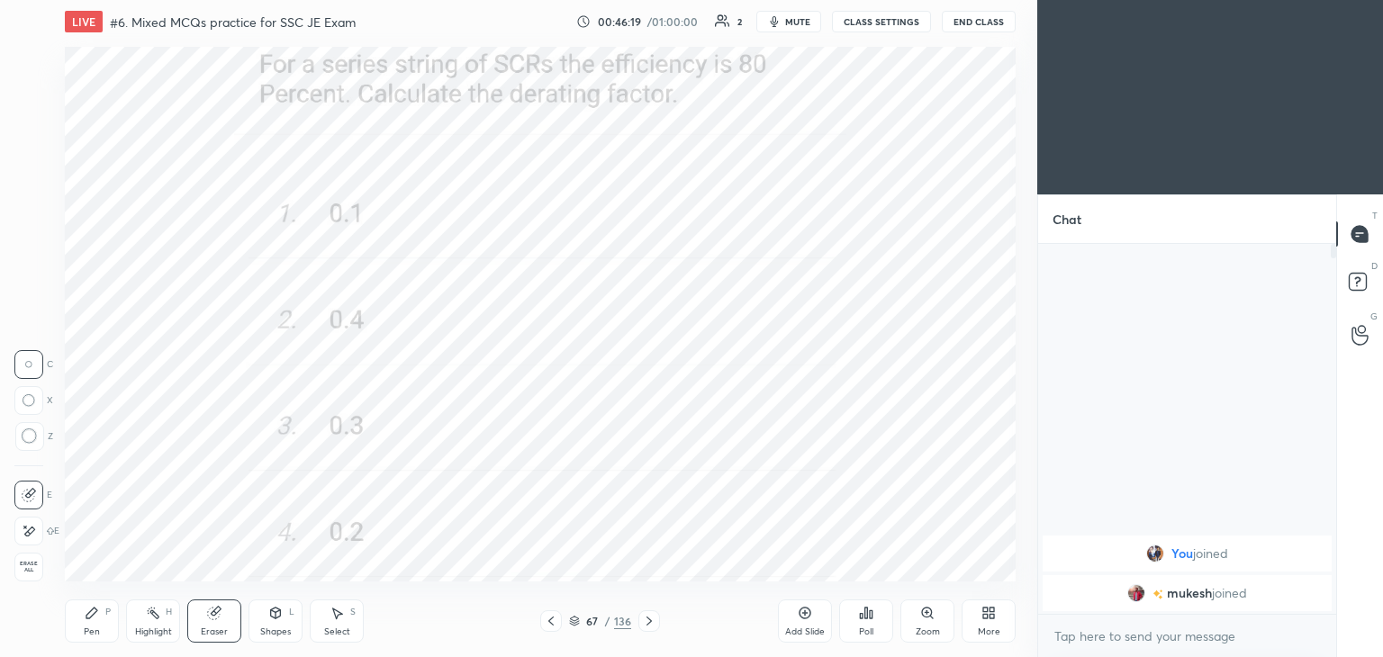
click at [19, 555] on div "Erase all" at bounding box center [28, 567] width 29 height 29
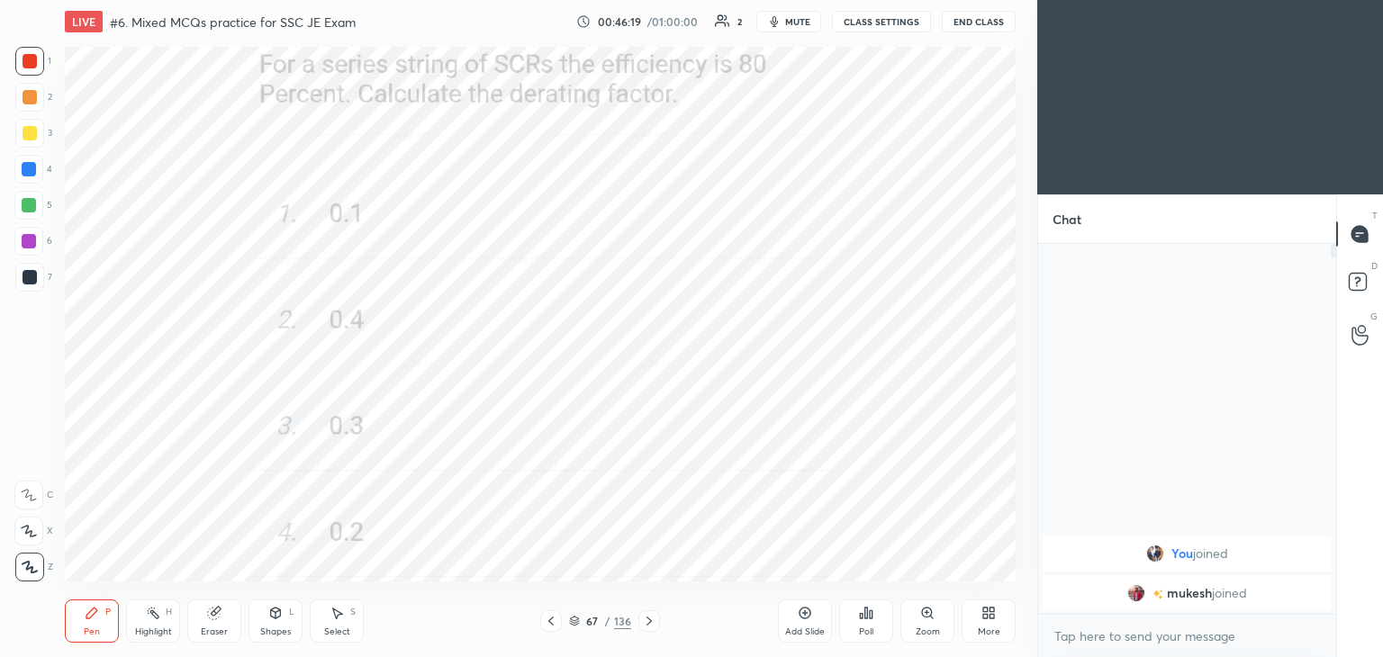
click at [84, 627] on div "Pen" at bounding box center [92, 631] width 16 height 9
click at [652, 616] on icon at bounding box center [649, 621] width 14 height 14
click at [1006, 619] on div "More" at bounding box center [988, 621] width 54 height 43
click at [977, 483] on div "Full screen F" at bounding box center [966, 483] width 72 height 43
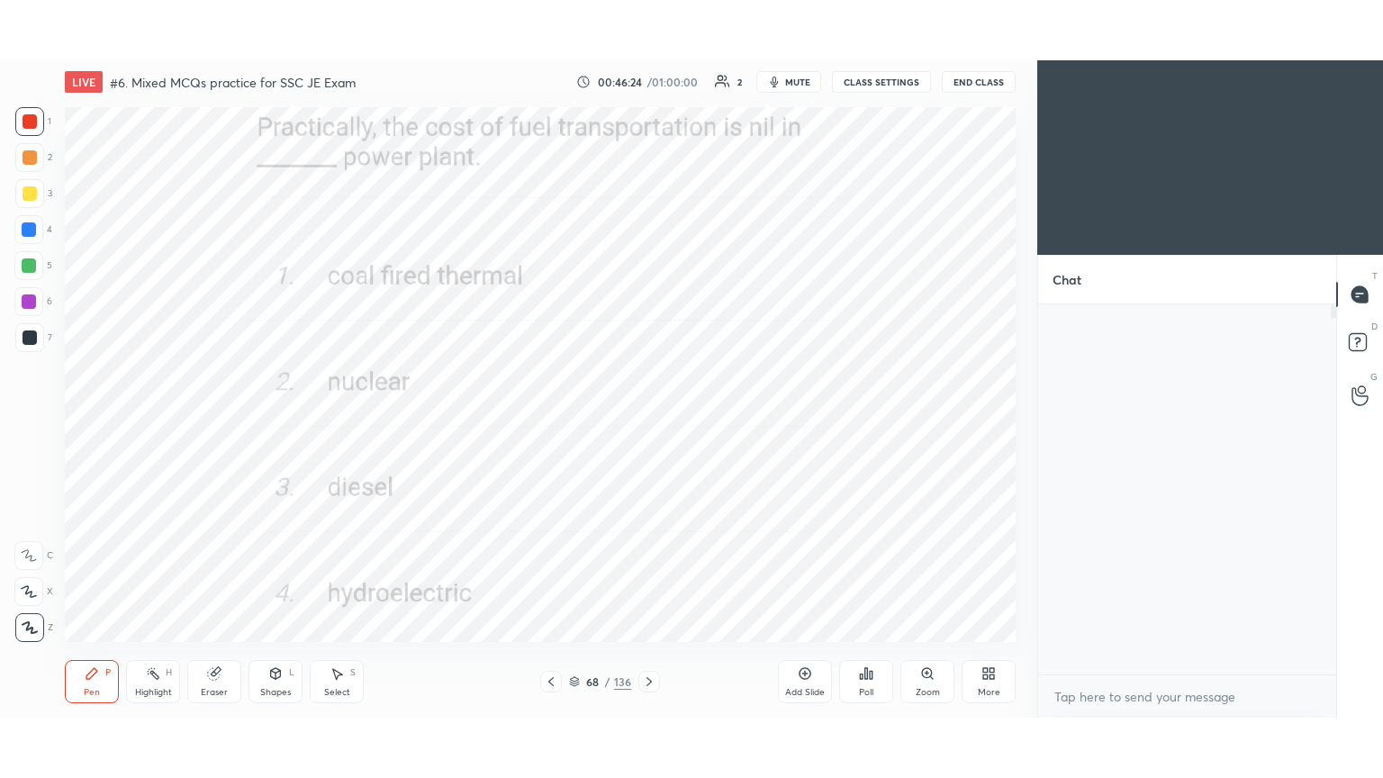
scroll to position [336, 293]
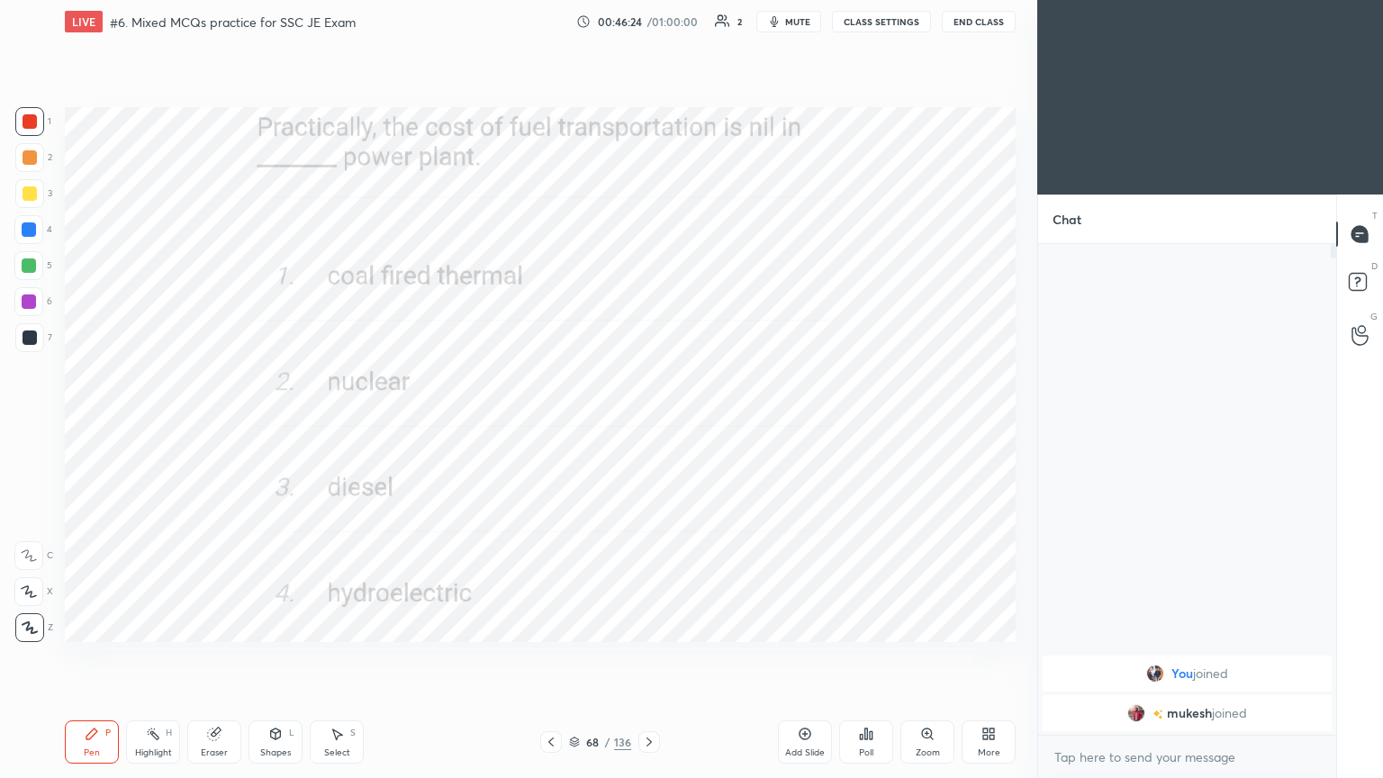
type textarea "x"
click at [91, 656] on div "Setting up your live class Poll for secs No correct answer Start poll" at bounding box center [540, 374] width 965 height 663
click at [205, 656] on div "Pen P Highlight H Eraser Shapes L Select S 68 / 136 Add Slide Poll Zoom More" at bounding box center [540, 742] width 951 height 72
click at [643, 656] on icon at bounding box center [649, 742] width 14 height 14
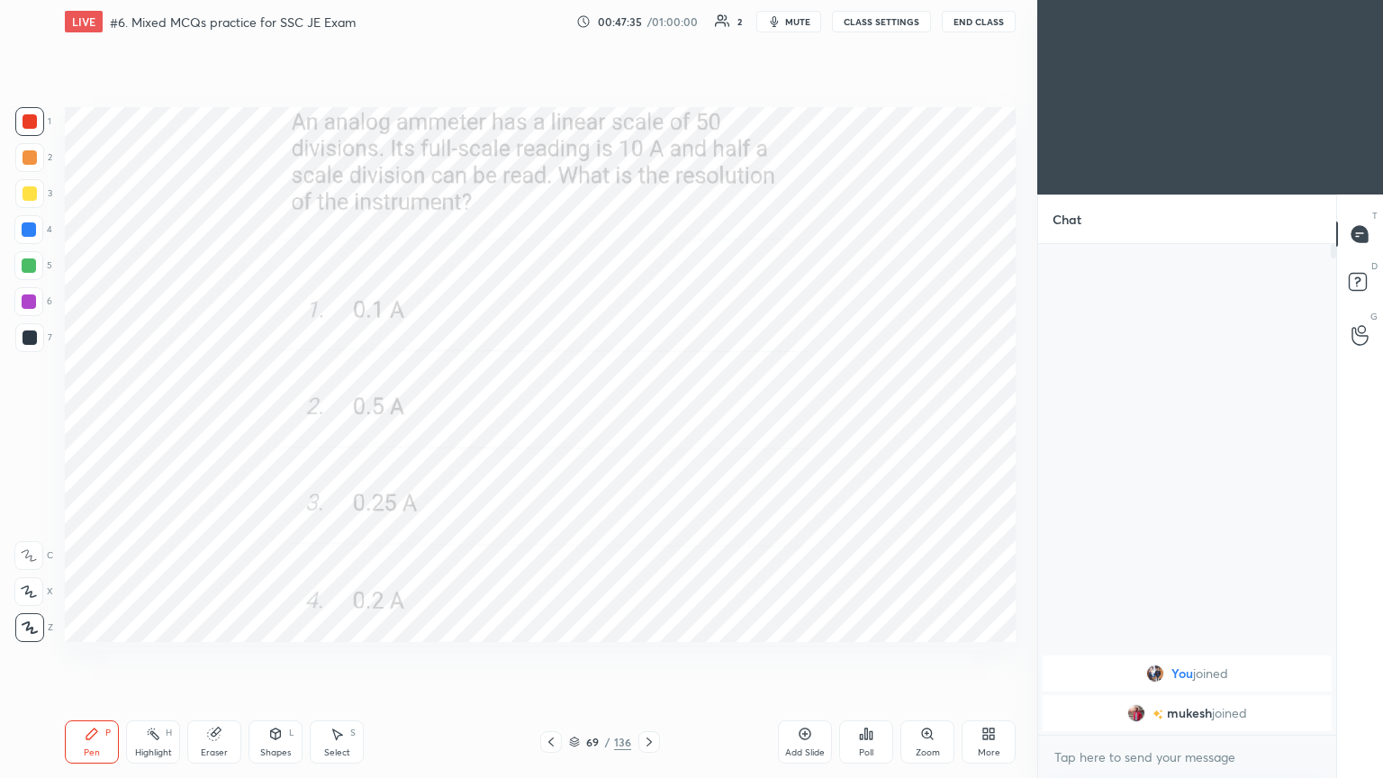
click at [645, 656] on icon at bounding box center [649, 742] width 14 height 14
click at [650, 656] on icon at bounding box center [649, 742] width 14 height 14
click at [655, 656] on icon at bounding box center [649, 742] width 14 height 14
click at [552, 656] on div at bounding box center [551, 742] width 22 height 22
click at [556, 656] on icon at bounding box center [551, 742] width 14 height 14
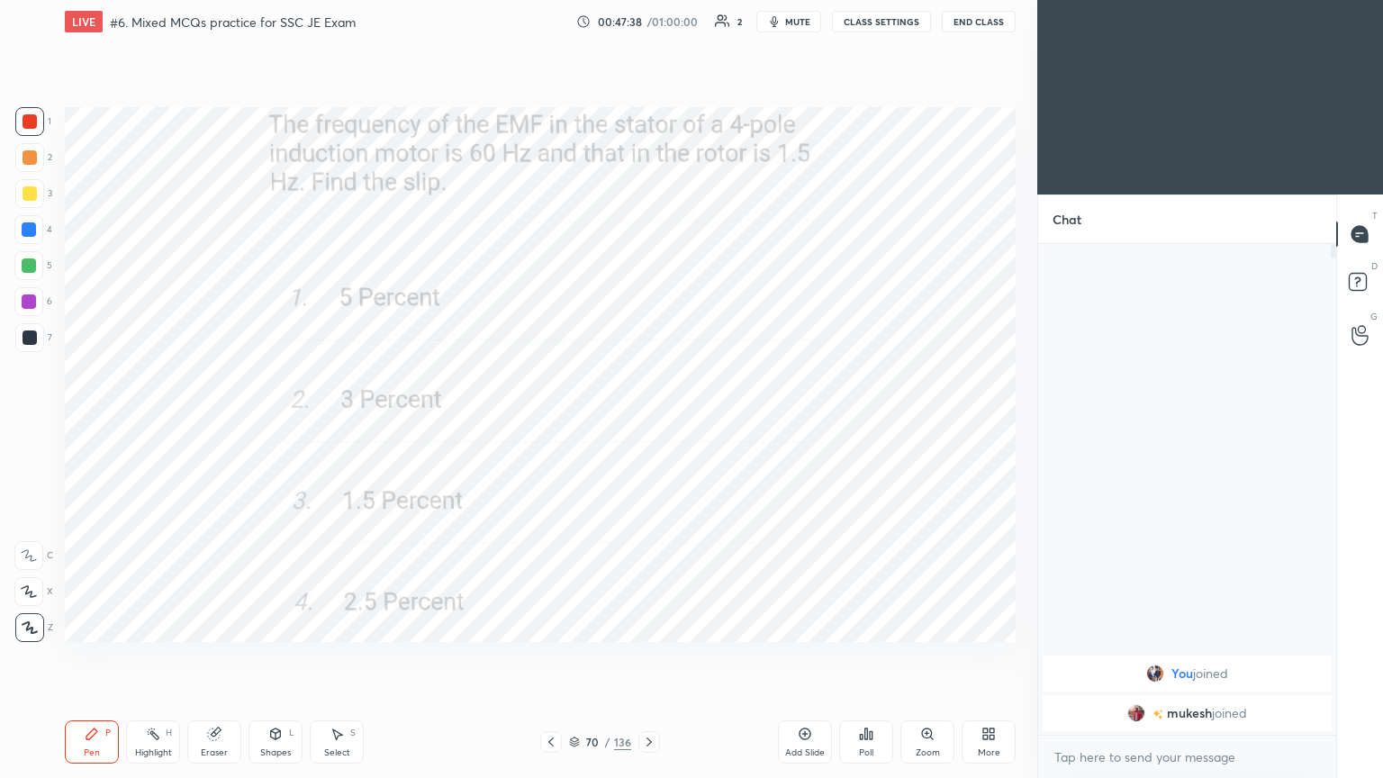
click at [556, 656] on icon at bounding box center [551, 742] width 14 height 14
click at [652, 656] on icon at bounding box center [649, 742] width 14 height 14
click at [649, 656] on icon at bounding box center [649, 742] width 14 height 14
click at [648, 656] on icon at bounding box center [648, 741] width 5 height 9
click at [652, 656] on div at bounding box center [649, 742] width 22 height 22
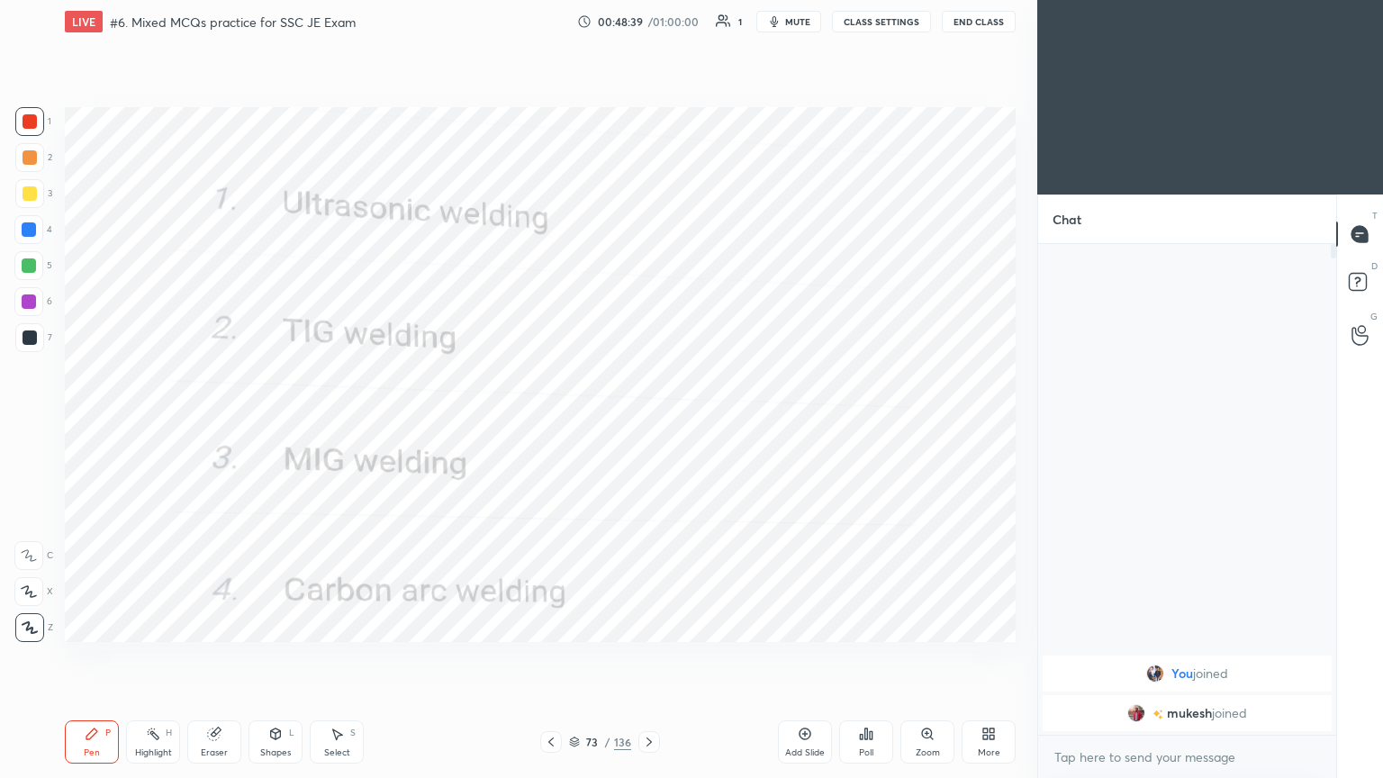
click at [29, 594] on icon at bounding box center [29, 591] width 16 height 13
click at [648, 656] on icon at bounding box center [648, 741] width 5 height 9
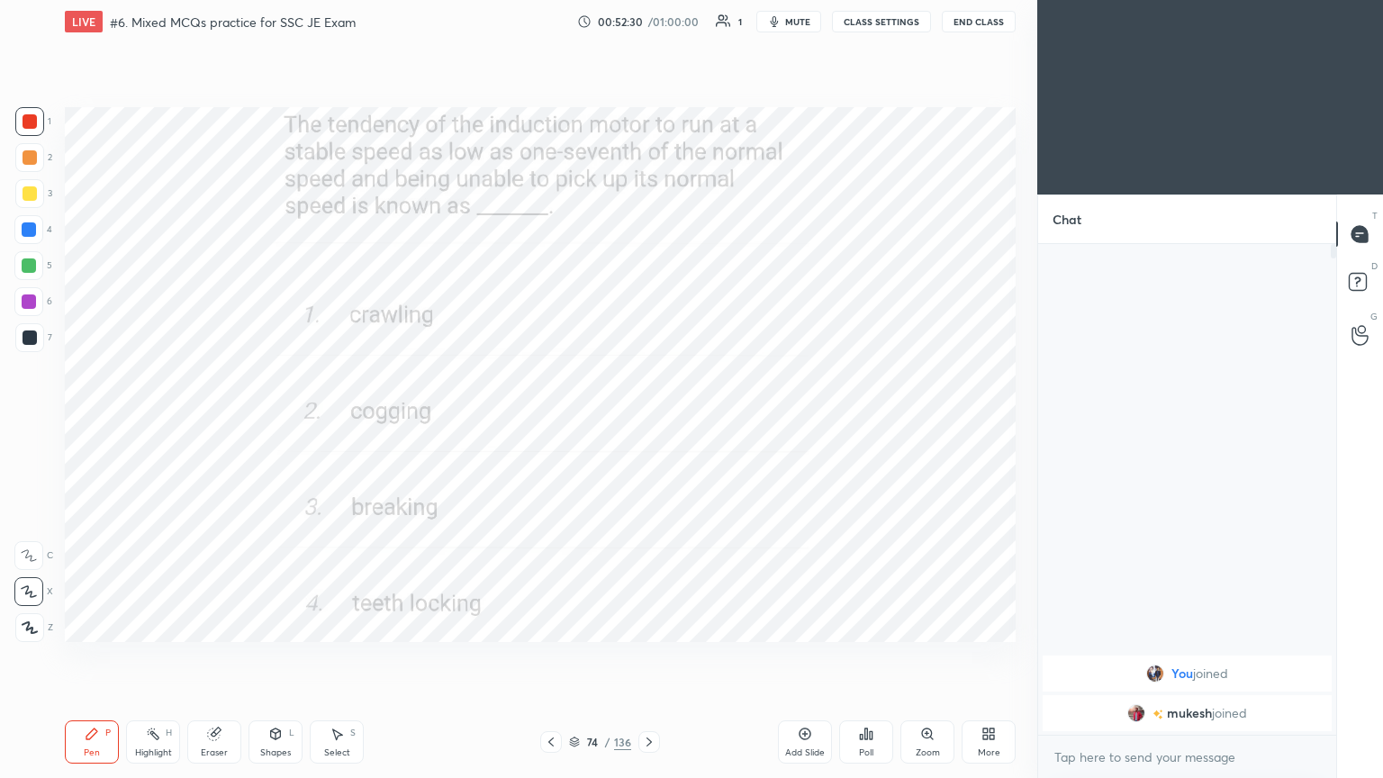
click at [797, 18] on button "mute" at bounding box center [788, 22] width 65 height 22
click at [886, 32] on div "LIVE #6. Mixed MCQs practice for SSC JE Exam 00:52:31 / 01:00:00 1 unmute CLASS…" at bounding box center [540, 21] width 951 height 43
click at [886, 26] on button "CLASS SETTINGS" at bounding box center [881, 22] width 99 height 22
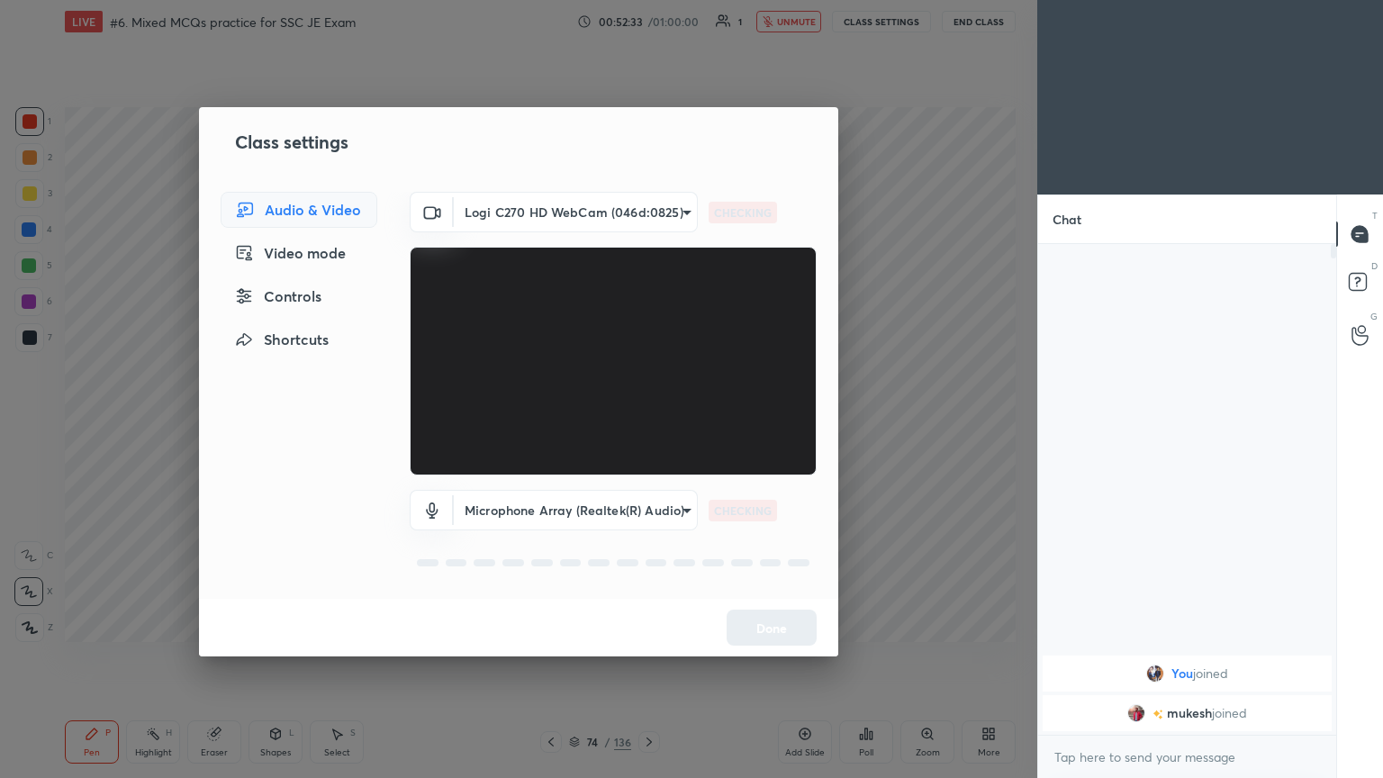
click at [560, 202] on body "1 2 3 4 5 6 7 C X Z C X Z E E Erase all H H LIVE #6. Mixed MCQs practice for SS…" at bounding box center [691, 389] width 1383 height 778
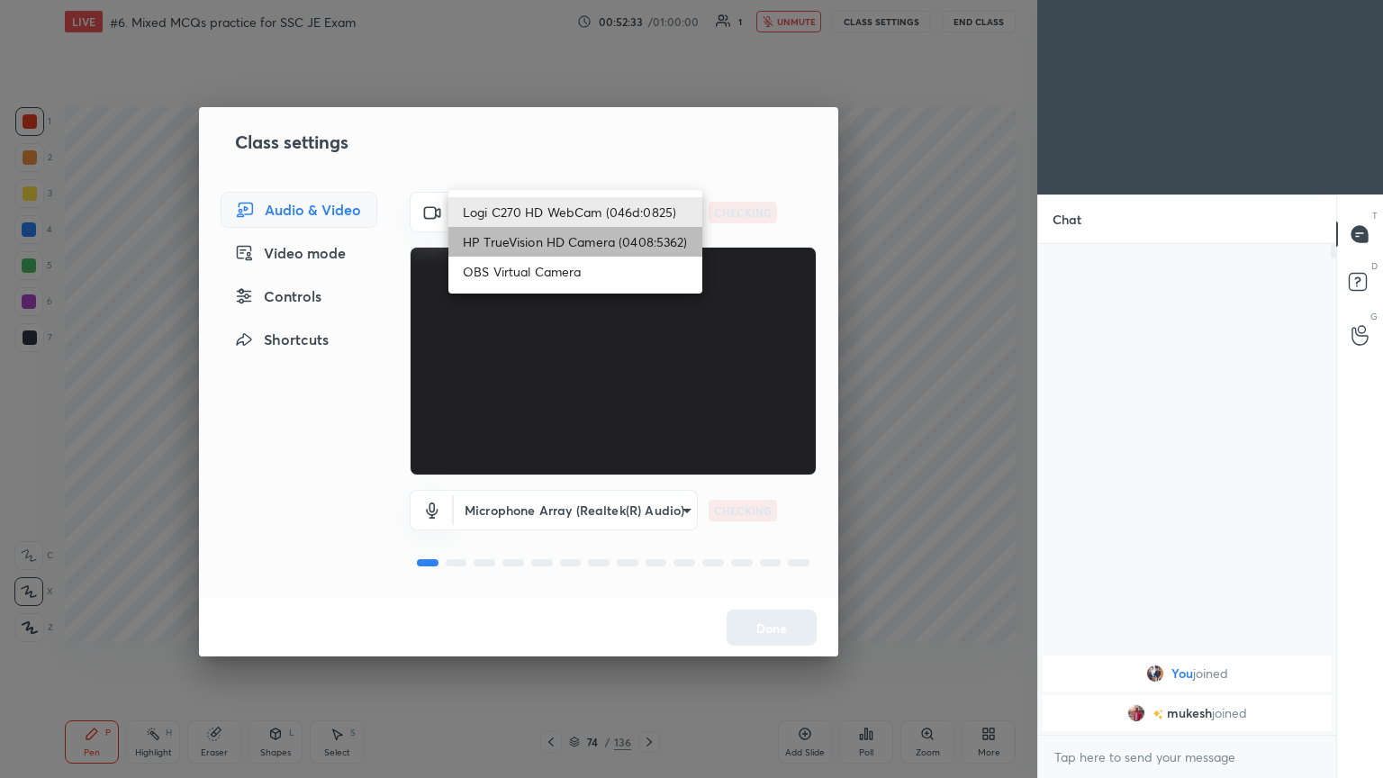
click at [533, 248] on li "HP TrueVision HD Camera (0408:5362)" at bounding box center [575, 242] width 254 height 30
type input "6e129c3dbbea9c9f038ced86e3329b4af5251c06b4e783936748cd200869bc07"
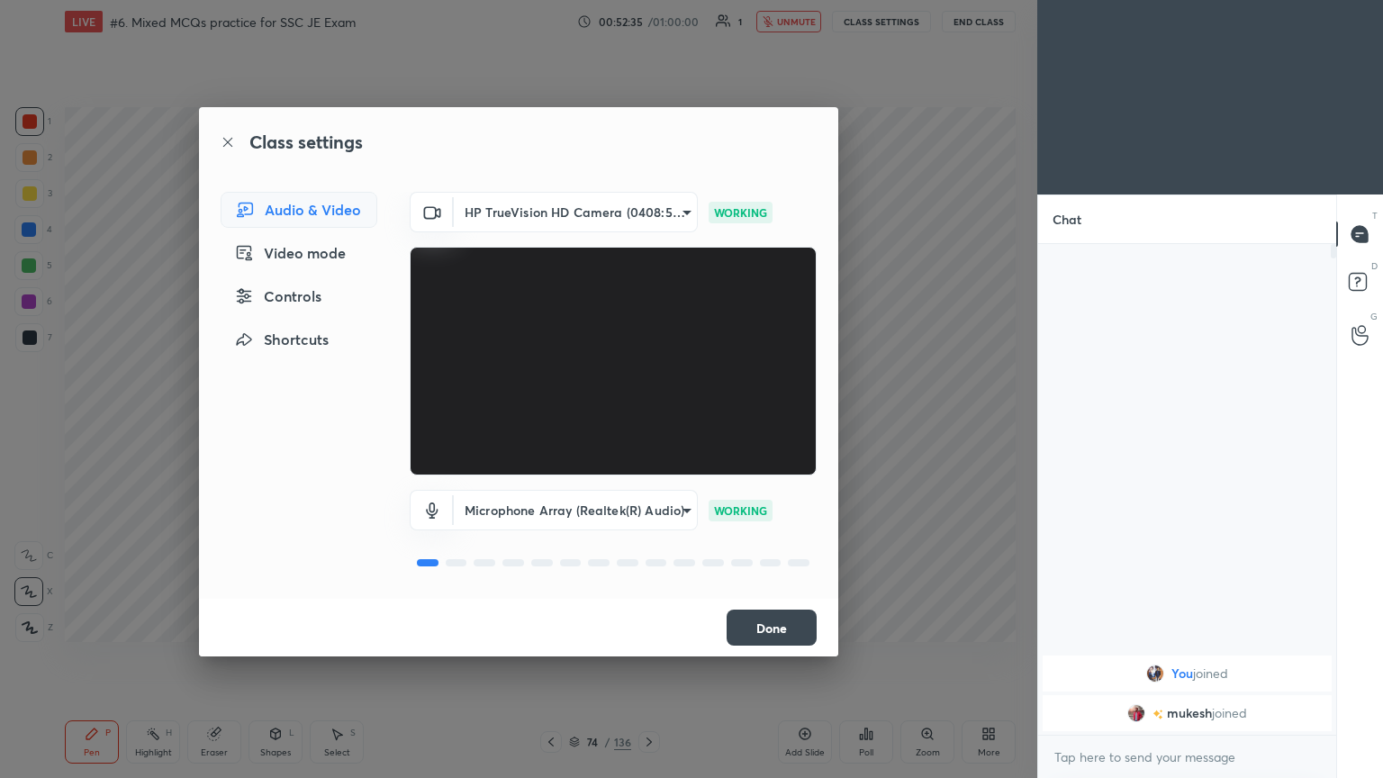
click at [771, 637] on button "Done" at bounding box center [771, 627] width 90 height 36
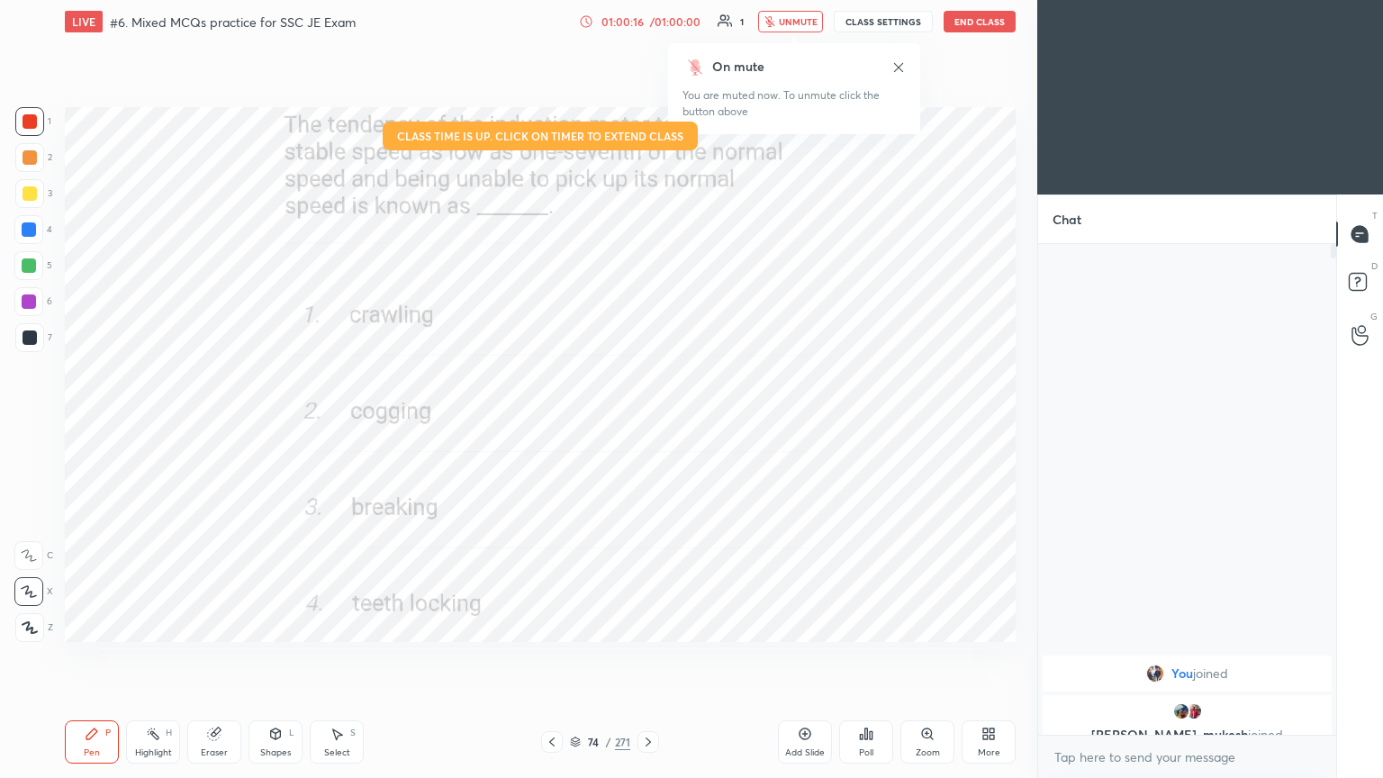
click at [994, 10] on div "LIVE #6. Mixed MCQs practice for SSC JE Exam 01:00:16 / 01:00:00 1 unmute CLASS…" at bounding box center [540, 21] width 951 height 43
click at [997, 22] on button "End Class" at bounding box center [979, 22] width 72 height 22
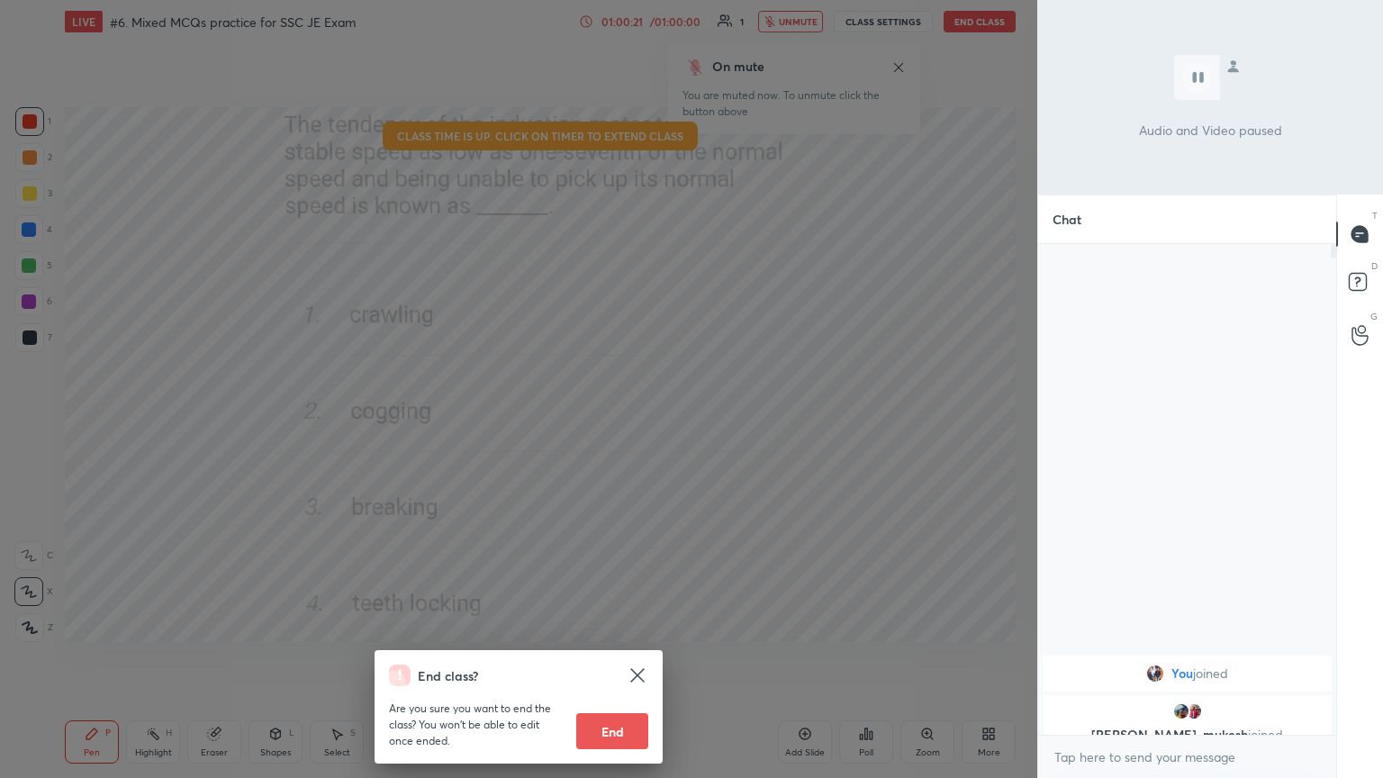
click at [619, 656] on button "End" at bounding box center [612, 731] width 72 height 36
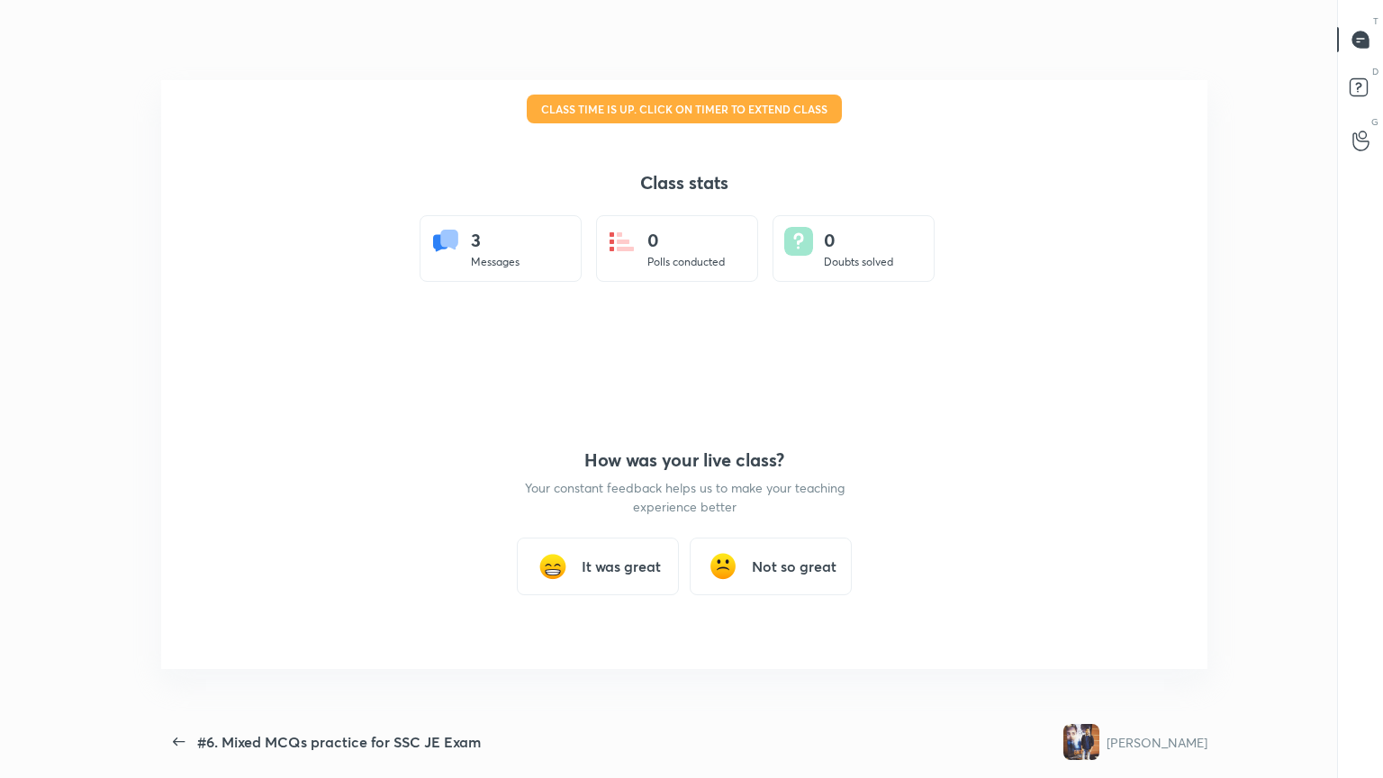
scroll to position [0, 0]
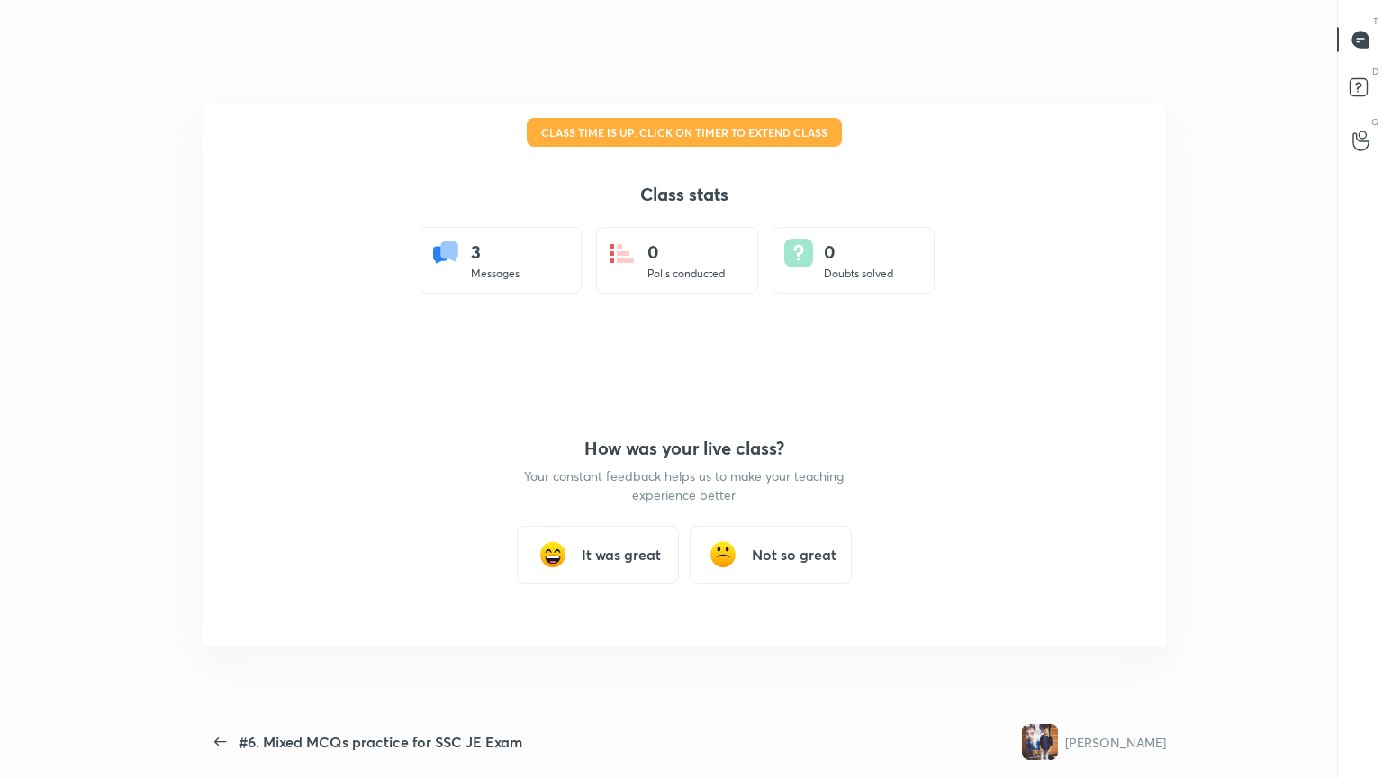
type textarea "x"
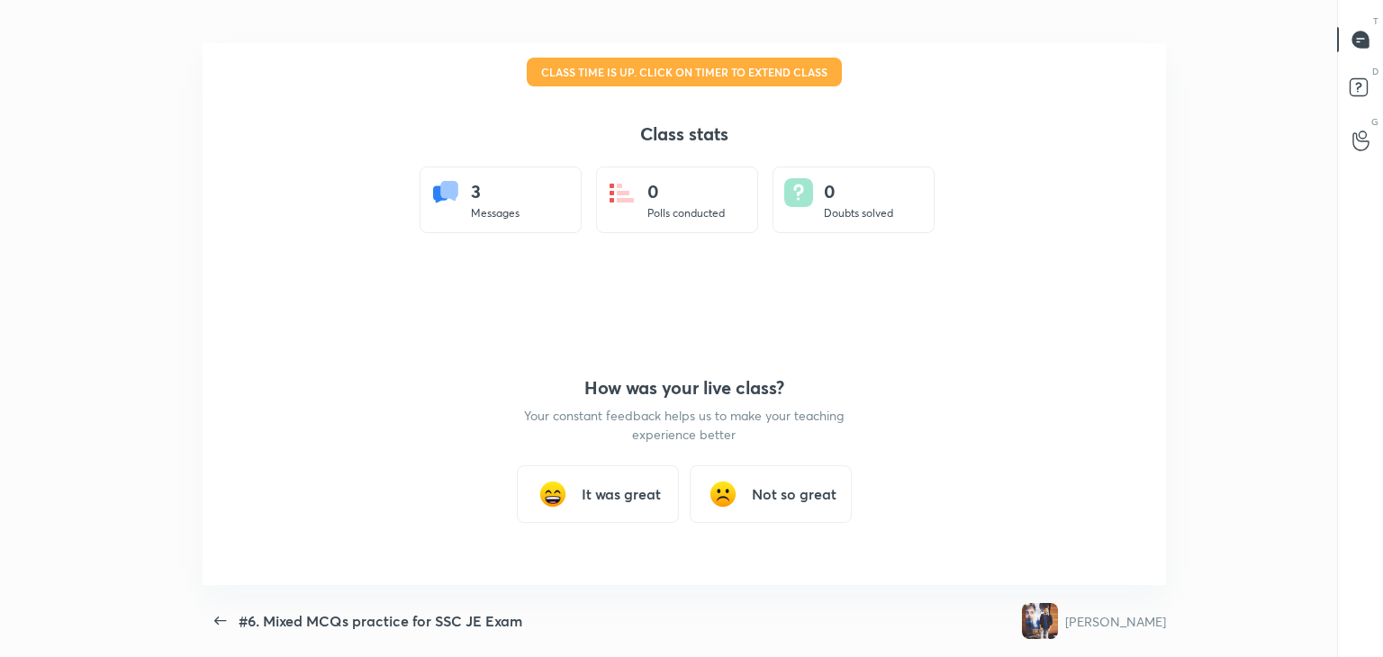
scroll to position [89477, 88652]
drag, startPoint x: 601, startPoint y: 493, endPoint x: 620, endPoint y: 487, distance: 19.9
click at [602, 493] on h3 "It was great" at bounding box center [621, 494] width 79 height 22
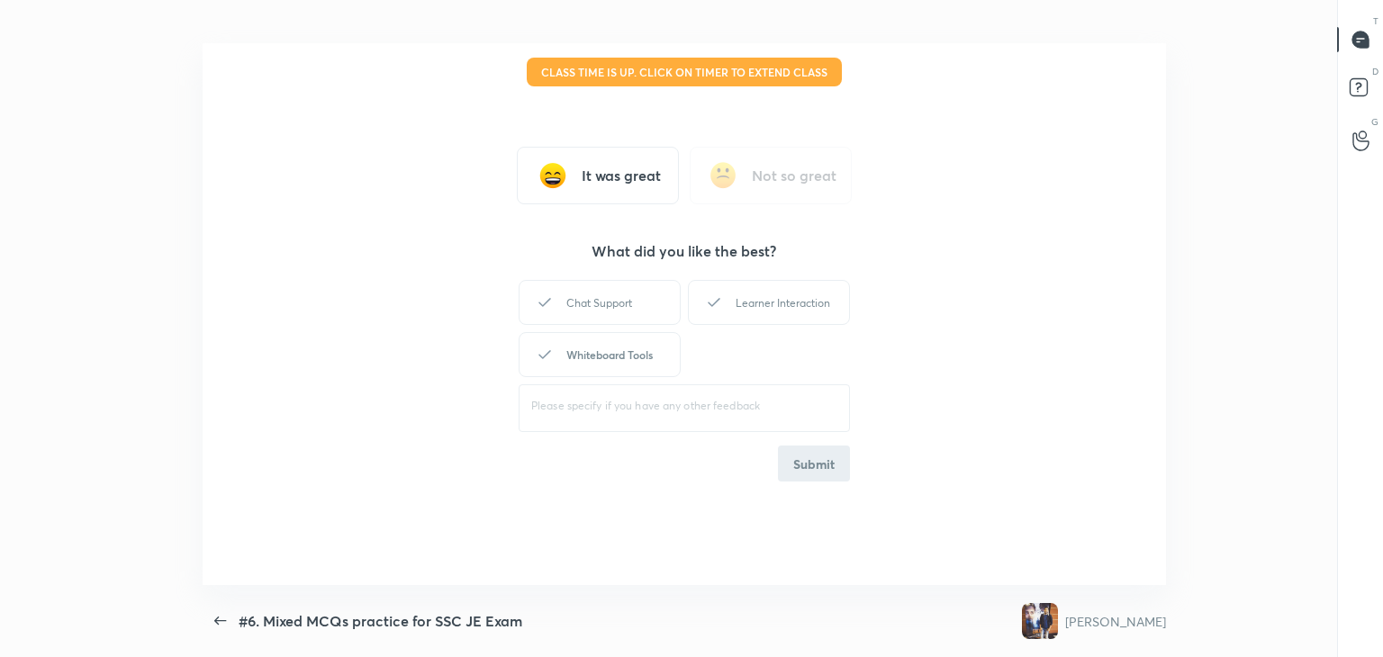
click at [627, 346] on div "Whiteboard Tools" at bounding box center [600, 354] width 162 height 45
click at [819, 318] on div "Learner Interaction" at bounding box center [769, 302] width 162 height 45
click at [832, 473] on button "Submit" at bounding box center [814, 464] width 72 height 36
